Goal: Task Accomplishment & Management: Manage account settings

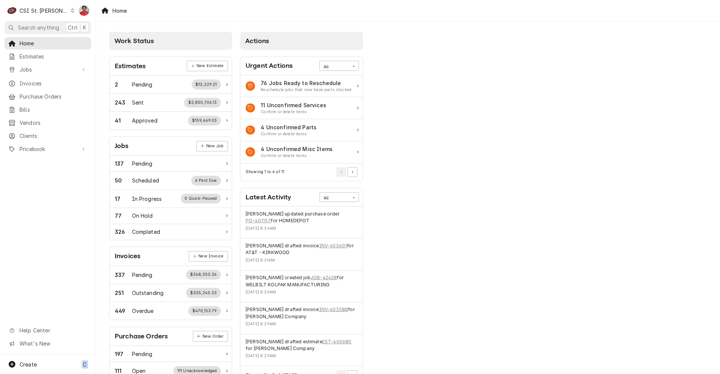
drag, startPoint x: 452, startPoint y: 5, endPoint x: -388, endPoint y: 36, distance: 840.0
click at [0, 36] on html "C CSI St. Louis NF Search anything Ctrl K Home Estimates Jobs Jobs Job Series I…" at bounding box center [360, 187] width 720 height 374
click at [41, 96] on span "Purchase Orders" at bounding box center [54, 97] width 68 height 8
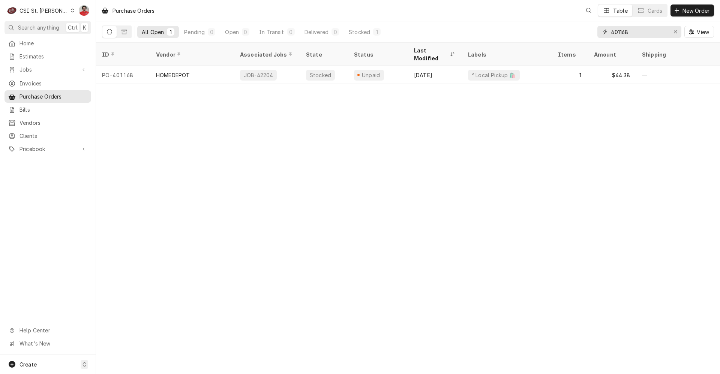
click at [656, 30] on input "401168" at bounding box center [639, 32] width 56 height 12
type input "400927"
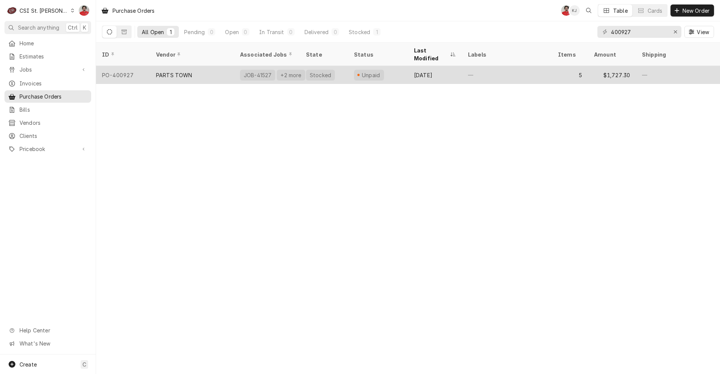
click at [211, 66] on div "PARTS TOWN" at bounding box center [192, 75] width 84 height 18
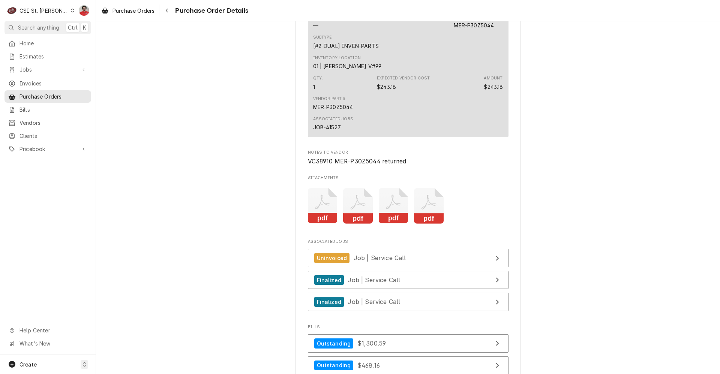
scroll to position [1050, 0]
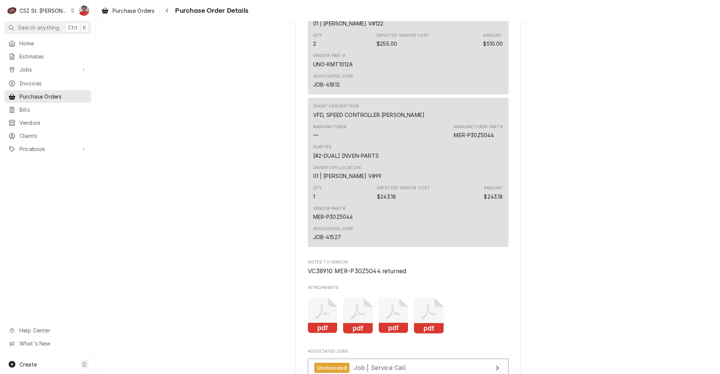
click at [174, 12] on span "Purchase Order Details" at bounding box center [210, 11] width 75 height 10
click at [170, 12] on div "Navigate back" at bounding box center [167, 11] width 8 height 8
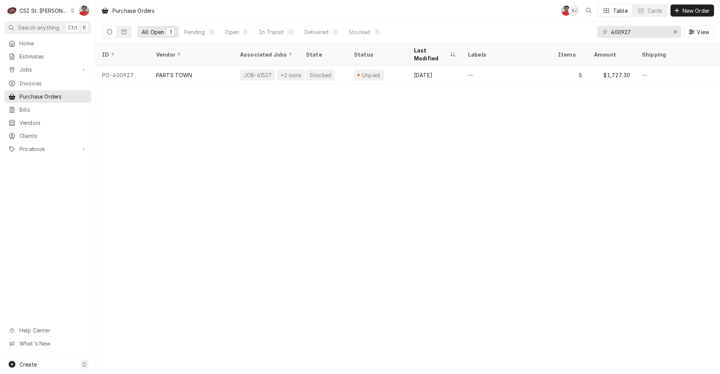
click at [645, 38] on div "400927 View" at bounding box center [655, 31] width 117 height 21
click at [643, 36] on input "400927" at bounding box center [639, 32] width 56 height 12
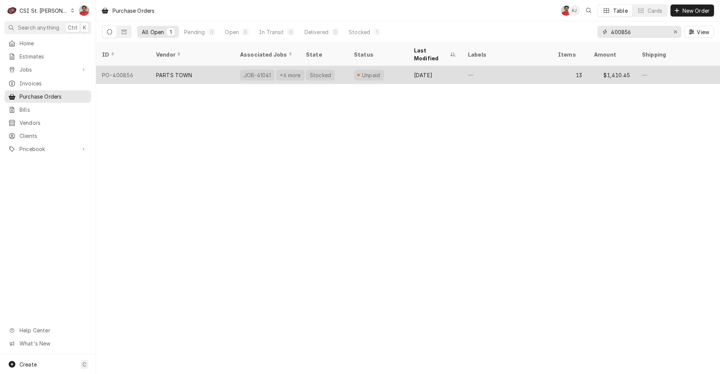
type input "400856"
click at [360, 72] on div "Unpaid" at bounding box center [378, 75] width 60 height 18
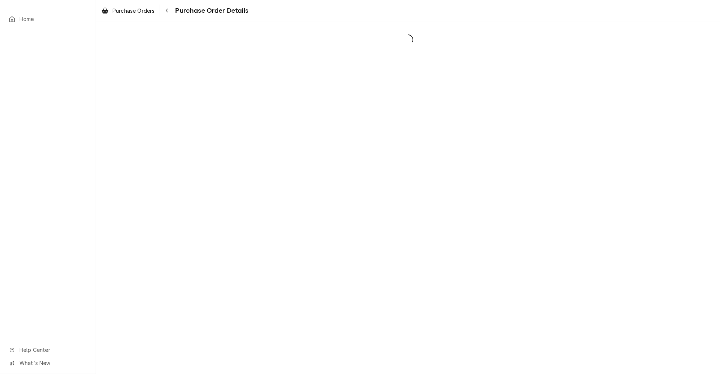
click at [341, 66] on div "Dynamic Content Wrapper" at bounding box center [408, 197] width 624 height 353
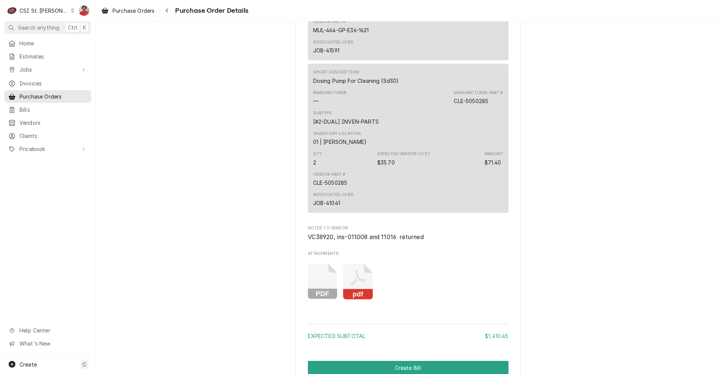
scroll to position [2363, 0]
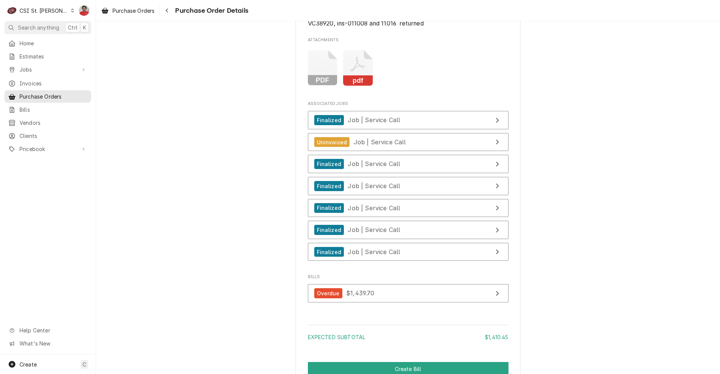
scroll to position [2588, 0]
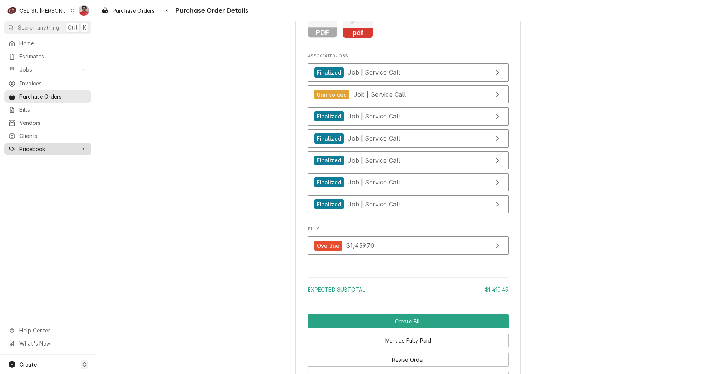
click at [51, 148] on span "Pricebook" at bounding box center [48, 149] width 57 height 8
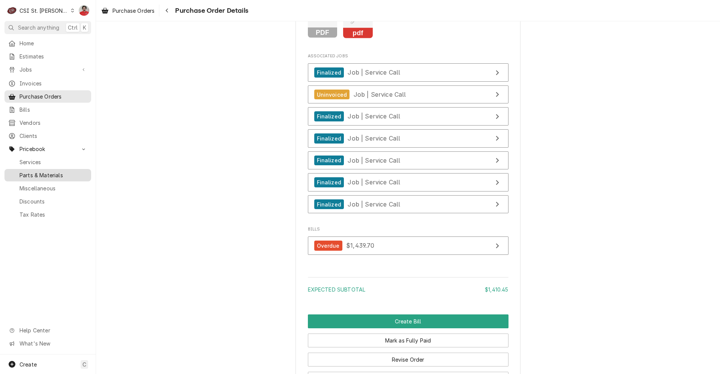
click at [47, 173] on span "Parts & Materials" at bounding box center [54, 175] width 68 height 8
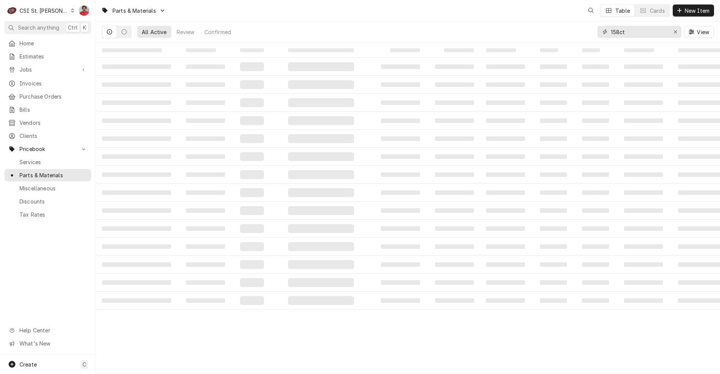
click at [631, 30] on input "158ct" at bounding box center [639, 32] width 56 height 12
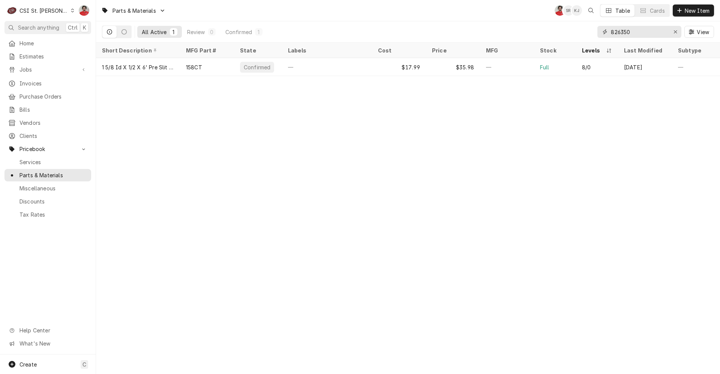
type input "826350"
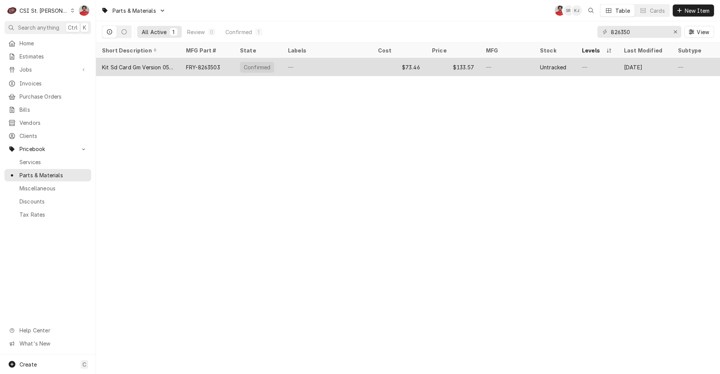
click at [168, 69] on div "Kit Sd Card Gm Version 0552" at bounding box center [138, 67] width 72 height 8
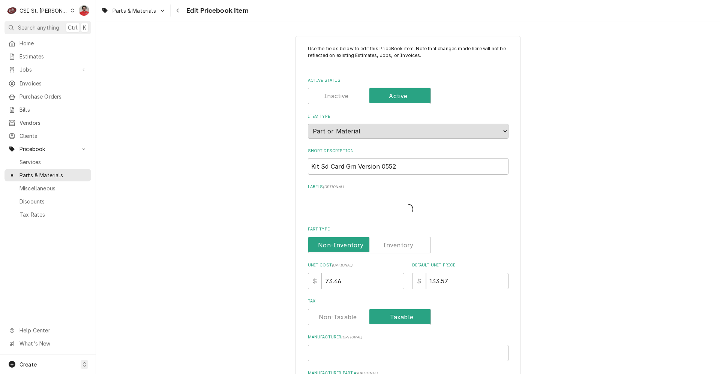
type textarea "x"
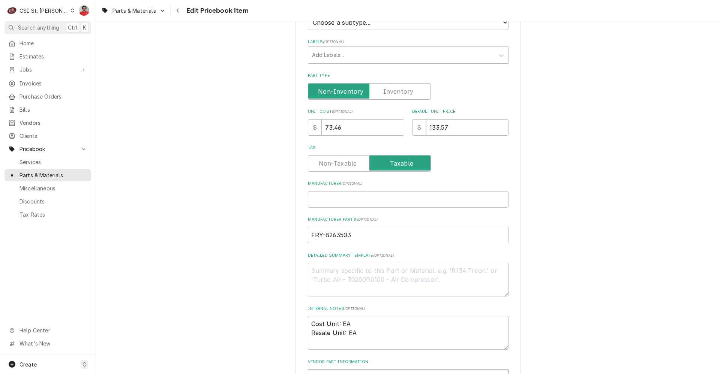
scroll to position [188, 0]
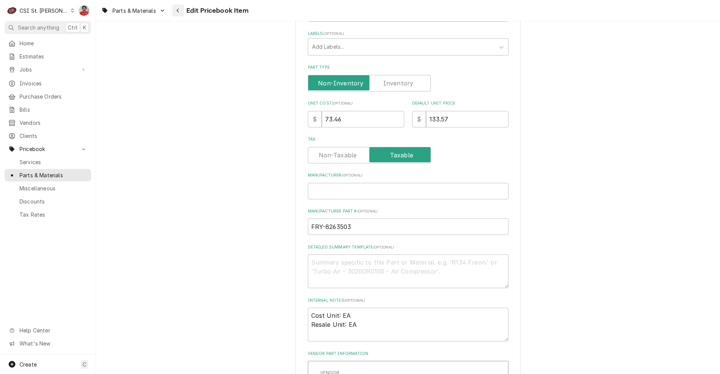
click at [178, 14] on div "Navigate back" at bounding box center [178, 11] width 8 height 8
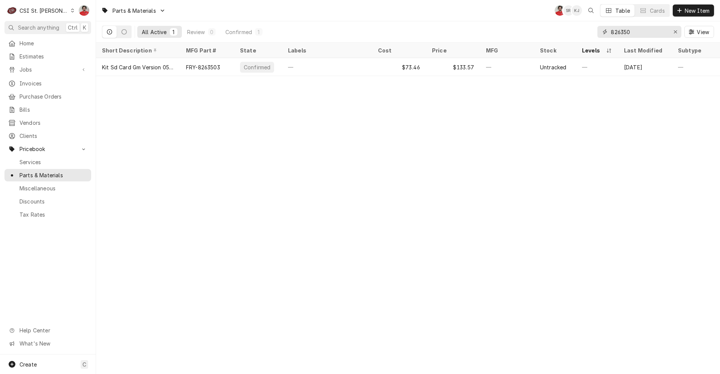
click at [633, 32] on input "826350" at bounding box center [639, 32] width 56 height 12
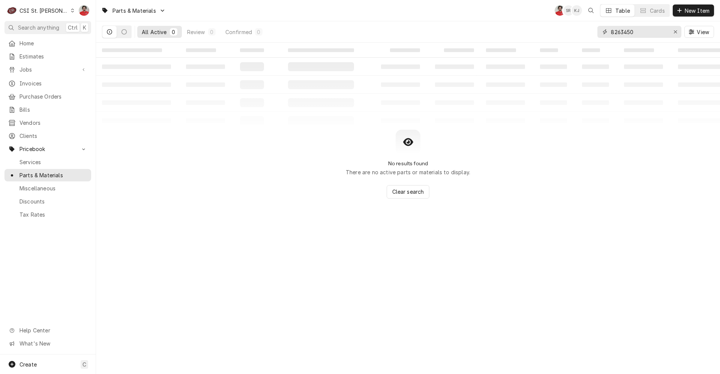
drag, startPoint x: 637, startPoint y: 32, endPoint x: 483, endPoint y: 24, distance: 154.4
click at [483, 24] on div "All Active 0 Review 0 Confirmed 0 8263450 View" at bounding box center [408, 31] width 612 height 21
click at [642, 35] on input "8263450" at bounding box center [639, 32] width 56 height 12
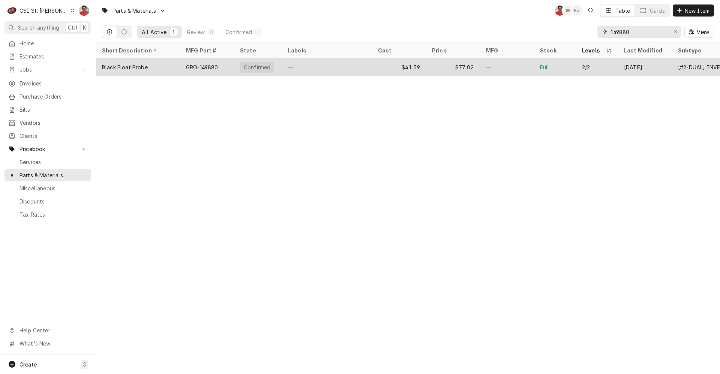
type input "149880"
click at [321, 69] on div "—" at bounding box center [327, 67] width 90 height 18
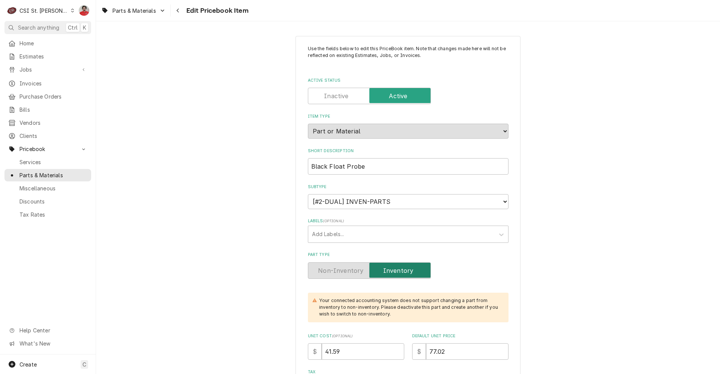
scroll to position [113, 0]
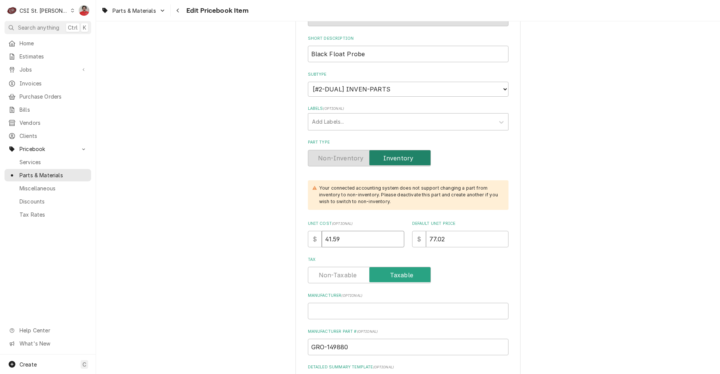
drag, startPoint x: 381, startPoint y: 237, endPoint x: 195, endPoint y: 260, distance: 187.8
type textarea "x"
type input "5"
type textarea "x"
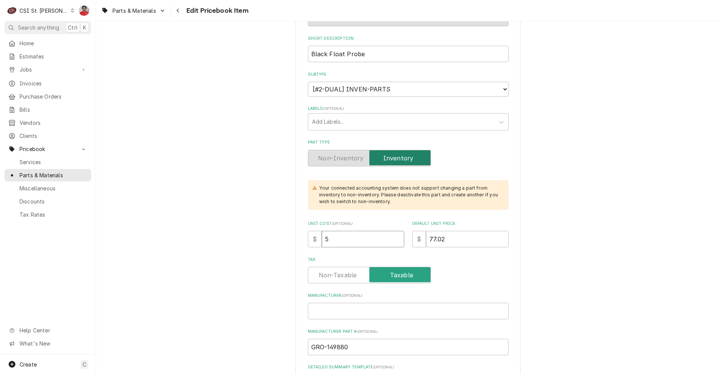
type input "57"
type textarea "x"
type input "57.5"
type textarea "x"
type input "57.51"
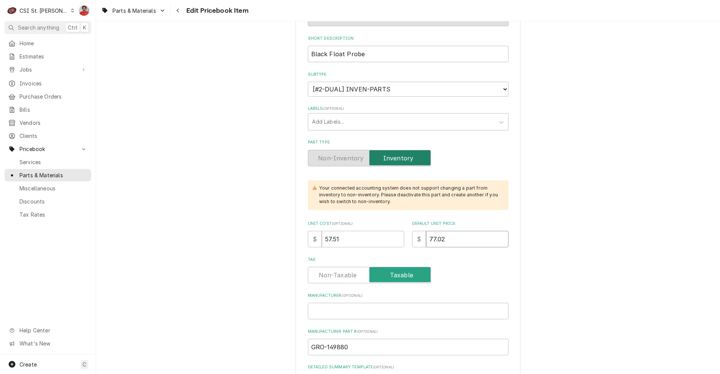
type textarea "x"
type input "1"
type textarea "x"
type input "10"
type textarea "x"
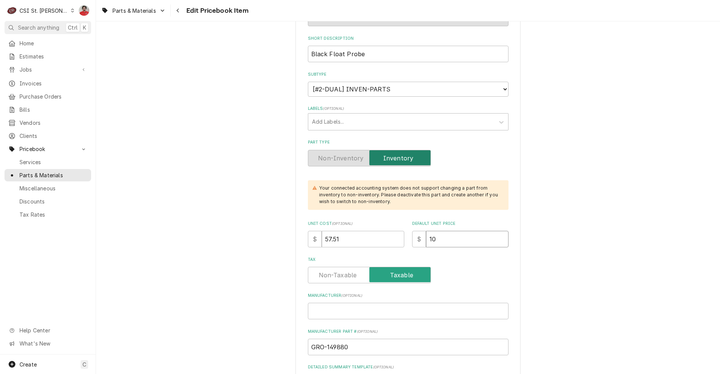
type input "106"
type textarea "x"
type input "106.5"
type textarea "x"
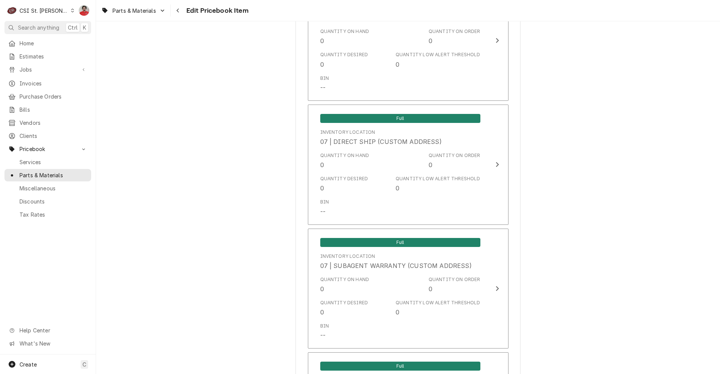
scroll to position [6430, 0]
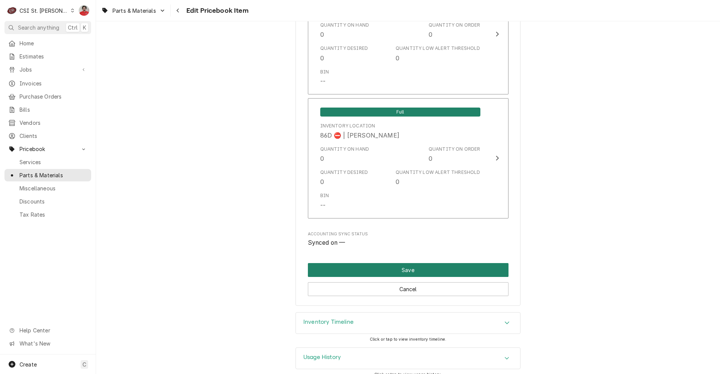
type input "106.50"
click at [390, 264] on button "Save" at bounding box center [408, 270] width 201 height 14
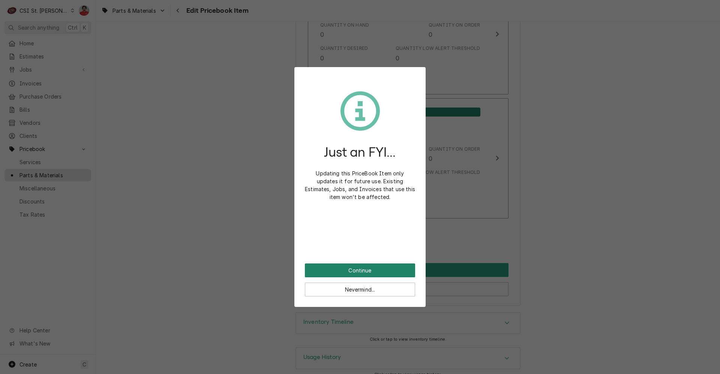
click at [387, 267] on button "Continue" at bounding box center [360, 271] width 110 height 14
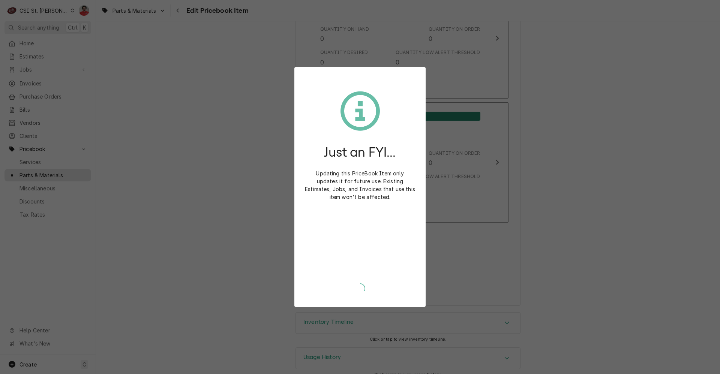
type textarea "x"
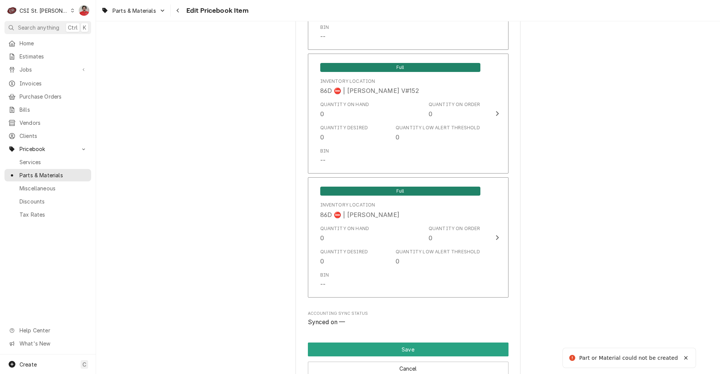
scroll to position [562, 0]
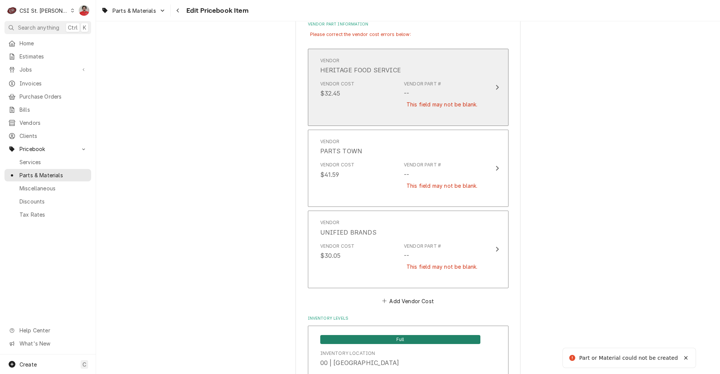
click at [411, 90] on div "Vendor Part # -- This field may not be blank." at bounding box center [442, 99] width 76 height 37
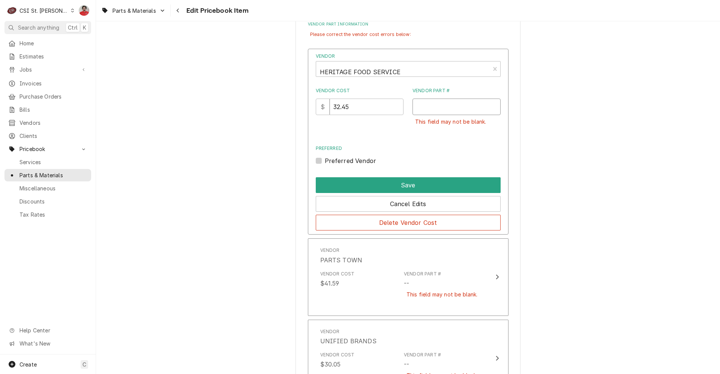
click at [424, 111] on input "Vendor Part #" at bounding box center [457, 107] width 88 height 17
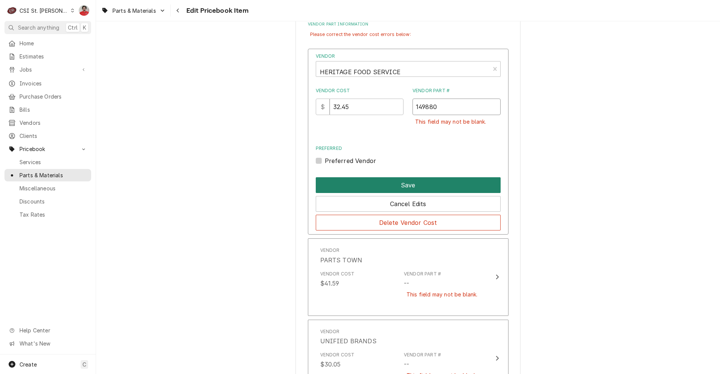
type input "149880"
click at [425, 187] on button "Save" at bounding box center [408, 185] width 185 height 16
type textarea "x"
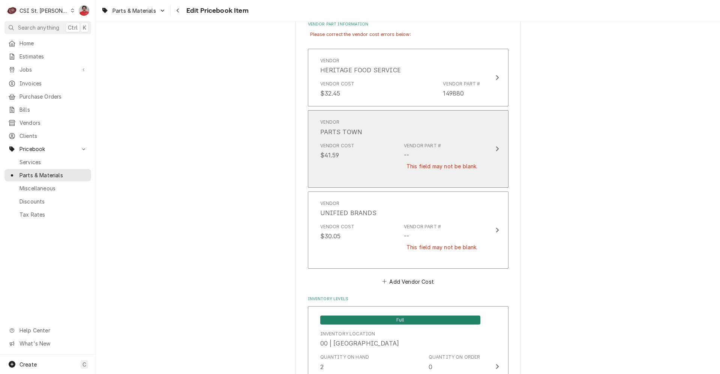
click at [438, 160] on div "This field may not be blank." at bounding box center [442, 166] width 76 height 13
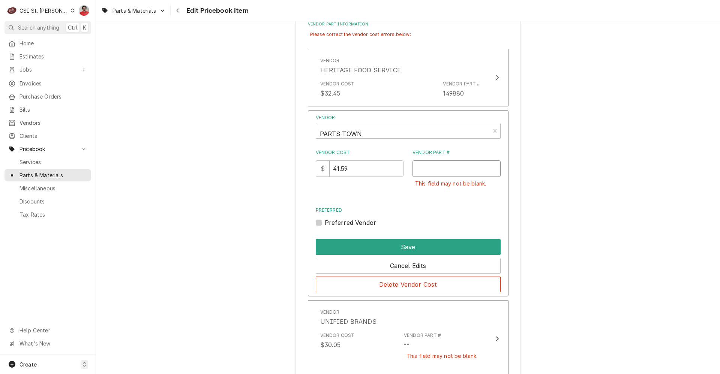
click at [436, 168] on input "Vendor Part #" at bounding box center [457, 169] width 88 height 17
paste input "149880"
type input "149880"
click at [404, 245] on button "Save" at bounding box center [408, 247] width 185 height 16
type textarea "x"
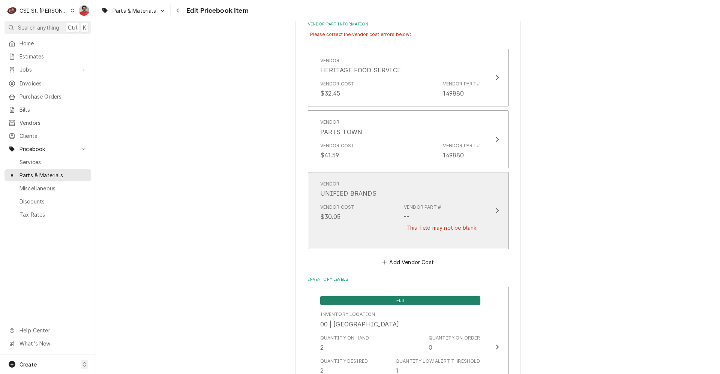
click at [439, 216] on div "Vendor Part # -- This field may not be blank." at bounding box center [442, 222] width 76 height 37
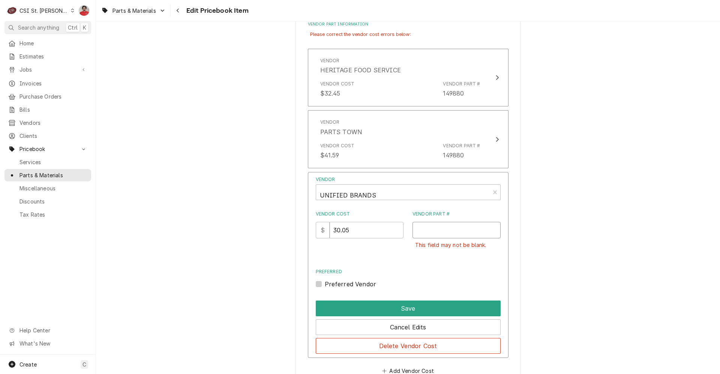
click at [433, 230] on input "Vendor Part #" at bounding box center [457, 230] width 88 height 17
paste input "149880"
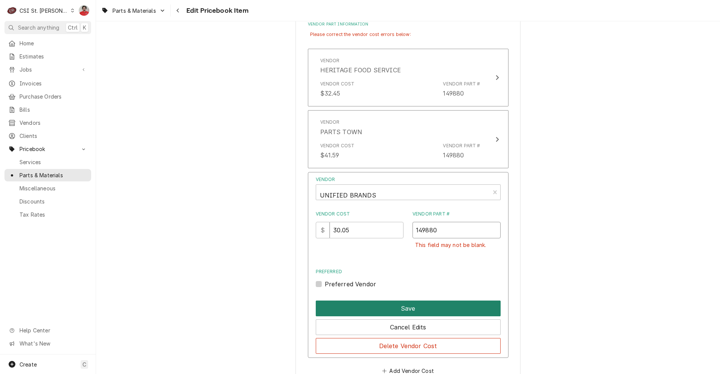
type input "149880"
click at [416, 306] on button "Save" at bounding box center [408, 309] width 185 height 16
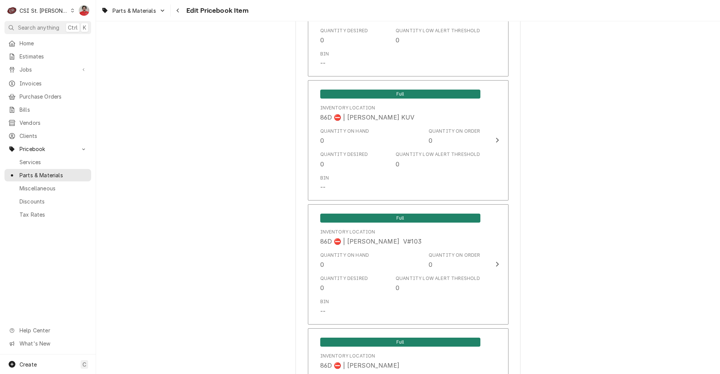
scroll to position [6447, 0]
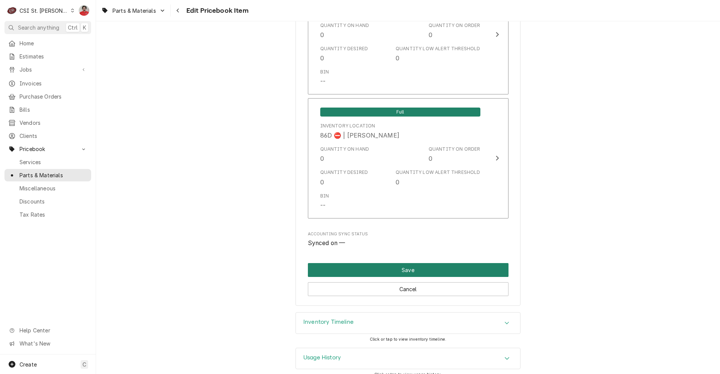
click at [423, 263] on button "Save" at bounding box center [408, 270] width 201 height 14
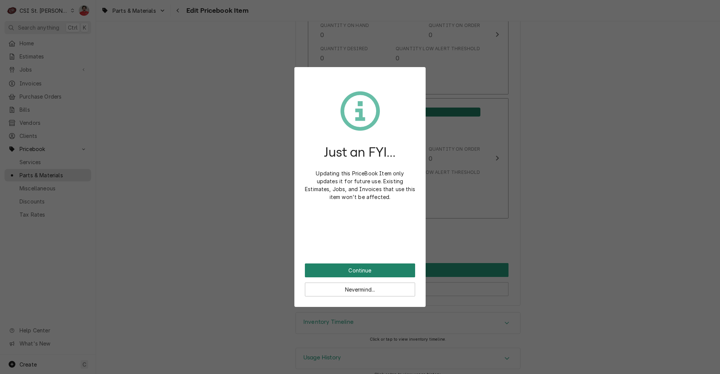
click at [384, 266] on button "Continue" at bounding box center [360, 271] width 110 height 14
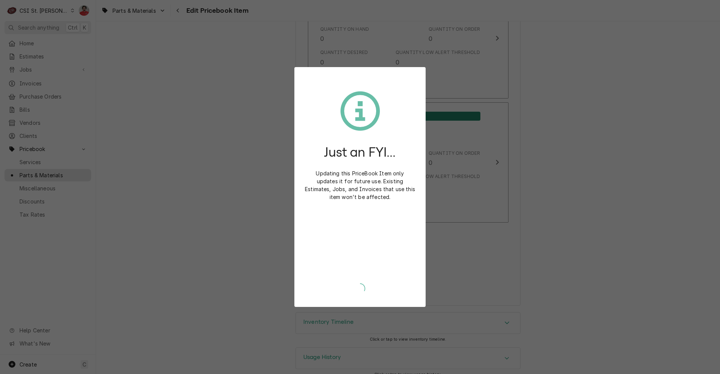
type textarea "x"
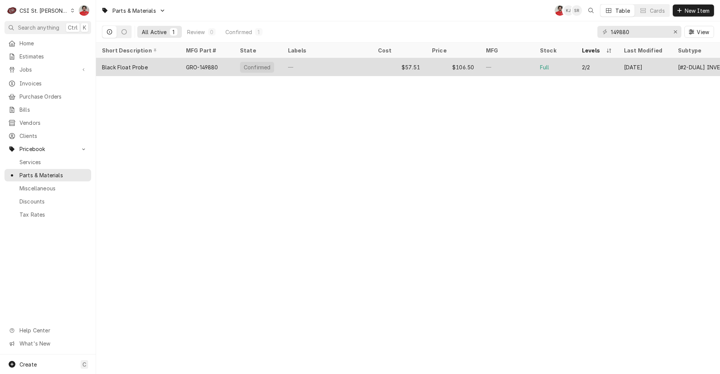
click at [207, 69] on div "GRO-149880" at bounding box center [202, 67] width 32 height 8
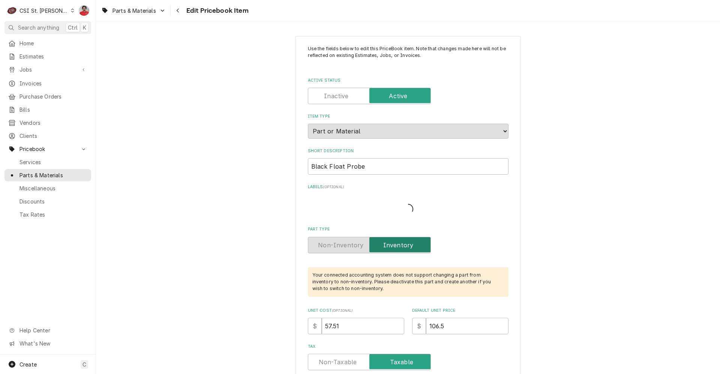
type textarea "x"
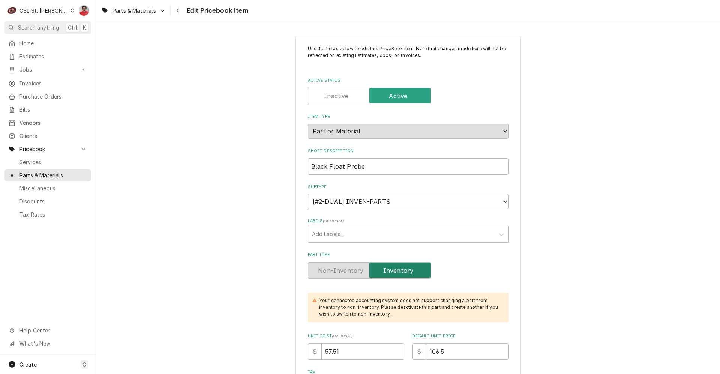
drag, startPoint x: 43, startPoint y: 81, endPoint x: 177, endPoint y: 127, distance: 141.9
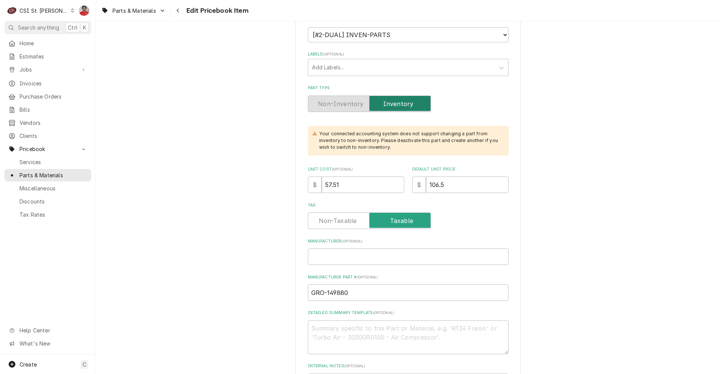
scroll to position [225, 0]
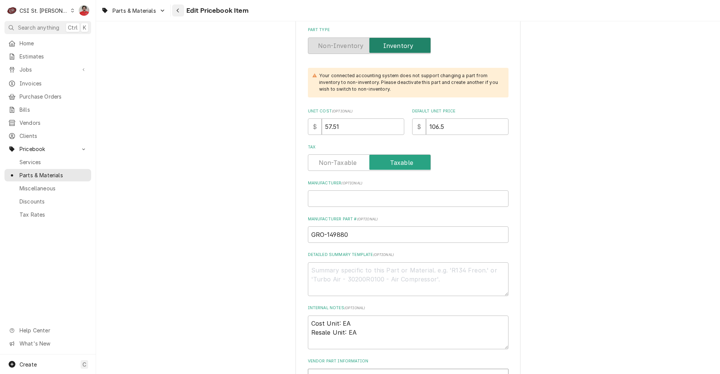
click at [178, 13] on icon "Navigate back" at bounding box center [177, 10] width 3 height 5
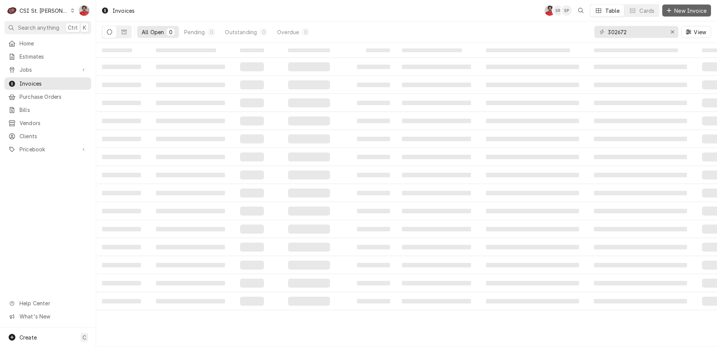
click at [679, 11] on span "New Invoice" at bounding box center [690, 11] width 35 height 8
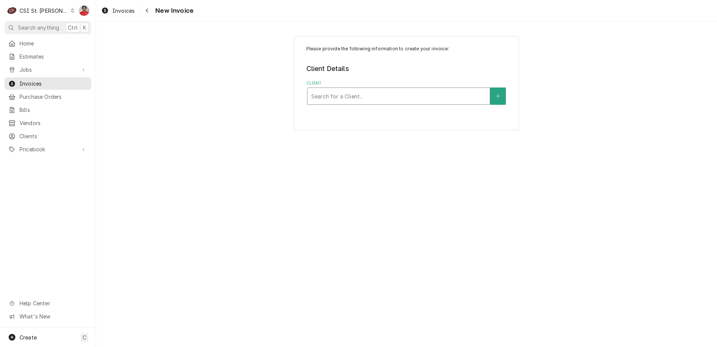
click at [375, 90] on div "Client" at bounding box center [398, 96] width 175 height 14
type input "Legacy serv"
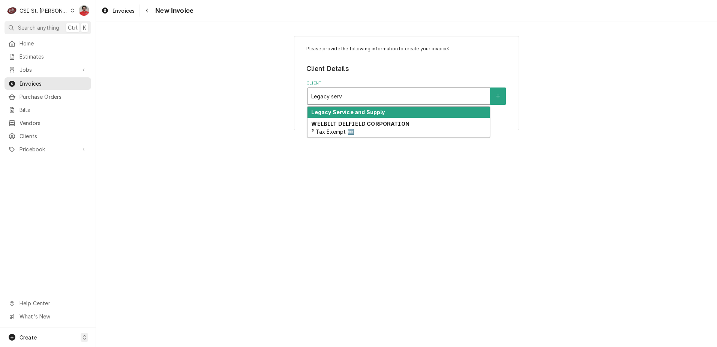
click at [375, 112] on strong "Legacy Service and Supply" at bounding box center [348, 112] width 74 height 6
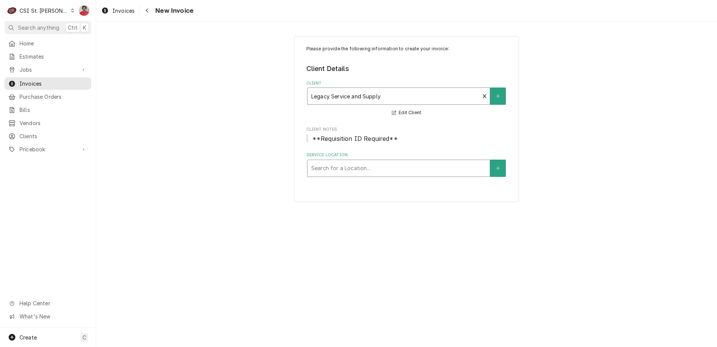
click at [360, 168] on div "Service Location" at bounding box center [398, 168] width 175 height 14
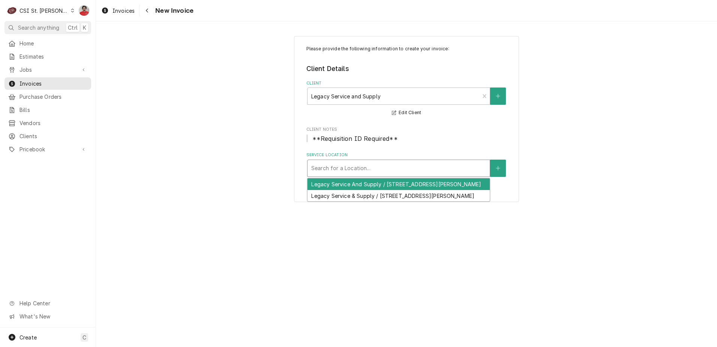
click at [358, 185] on div "Legacy Service And Supply / 757 Merus Ct, Fenton, MO 63026" at bounding box center [399, 184] width 182 height 12
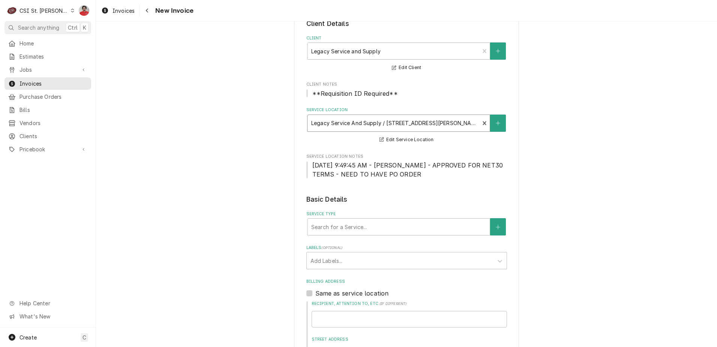
scroll to position [195, 0]
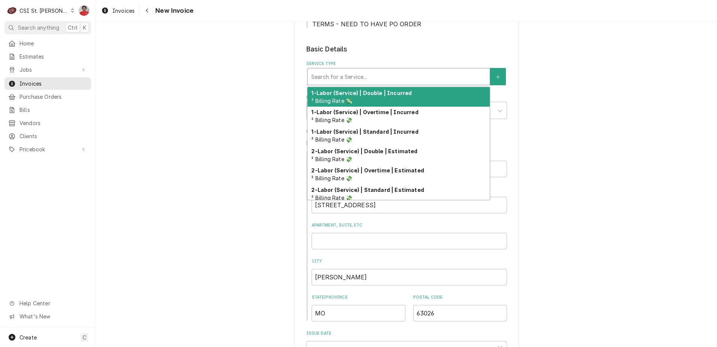
click at [338, 79] on div "Service Type" at bounding box center [398, 77] width 175 height 14
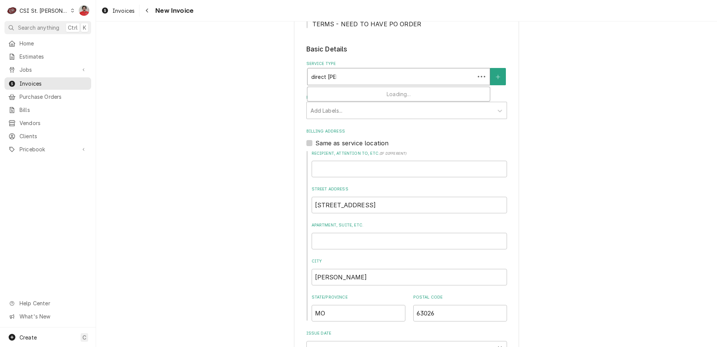
type input "direct sale"
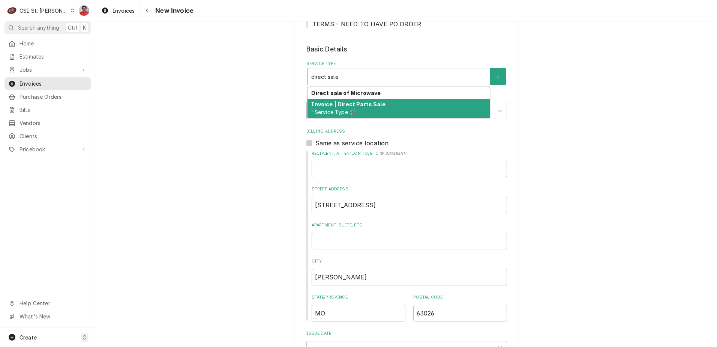
click at [331, 111] on span "¹ Service Type 🛠️" at bounding box center [333, 112] width 45 height 6
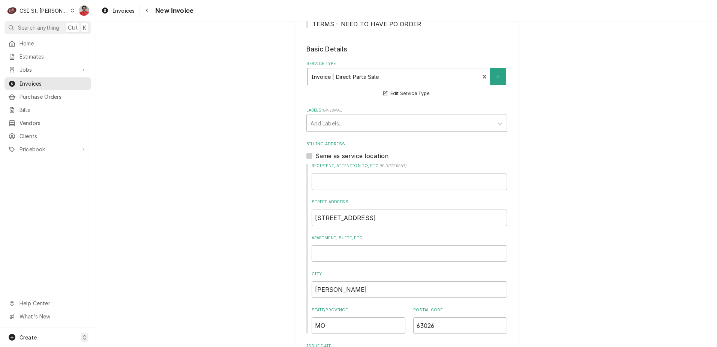
scroll to position [383, 0]
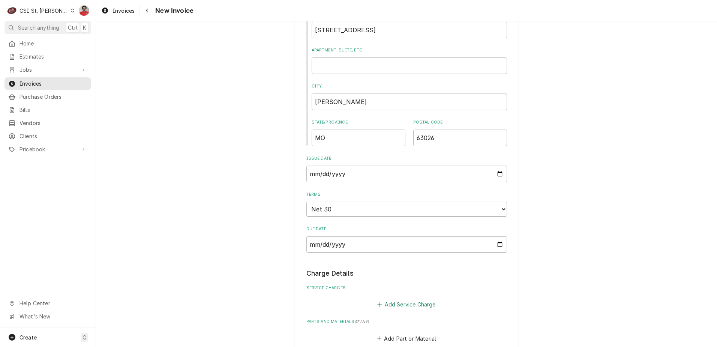
click at [390, 301] on button "Add Service Charge" at bounding box center [406, 304] width 61 height 11
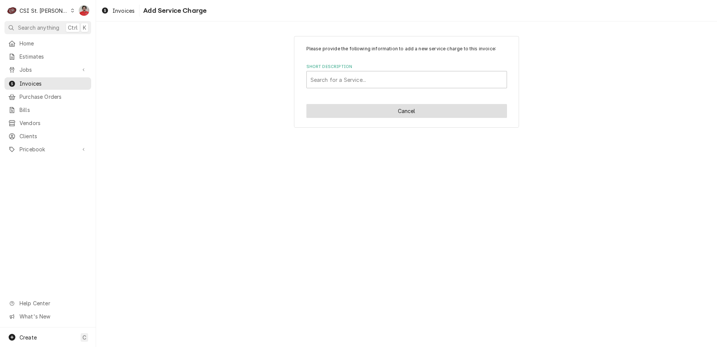
click at [360, 111] on button "Cancel" at bounding box center [406, 111] width 201 height 14
type textarea "x"
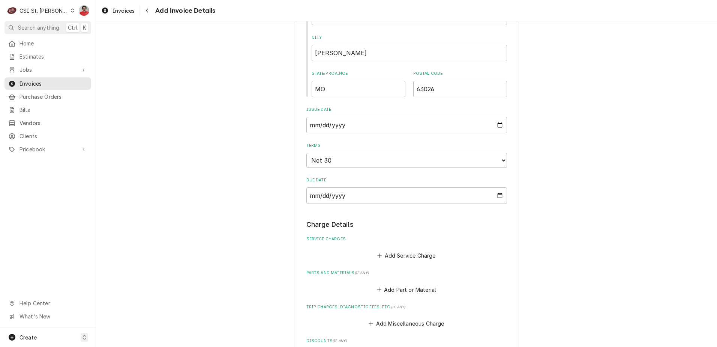
scroll to position [599, 0]
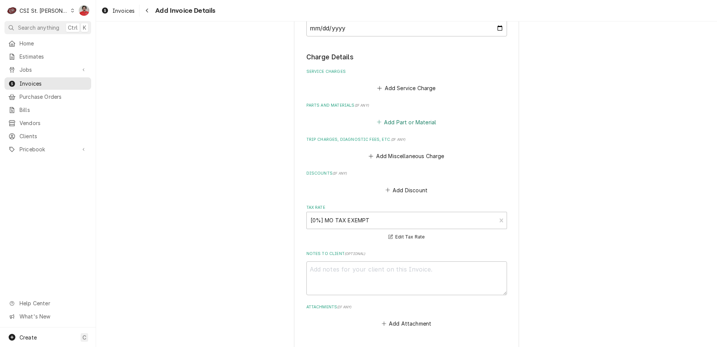
click at [392, 119] on button "Add Part or Material" at bounding box center [406, 122] width 62 height 11
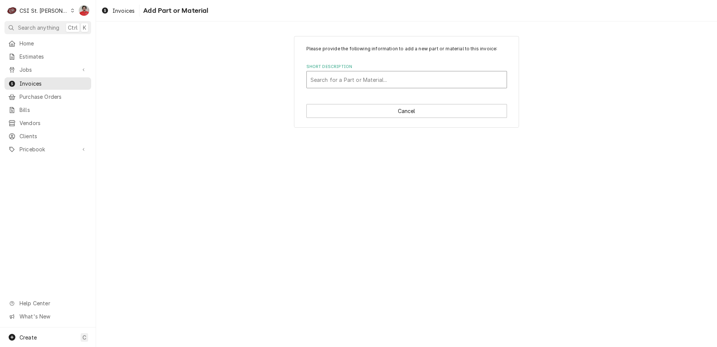
click at [359, 71] on div "Search for a Part or Material..." at bounding box center [406, 79] width 201 height 17
type input "GRO-149880"
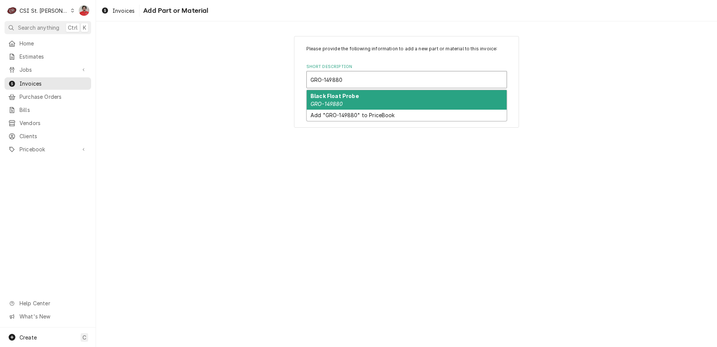
click at [363, 98] on div "Black Float Probe GRO-149880" at bounding box center [407, 100] width 200 height 20
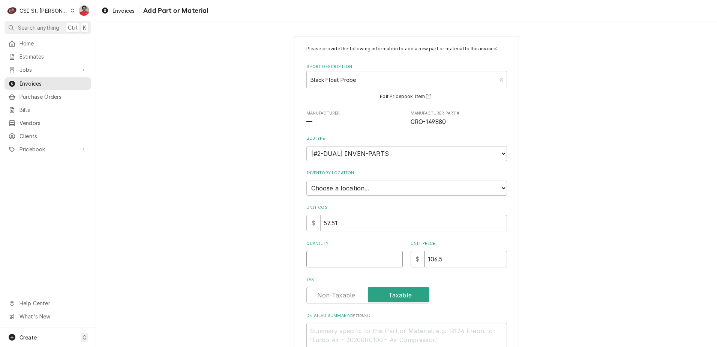
click at [341, 254] on input "Quantity" at bounding box center [354, 259] width 96 height 17
type textarea "x"
type input "2"
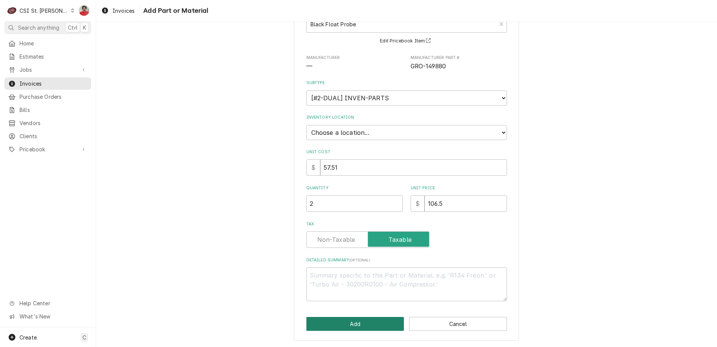
click at [363, 326] on button "Add" at bounding box center [355, 324] width 98 height 14
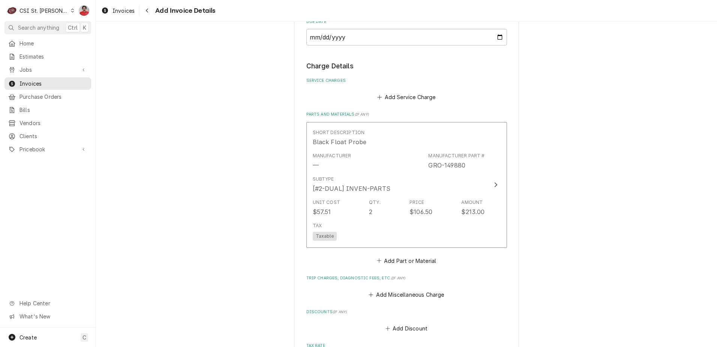
scroll to position [868, 0]
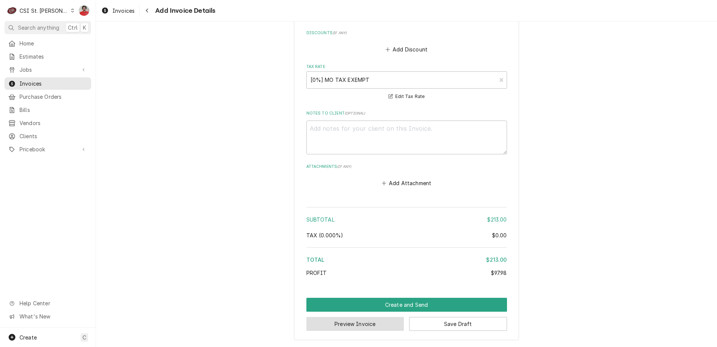
click at [401, 324] on button "Preview Invoice" at bounding box center [355, 324] width 98 height 14
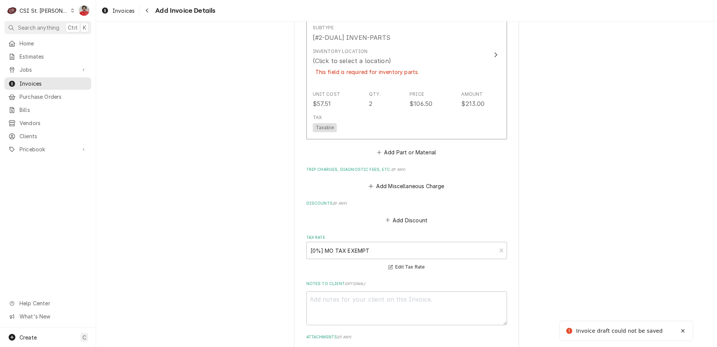
scroll to position [703, 0]
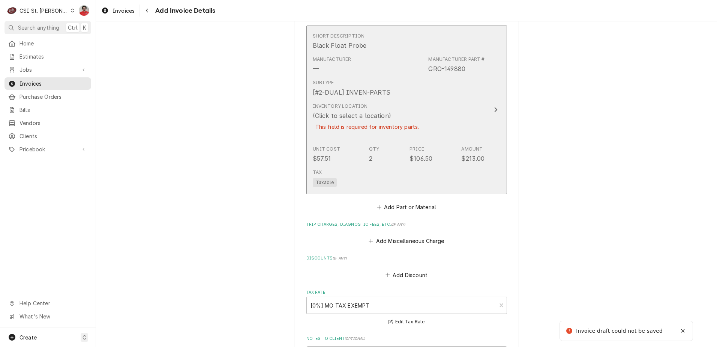
click at [354, 129] on div "This field is required for inventory parts." at bounding box center [367, 126] width 109 height 13
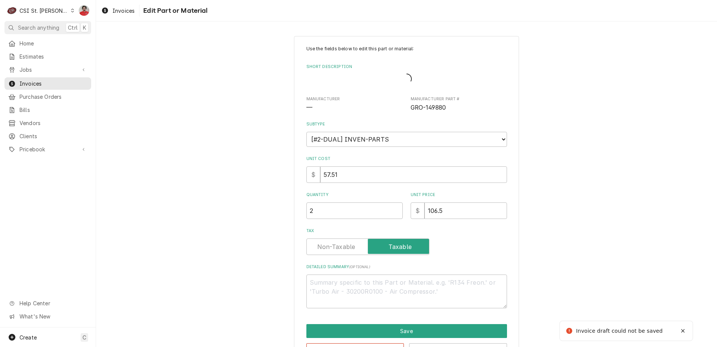
type textarea "x"
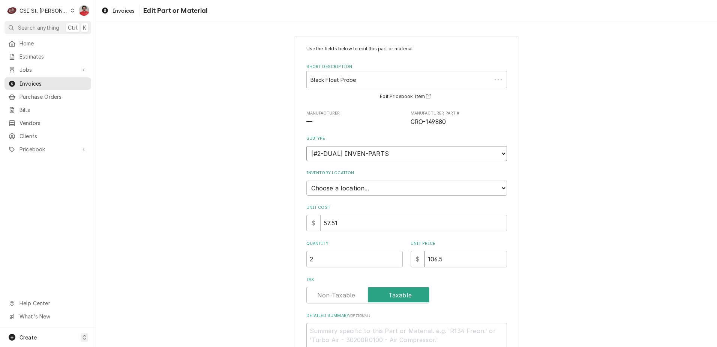
click at [372, 150] on select "Choose a subtype... [#2-DUAL] AFTERHRS-WH-CHG-2 [#2-DUAL] BEV-EQUIP [#2-DUAL] B…" at bounding box center [406, 153] width 201 height 15
click at [382, 155] on select "Choose a subtype... [#2-DUAL] AFTERHRS-WH-CHG-2 [#2-DUAL] BEV-EQUIP [#2-DUAL] B…" at bounding box center [406, 153] width 201 height 15
click at [372, 186] on select "Choose a location... 00 | STL WAREHOUSE 01 | CHUCK WAMBOLDT V#93 01 | COURTNEY …" at bounding box center [406, 187] width 201 height 15
select select "1370"
click at [306, 180] on select "Choose a location... 00 | STL WAREHOUSE 01 | CHUCK WAMBOLDT V#93 01 | COURTNEY …" at bounding box center [406, 187] width 201 height 15
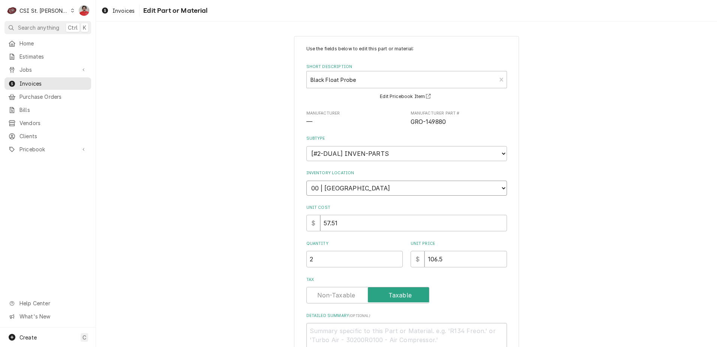
scroll to position [75, 0]
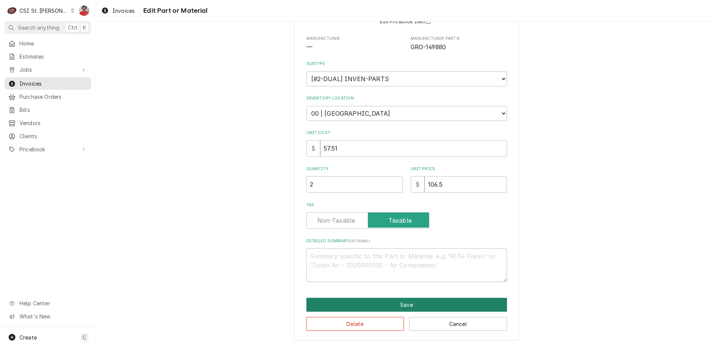
click at [387, 306] on button "Save" at bounding box center [406, 304] width 201 height 14
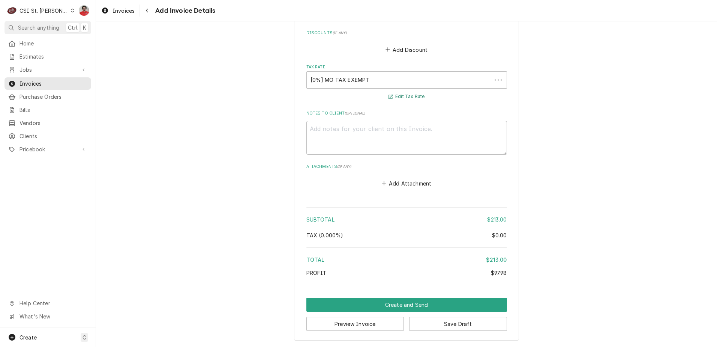
scroll to position [928, 0]
click at [372, 326] on button "Preview Invoice" at bounding box center [355, 324] width 98 height 14
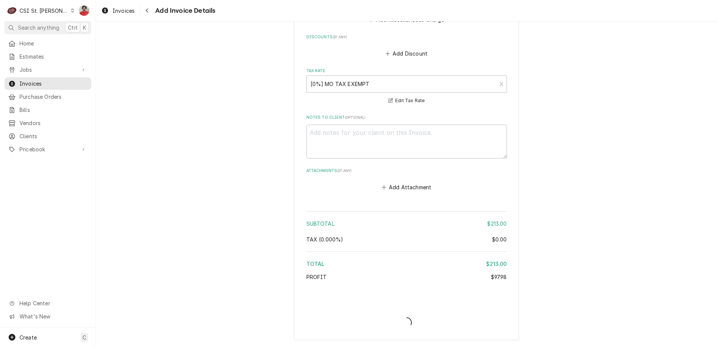
type textarea "x"
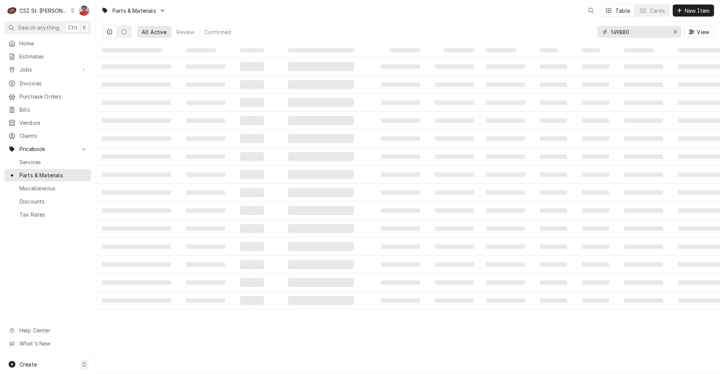
click at [646, 35] on input "149880" at bounding box center [639, 32] width 56 height 12
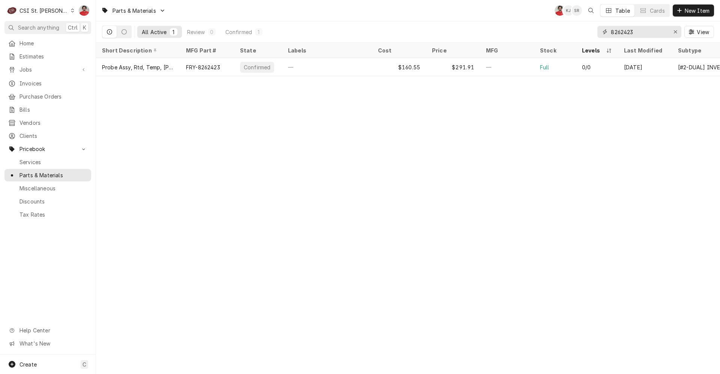
click at [649, 37] on input "8262423" at bounding box center [639, 32] width 56 height 12
type input "149880"
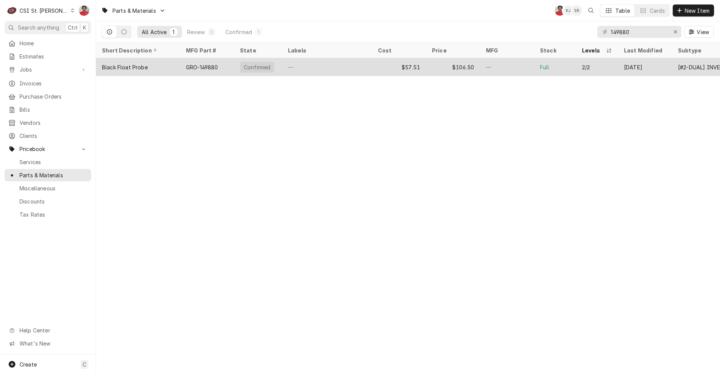
click at [381, 68] on div "$57.51" at bounding box center [399, 67] width 54 height 18
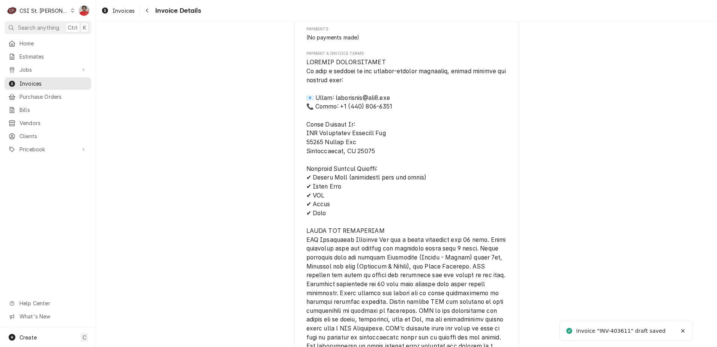
scroll to position [911, 0]
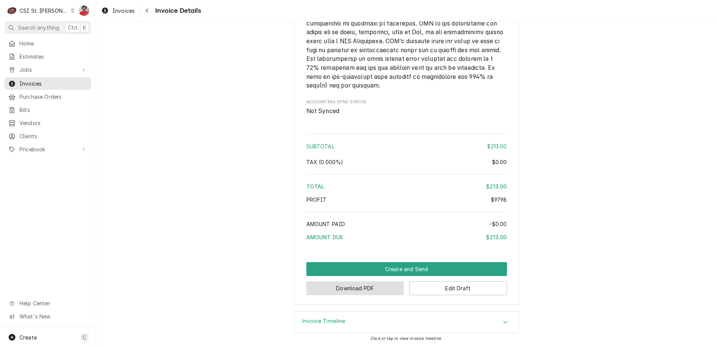
click at [380, 291] on button "Download PDF" at bounding box center [355, 288] width 98 height 14
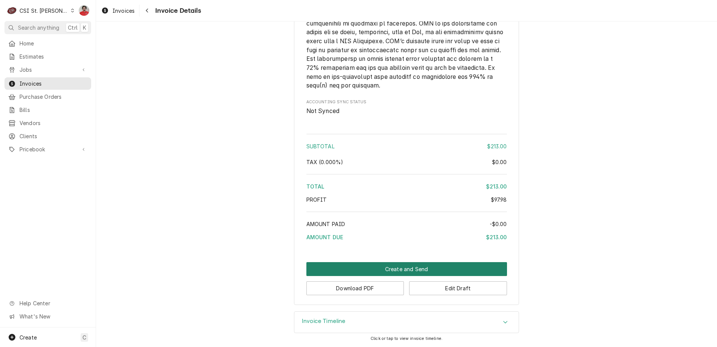
click at [401, 272] on button "Create and Send" at bounding box center [406, 269] width 201 height 14
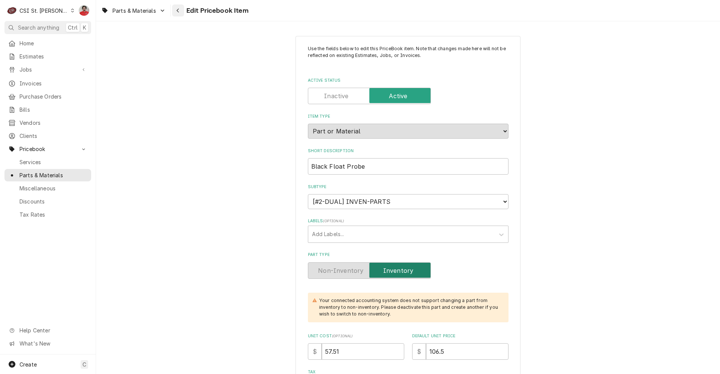
click at [182, 13] on div "Navigate back" at bounding box center [178, 11] width 8 height 8
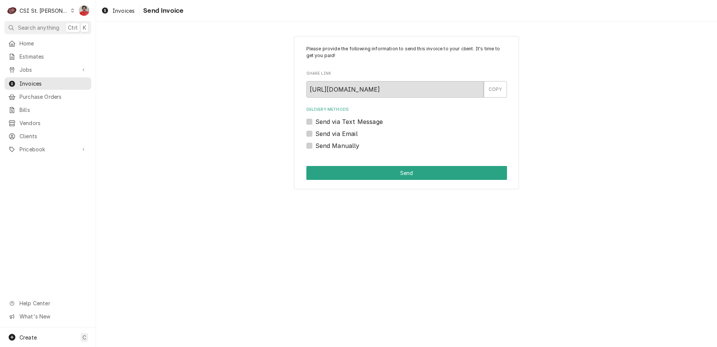
click at [333, 147] on label "Send Manually" at bounding box center [337, 145] width 44 height 9
click at [333, 147] on input "Send Manually" at bounding box center [415, 149] width 201 height 17
checkbox input "true"
click at [354, 177] on button "Send" at bounding box center [406, 173] width 201 height 14
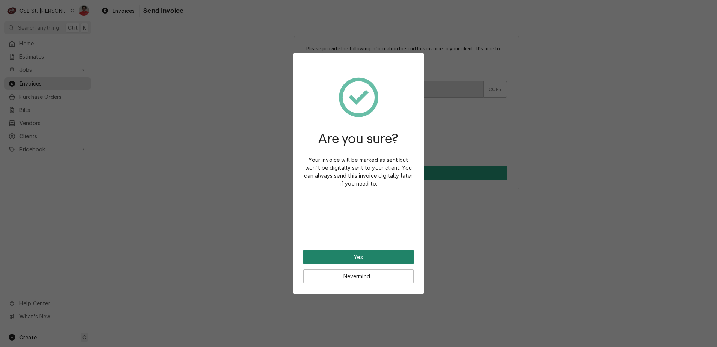
click at [354, 254] on button "Yes" at bounding box center [358, 257] width 110 height 14
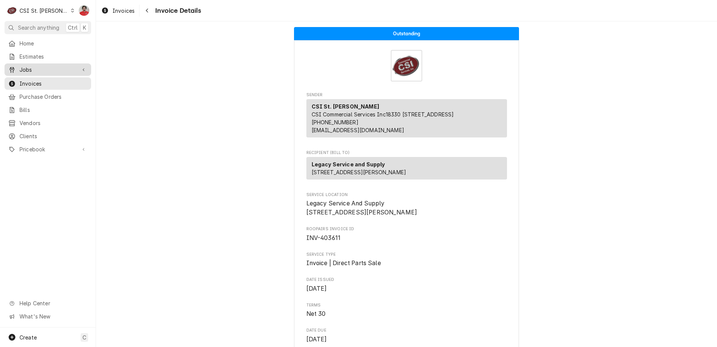
click at [50, 71] on span "Jobs" at bounding box center [48, 70] width 57 height 8
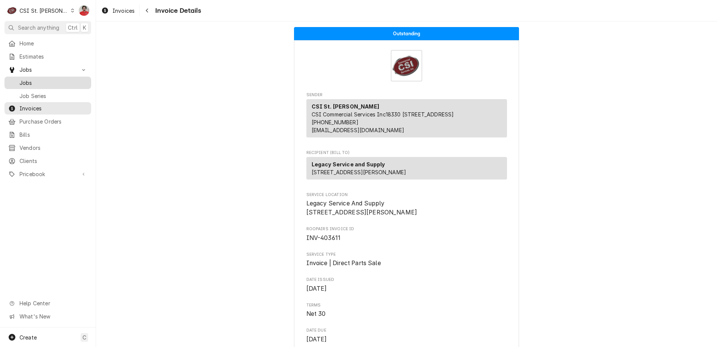
click at [47, 83] on span "Jobs" at bounding box center [54, 83] width 68 height 8
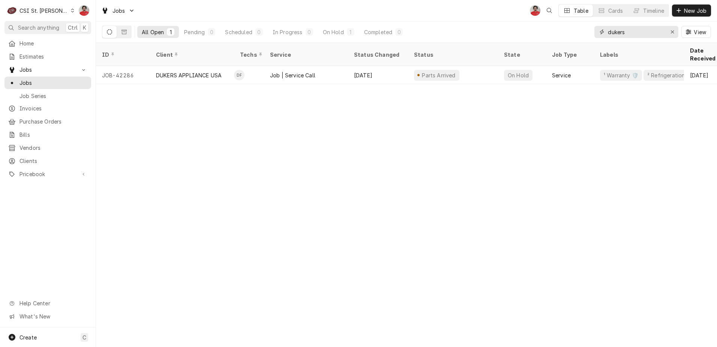
click at [612, 30] on input "dukers" at bounding box center [636, 32] width 56 height 12
type input "duke"
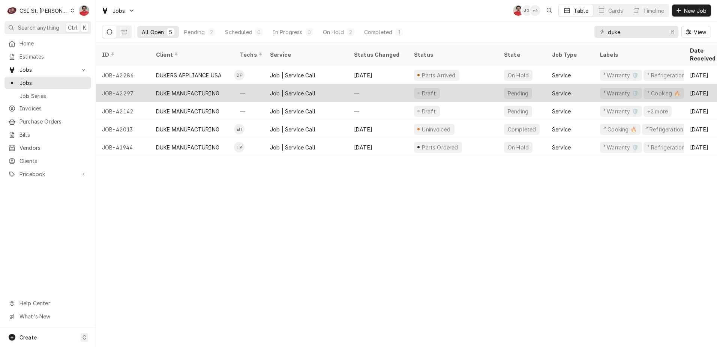
click at [363, 86] on div "—" at bounding box center [378, 93] width 60 height 18
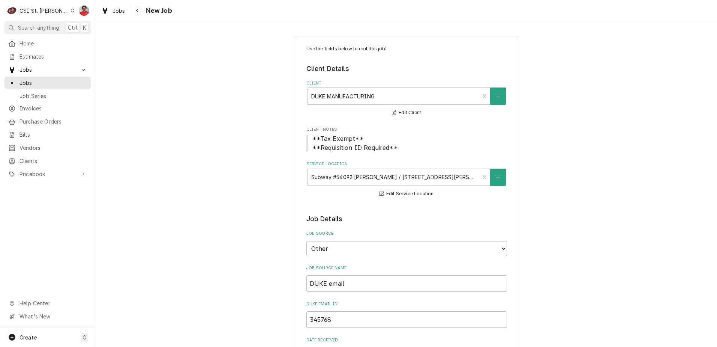
type textarea "x"
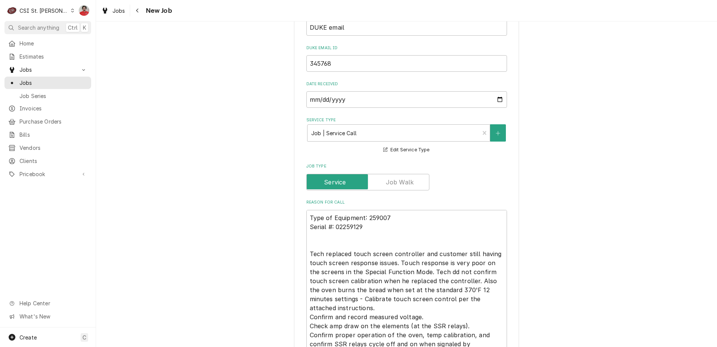
scroll to position [300, 0]
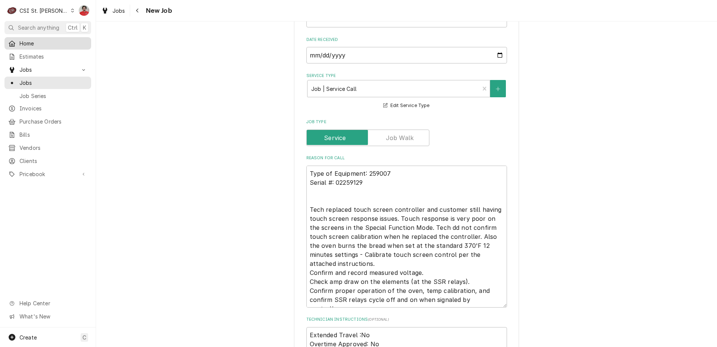
click at [49, 46] on div "Home" at bounding box center [48, 43] width 84 height 9
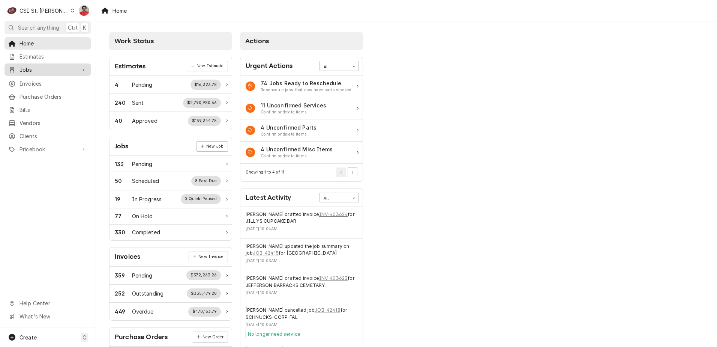
click at [44, 66] on span "Jobs" at bounding box center [48, 70] width 57 height 8
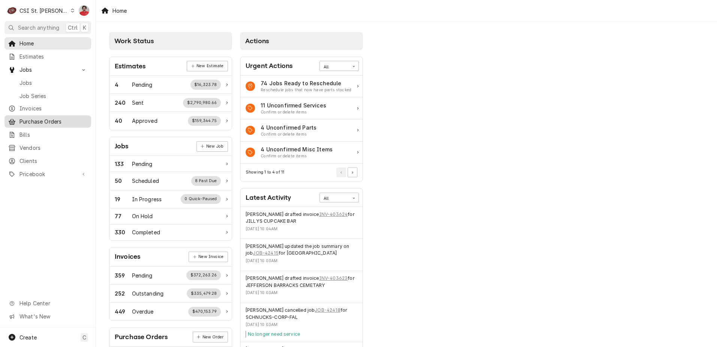
click at [34, 121] on span "Purchase Orders" at bounding box center [54, 121] width 68 height 8
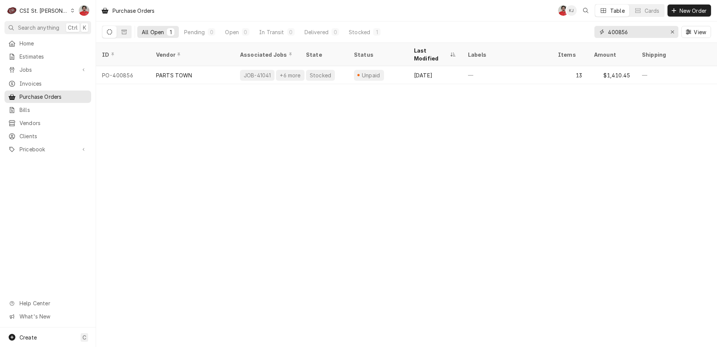
click at [621, 31] on input "400856" at bounding box center [636, 32] width 56 height 12
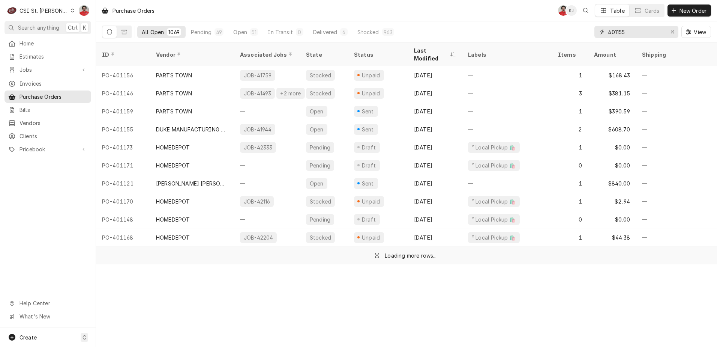
type input "401155"
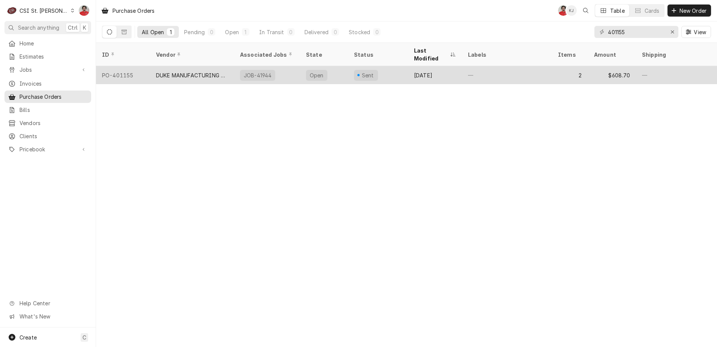
click at [375, 70] on div "Sent" at bounding box center [366, 75] width 24 height 11
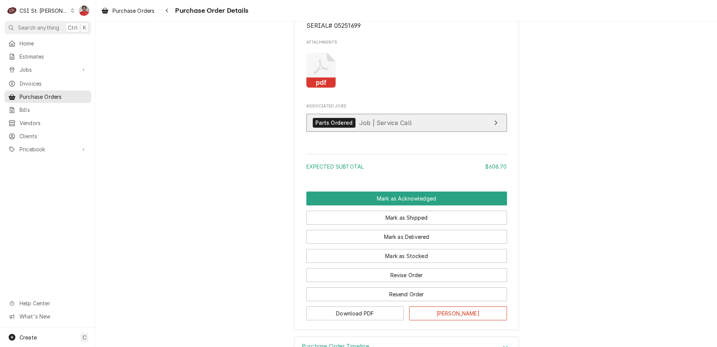
scroll to position [788, 0]
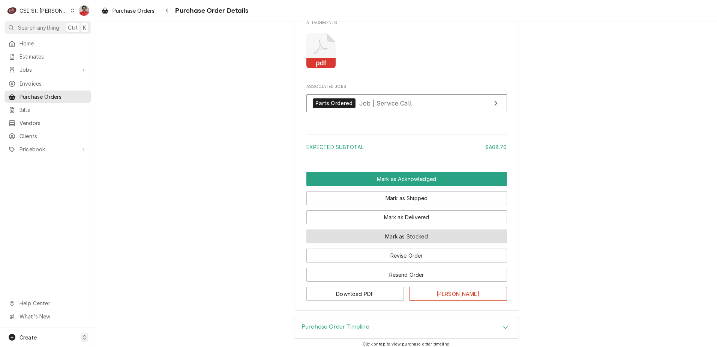
click at [404, 243] on button "Mark as Stocked" at bounding box center [406, 236] width 201 height 14
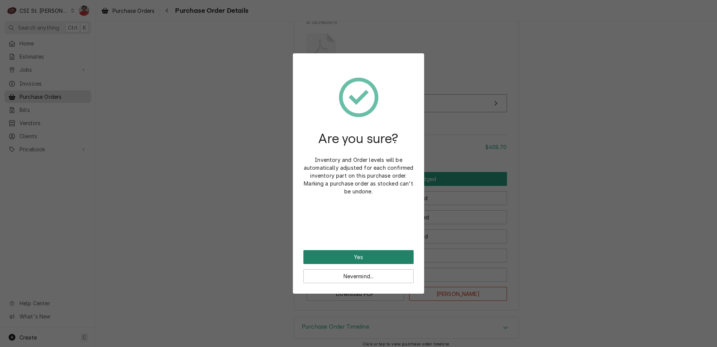
click at [376, 258] on button "Yes" at bounding box center [358, 257] width 110 height 14
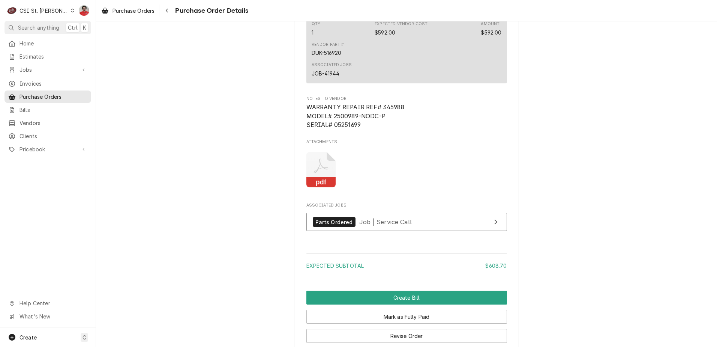
scroll to position [847, 0]
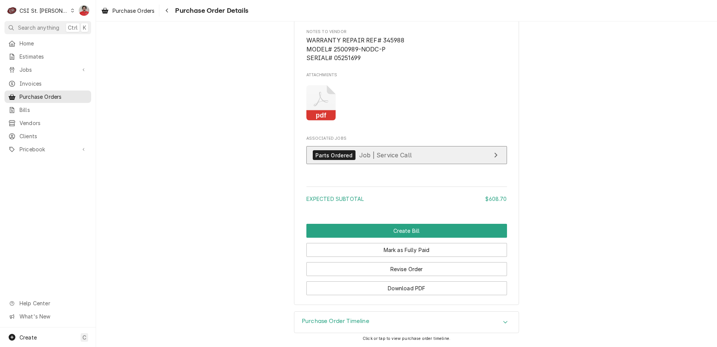
click at [389, 161] on link "Parts Ordered Job | Service Call" at bounding box center [406, 155] width 201 height 18
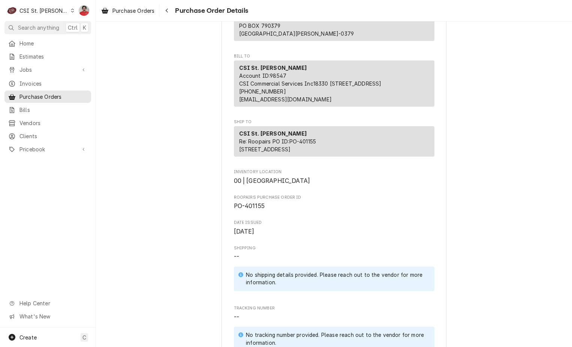
scroll to position [0, 0]
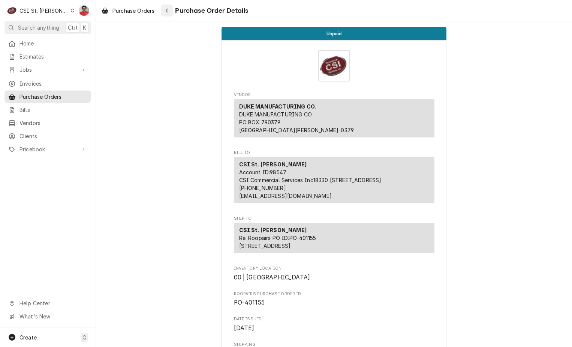
click at [165, 14] on button "Navigate back" at bounding box center [167, 11] width 12 height 12
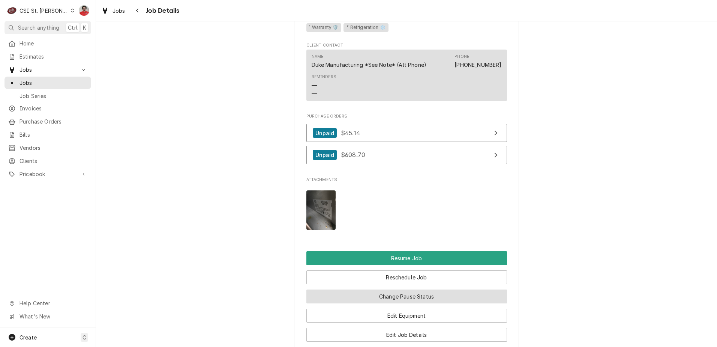
scroll to position [975, 0]
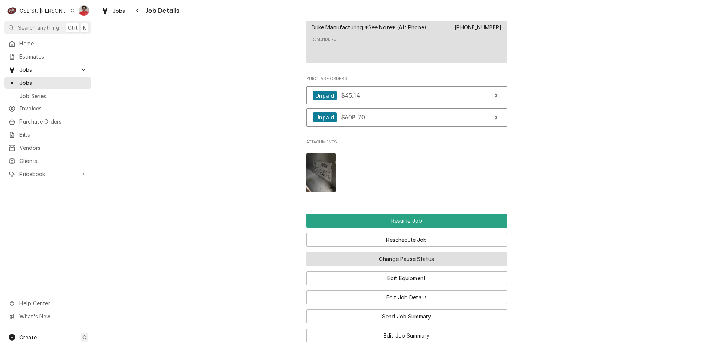
click at [393, 260] on button "Change Pause Status" at bounding box center [406, 259] width 201 height 14
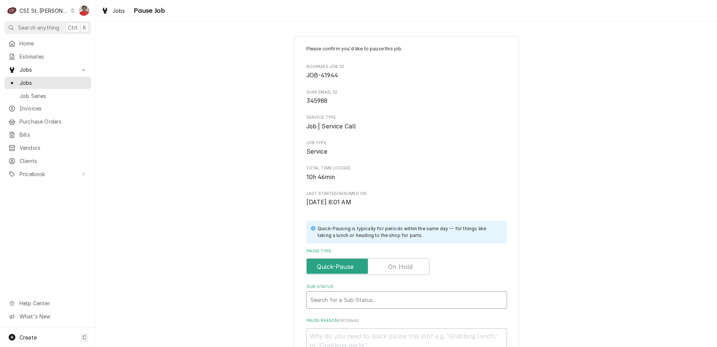
type textarea "x"
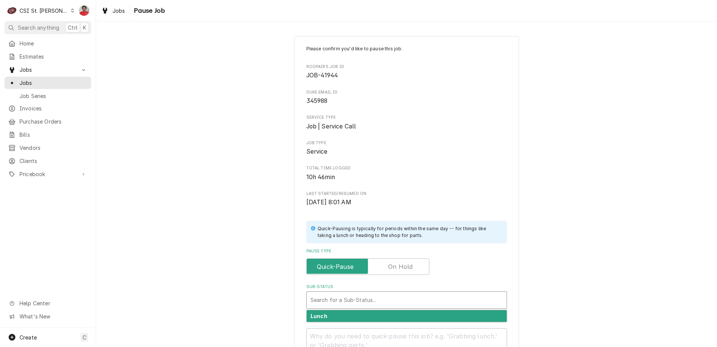
click at [394, 299] on div "Sub-Status" at bounding box center [407, 300] width 192 height 14
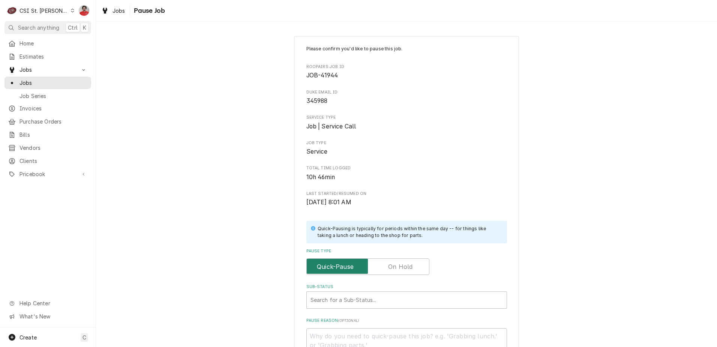
click at [394, 272] on input "Pause Type" at bounding box center [368, 266] width 116 height 17
checkbox input "true"
click at [389, 297] on div "Sub-Status" at bounding box center [407, 300] width 192 height 14
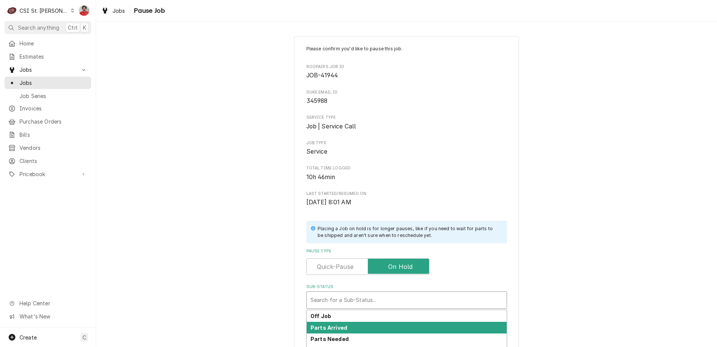
click at [382, 323] on div "Parts Arrived" at bounding box center [407, 327] width 200 height 12
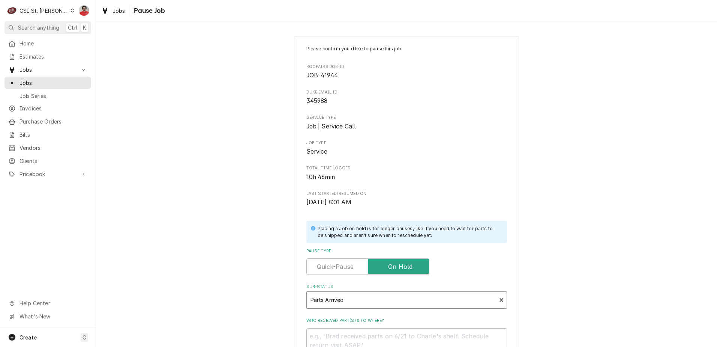
scroll to position [99, 0]
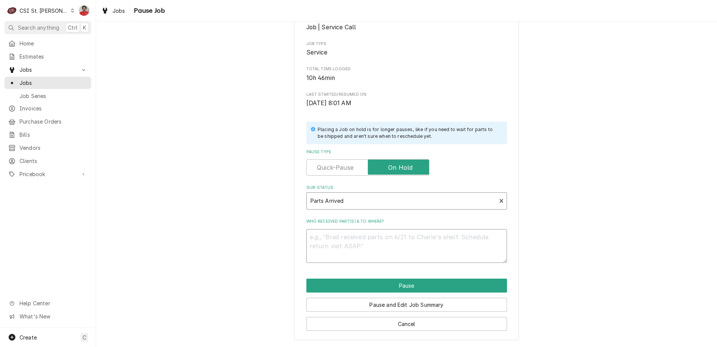
click at [409, 240] on textarea "Who received part(s) & to where?" at bounding box center [406, 246] width 201 height 34
type textarea "x"
type textarea "R"
type textarea "x"
type textarea "Re"
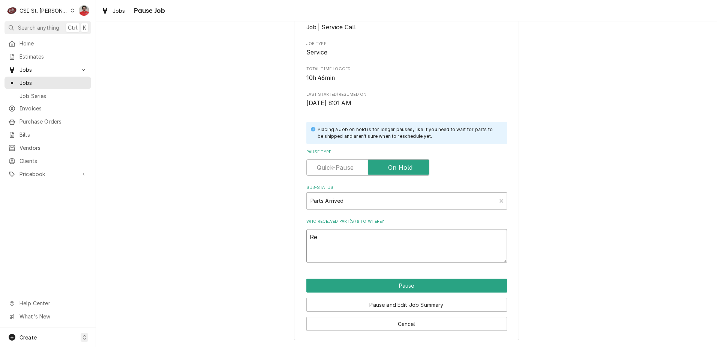
type textarea "x"
type textarea "Rec"
type textarea "x"
type textarea "Rece"
type textarea "x"
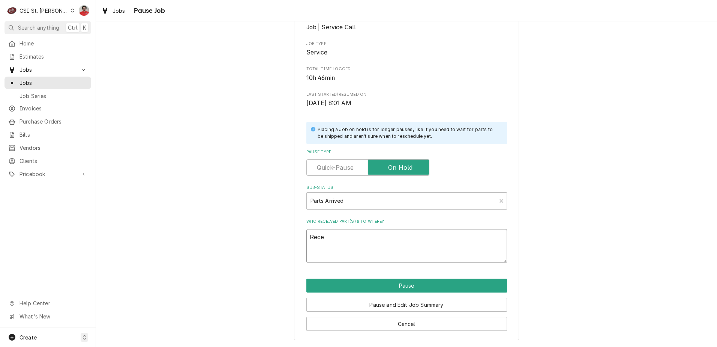
type textarea "Recei"
type textarea "x"
type textarea "Rece"
type textarea "x"
type textarea "Rec"
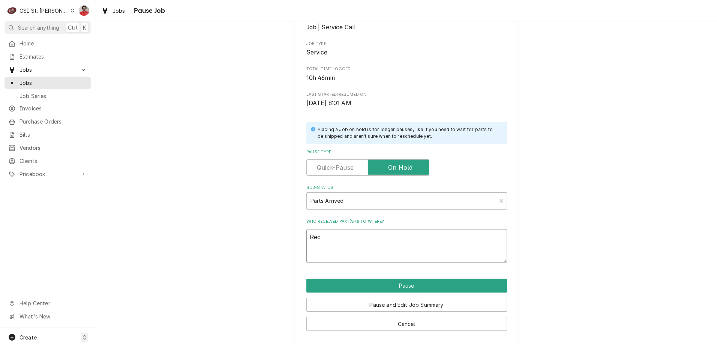
type textarea "x"
type textarea "Reci"
type textarea "x"
type textarea "Recie"
type textarea "x"
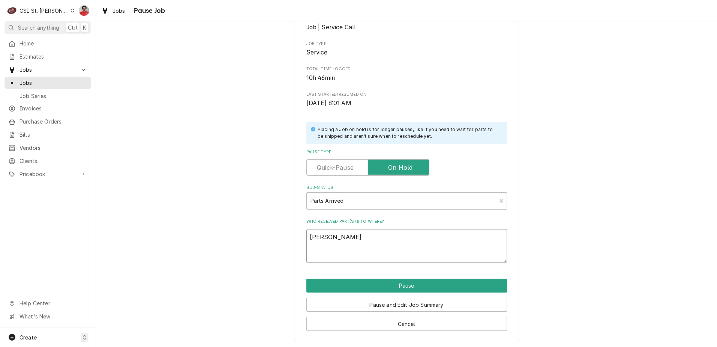
type textarea "Reciev"
type textarea "x"
type textarea "Recieve"
type textarea "x"
type textarea "Recieved"
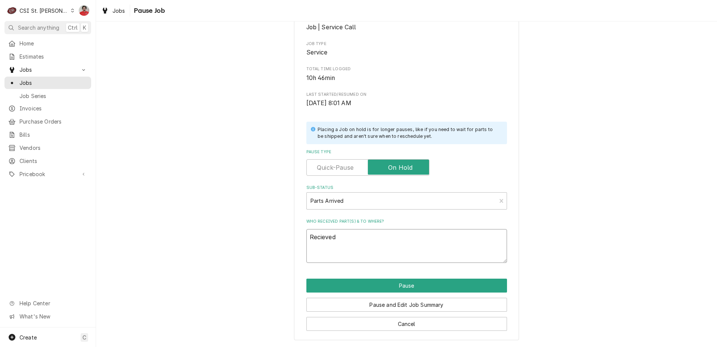
type textarea "x"
type textarea "Recieved"
type textarea "x"
type textarea "Recieved"
type textarea "x"
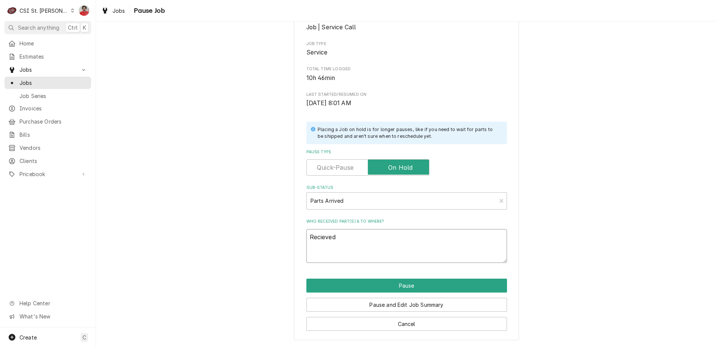
type textarea "Recieve"
type textarea "x"
type textarea "Reciev"
type textarea "x"
type textarea "Recie"
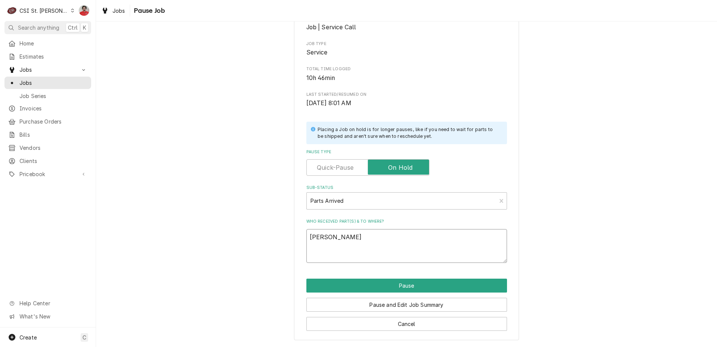
type textarea "x"
type textarea "Reci"
type textarea "x"
type textarea "Rec"
type textarea "x"
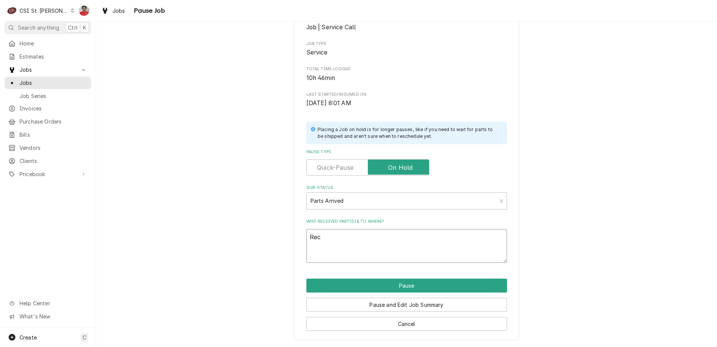
type textarea "Rece"
type textarea "x"
type textarea "Recei"
type textarea "x"
type textarea "Receiv"
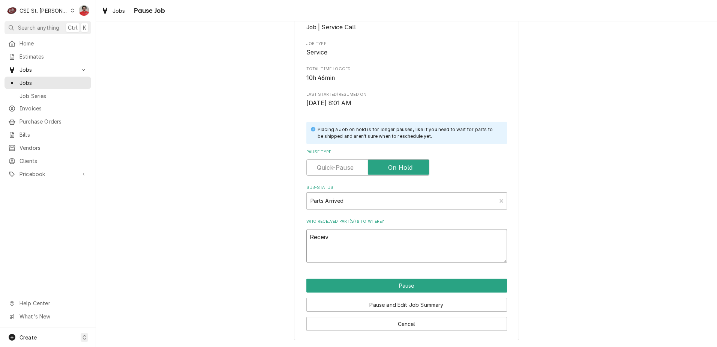
type textarea "x"
type textarea "Receive"
type textarea "x"
type textarea "Received"
type textarea "x"
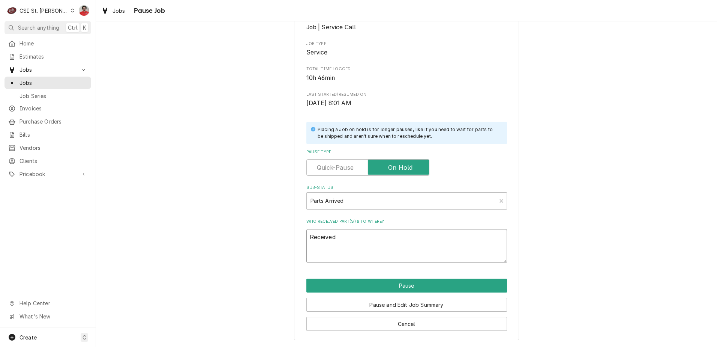
type textarea "Received"
type textarea "x"
type textarea "Received P"
type textarea "x"
type textarea "Received"
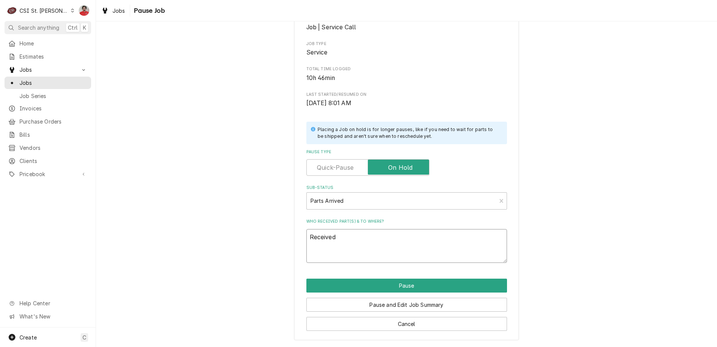
type textarea "x"
type textarea "Received c"
type textarea "x"
type textarea "Received co"
type textarea "x"
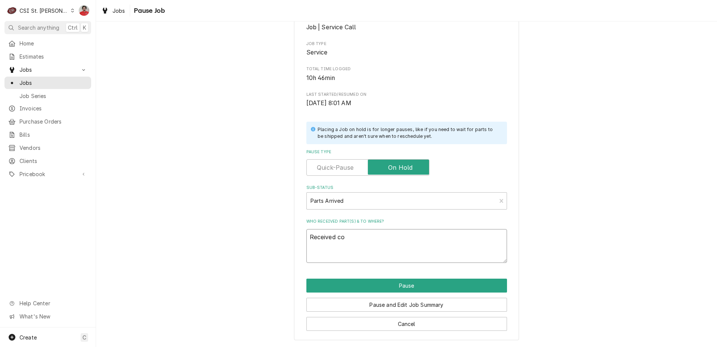
type textarea "Received com"
type textarea "x"
type textarea "Received comp"
type textarea "x"
type textarea "Received compr"
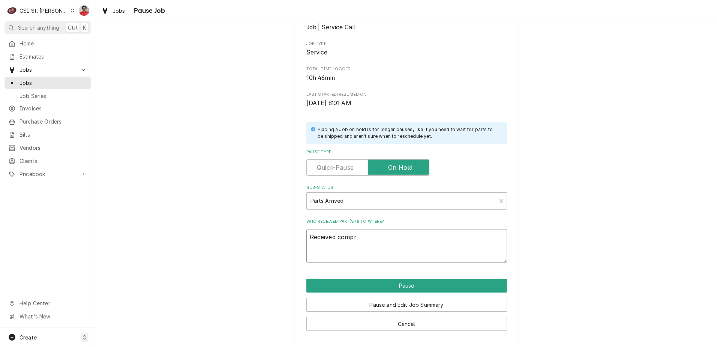
type textarea "x"
type textarea "Received compre"
type textarea "x"
type textarea "Received compres"
type textarea "x"
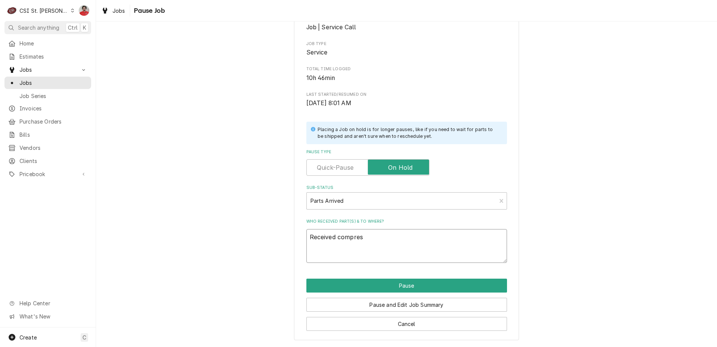
type textarea "Received compress"
type textarea "x"
type textarea "Received compresso"
type textarea "x"
type textarea "Received compressor"
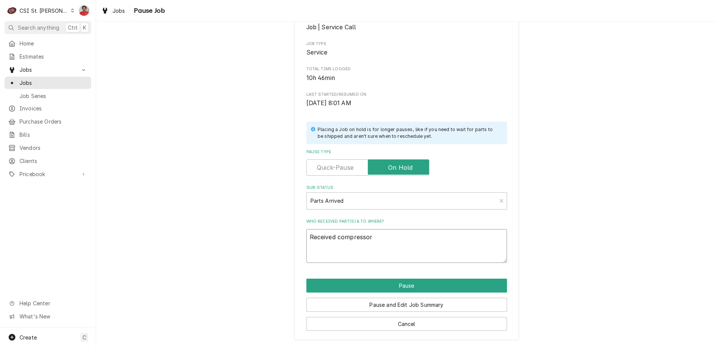
type textarea "x"
type textarea "Received compressor"
type textarea "x"
type textarea "Received compressor s"
type textarea "x"
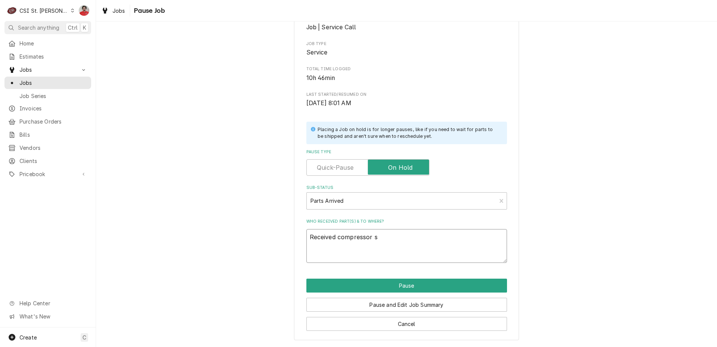
type textarea "Received compressor sn"
type textarea "x"
type textarea "Received compressor s"
type textarea "x"
type textarea "Received compressor"
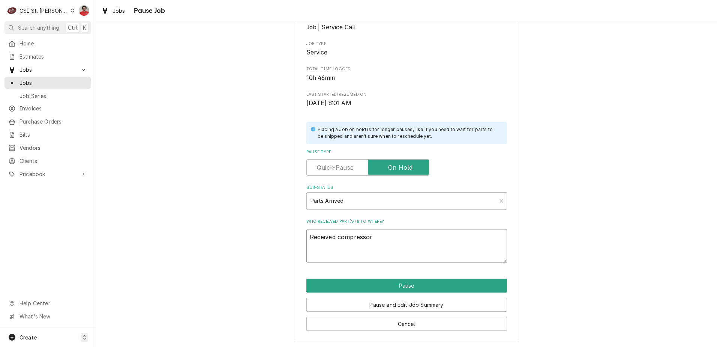
type textarea "x"
type textarea "Received compressor a"
type textarea "x"
type textarea "Received compressor an"
type textarea "x"
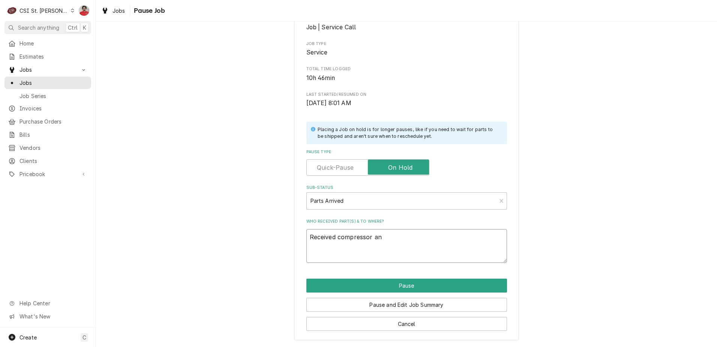
type textarea "Received compressor and"
type textarea "x"
type textarea "Received compressor and"
type textarea "x"
type textarea "Received compressor and f"
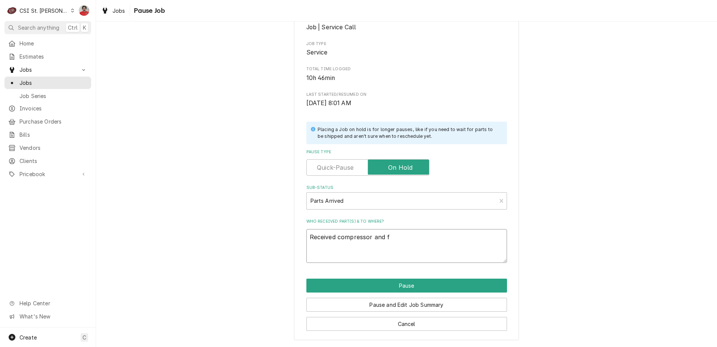
type textarea "x"
type textarea "Received compressor and fi"
type textarea "x"
type textarea "Received compressor and fil"
type textarea "x"
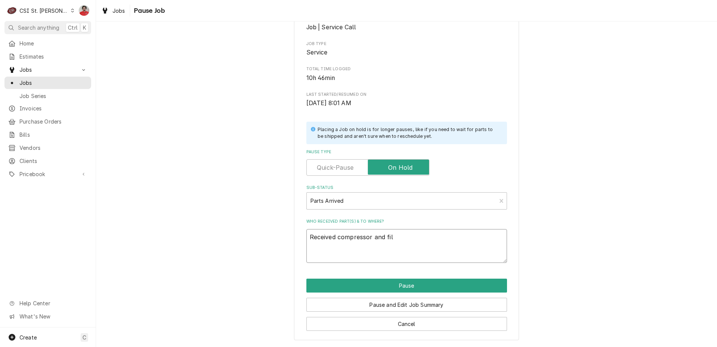
type textarea "Received compressor and filt"
type textarea "x"
type textarea "Received compressor and filte"
type textarea "x"
type textarea "Received compressor and filter"
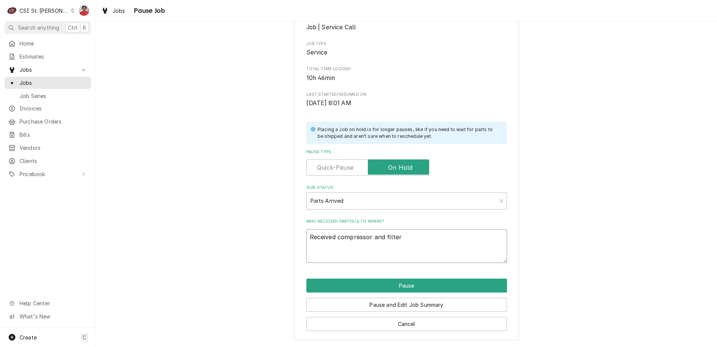
type textarea "x"
type textarea "Received compressor and filter"
type textarea "x"
type textarea "Received compressor and filter t"
type textarea "x"
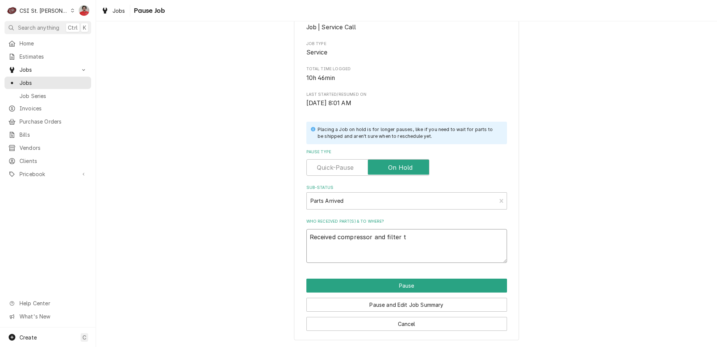
type textarea "Received compressor and filter"
type textarea "x"
type textarea "Received compressor and filter d"
type textarea "x"
type textarea "Received compressor and filter di"
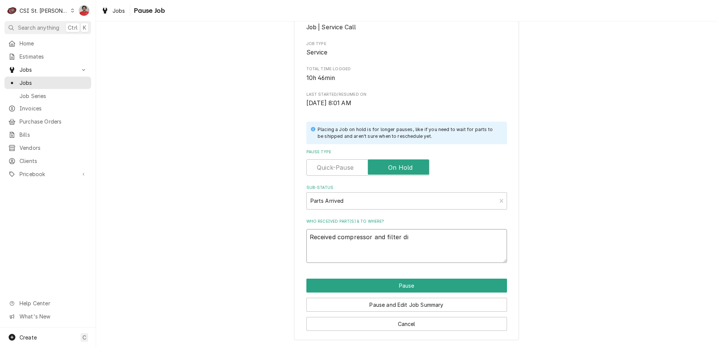
type textarea "x"
type textarea "Received compressor and filter dir"
type textarea "x"
type textarea "Received compressor and filter di"
type textarea "x"
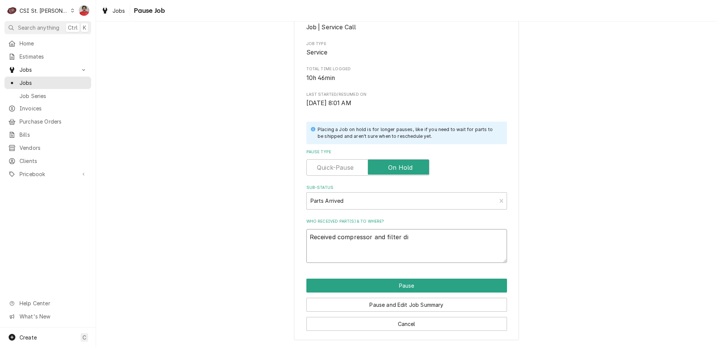
type textarea "Received compressor and filter d"
type textarea "x"
type textarea "Received compressor and filter dr"
type textarea "x"
type textarea "Received compressor and filter drie"
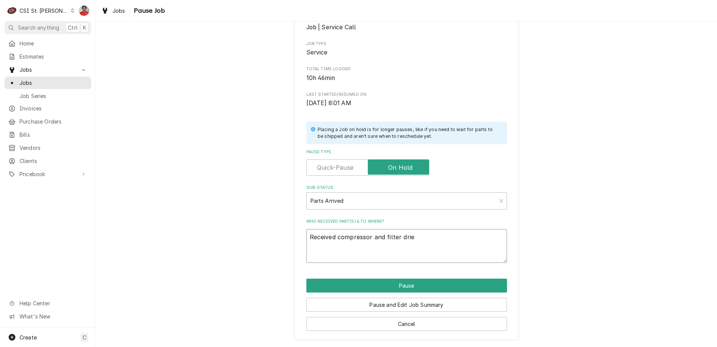
type textarea "x"
type textarea "Received compressor and filter drier"
type textarea "x"
type textarea "Received compressor and filter drier"
type textarea "x"
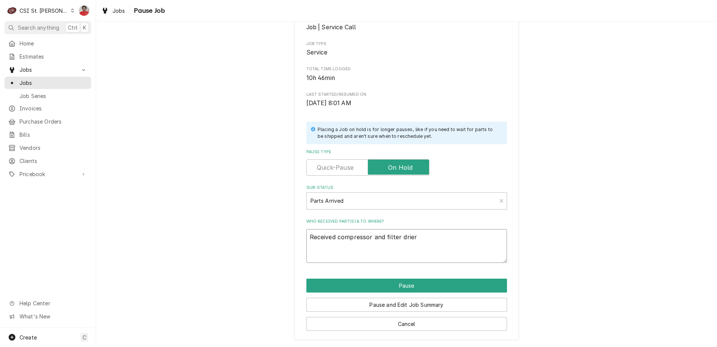
type textarea "Received compressor and filter drier t"
type textarea "x"
type textarea "Received compressor and filter drier to"
type textarea "x"
type textarea "Received compressor and filter drier to"
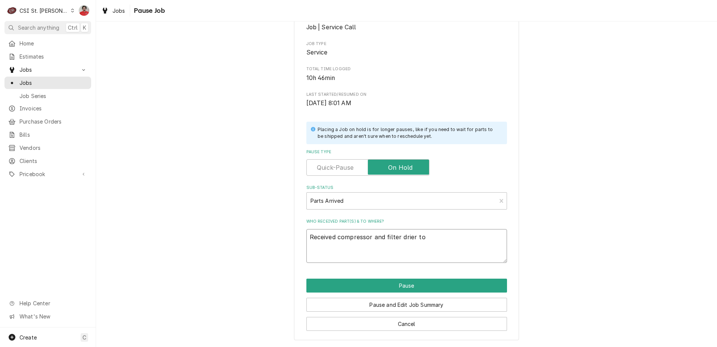
type textarea "x"
type textarea "Received compressor and filter drier to a"
type textarea "x"
type textarea "Received compressor and filter drier to ar"
type textarea "x"
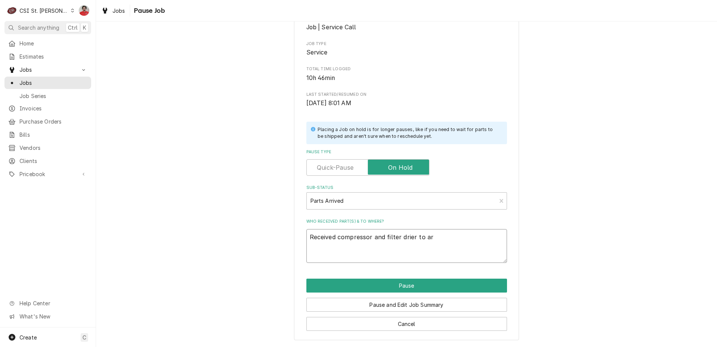
type textarea "Received compressor and filter drier to are"
type textarea "x"
type textarea "Received compressor and filter drier to area"
type textarea "x"
type textarea "Received compressor and filter drier to area"
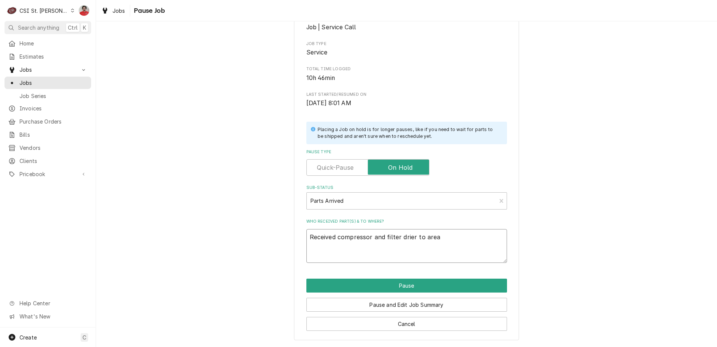
type textarea "x"
type textarea "Received compressor and filter drier to area i"
type textarea "x"
type textarea "Received compressor and filter drier to area in"
type textarea "x"
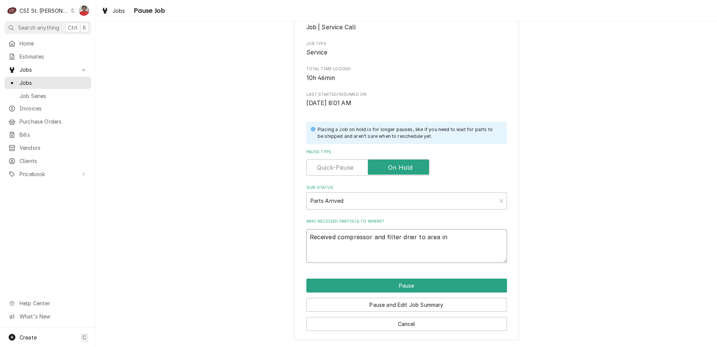
type textarea "Received compressor and filter drier to area in"
type textarea "x"
type textarea "Received compressor and filter drier to area in f"
type textarea "x"
type textarea "Received compressor and filter drier to area in fr"
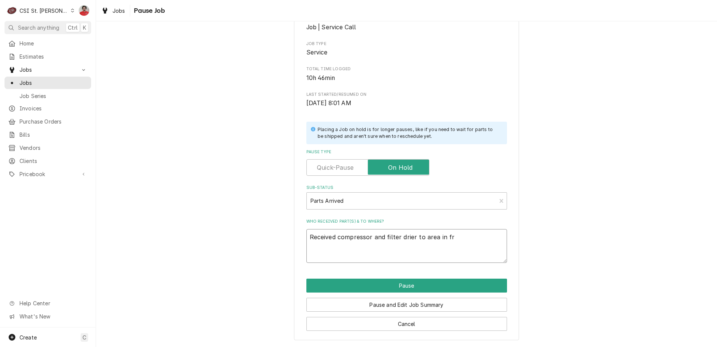
type textarea "x"
type textarea "Received compressor and filter drier to area in fro"
type textarea "x"
type textarea "Received compressor and filter drier to area in fron"
type textarea "x"
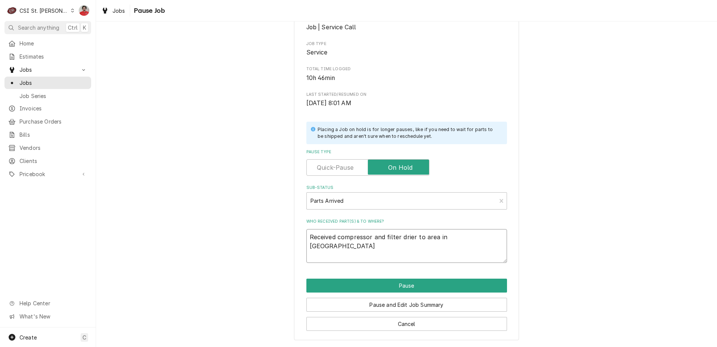
type textarea "Received compressor and filter drier to area in fron"
type textarea "x"
type textarea "Received compressor and filter drier to area in fron t"
type textarea "x"
type textarea "Received compressor and filter drier to area in fron"
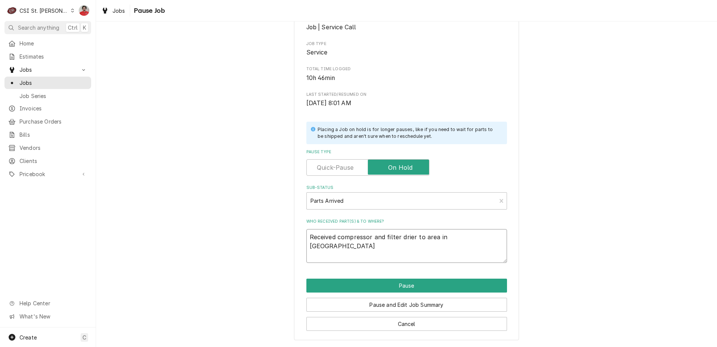
type textarea "x"
type textarea "Received compressor and filter drier to area in fron"
type textarea "x"
type textarea "Received compressor and filter drier to area in front"
type textarea "x"
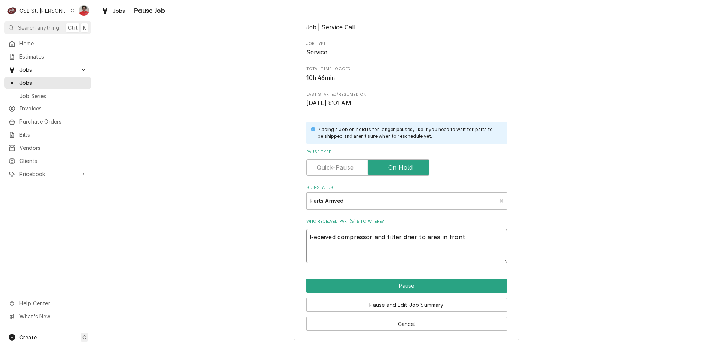
type textarea "Received compressor and filter drier to area in front"
type textarea "x"
type textarea "Received compressor and filter drier to area in front o"
type textarea "x"
type textarea "Received compressor and filter drier to area in front of"
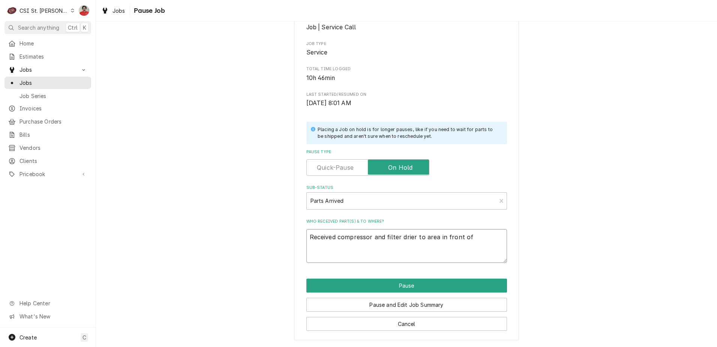
type textarea "x"
type textarea "Received compressor and filter drier to area in front of"
type textarea "x"
type textarea "Received compressor and filter drier to area in front of M"
type textarea "x"
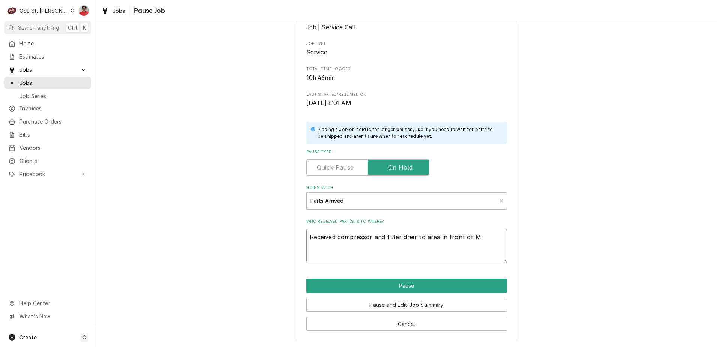
type textarea "Received compressor and filter drier to area in front of"
type textarea "x"
type textarea "Received compressor and filter drier to area in front of T"
type textarea "x"
type textarea "Received compressor and filter drier to area in front of To"
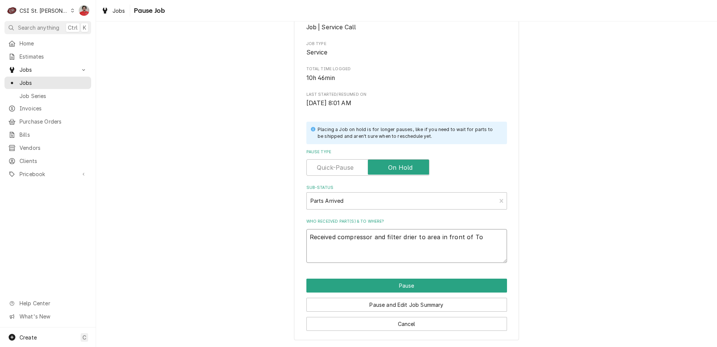
type textarea "x"
type textarea "Received compressor and filter drier to area in front of Ton"
type textarea "x"
type textarea "Received compressor and filter drier to area in front of Tony"
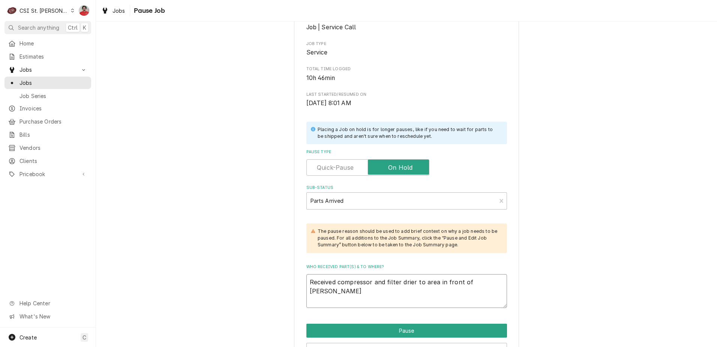
type textarea "x"
type textarea "Received compressor and filter drier to area in front of Tony'"
type textarea "x"
type textarea "Received compressor and filter drier to area in front of Tony's"
type textarea "x"
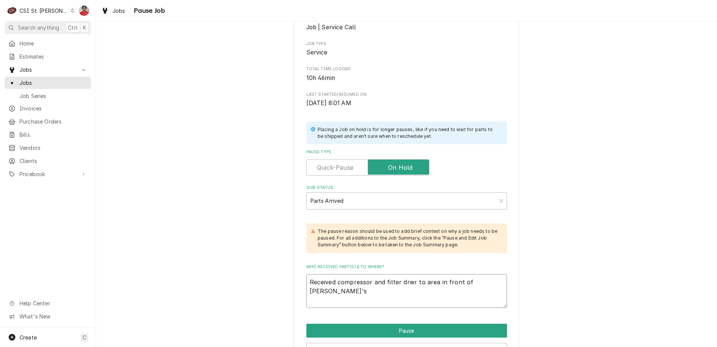
type textarea "Received compressor and filter drier to area in front of Tony's"
type textarea "x"
type textarea "Received compressor and filter drier to area in front of Tony's s"
type textarea "x"
type textarea "Received compressor and filter drier to area in front of Tony's sh"
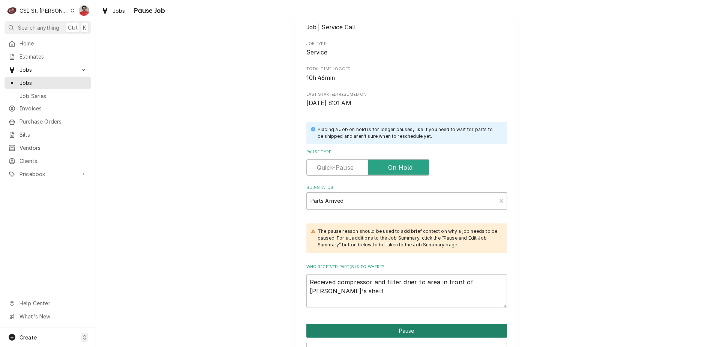
click at [399, 329] on button "Pause" at bounding box center [406, 330] width 201 height 14
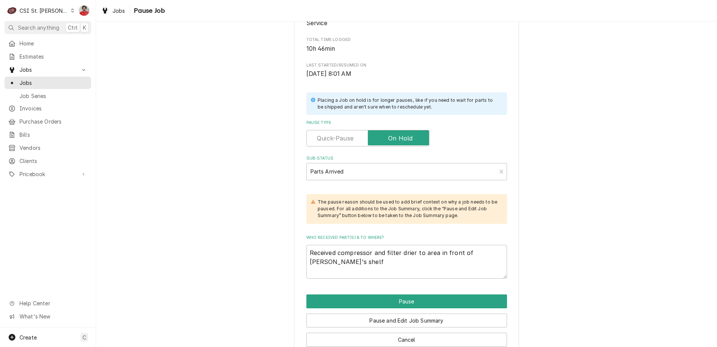
scroll to position [144, 0]
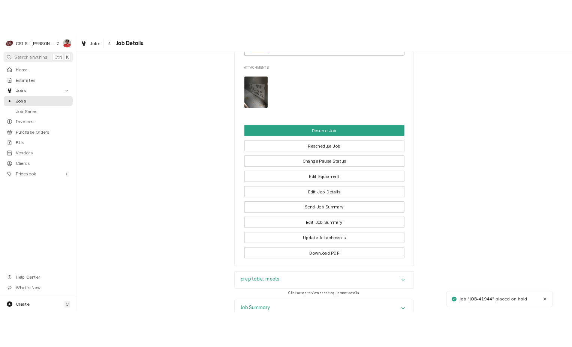
scroll to position [1125, 0]
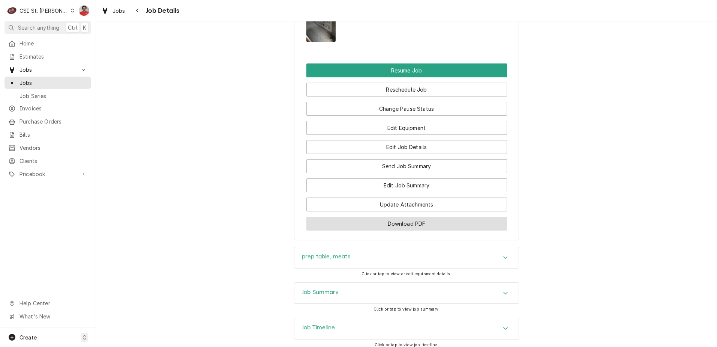
click at [401, 218] on button "Download PDF" at bounding box center [406, 223] width 201 height 14
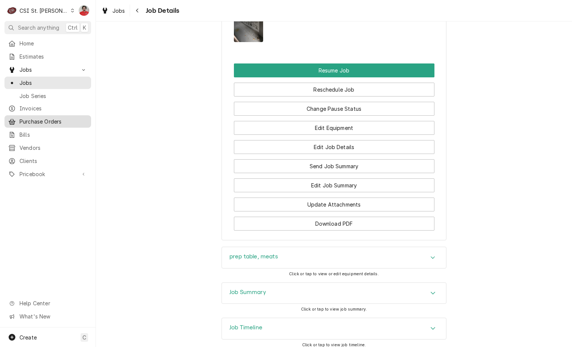
click at [43, 119] on span "Purchase Orders" at bounding box center [54, 121] width 68 height 8
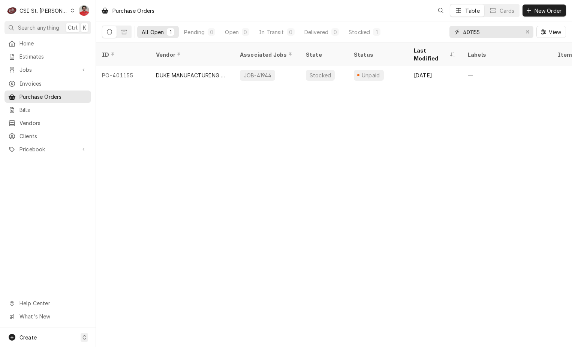
click at [477, 30] on input "401155" at bounding box center [491, 32] width 56 height 12
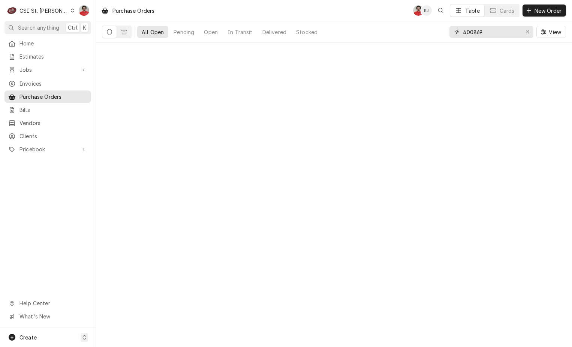
type input "400869"
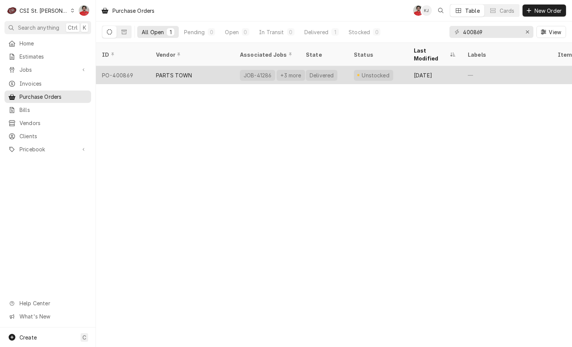
click at [399, 69] on div "Unstocked" at bounding box center [378, 75] width 60 height 18
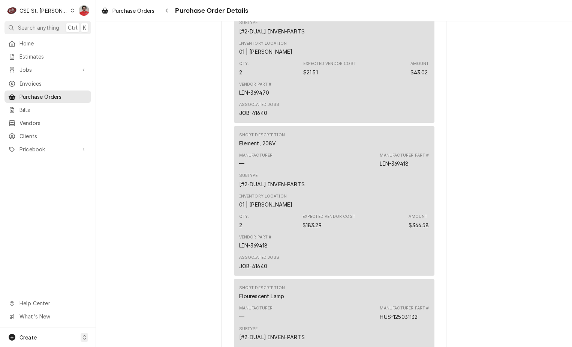
scroll to position [1163, 0]
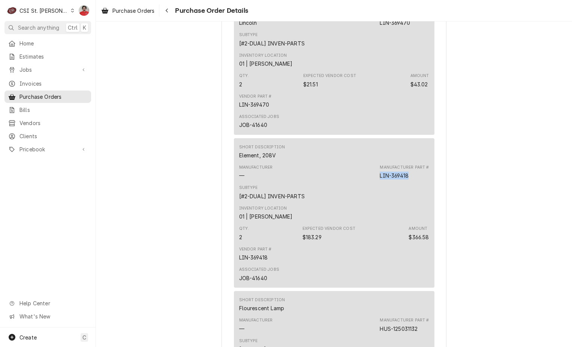
drag, startPoint x: 365, startPoint y: 199, endPoint x: 356, endPoint y: 199, distance: 9.8
click at [356, 182] on div "Manufacturer — Manufacturer Part # LIN-369418" at bounding box center [334, 172] width 190 height 20
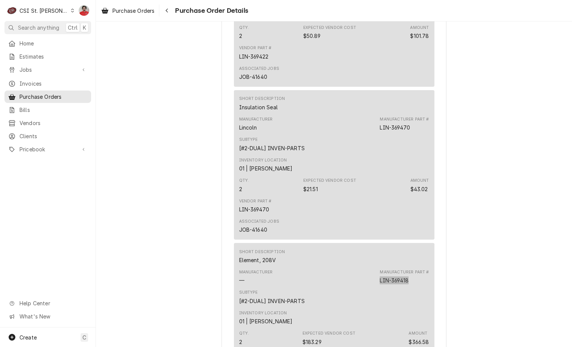
scroll to position [1013, 0]
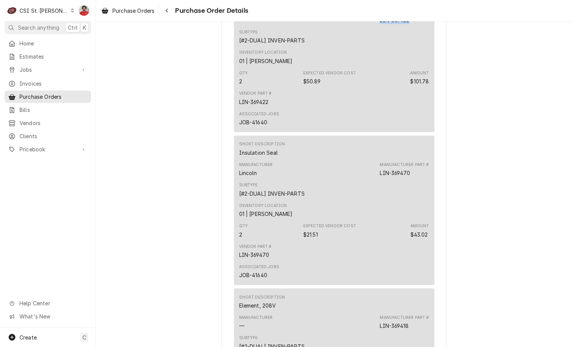
drag, startPoint x: 409, startPoint y: 44, endPoint x: 376, endPoint y: 41, distance: 33.2
click at [376, 27] on div "Manufacturer — Manufacturer Part # LIN-369422" at bounding box center [334, 16] width 190 height 20
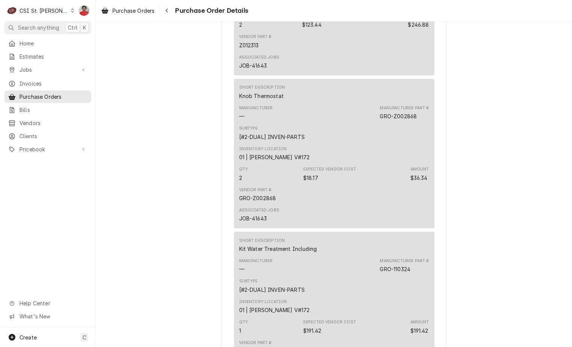
scroll to position [2275, 0]
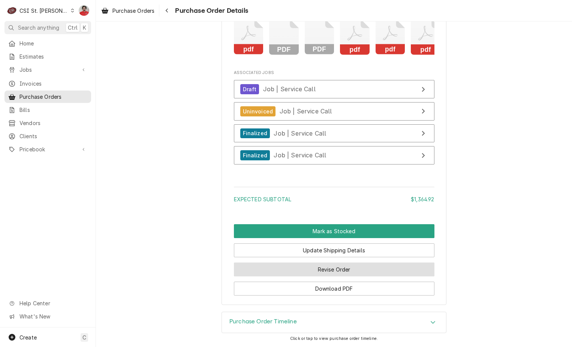
click at [319, 269] on button "Revise Order" at bounding box center [334, 269] width 201 height 14
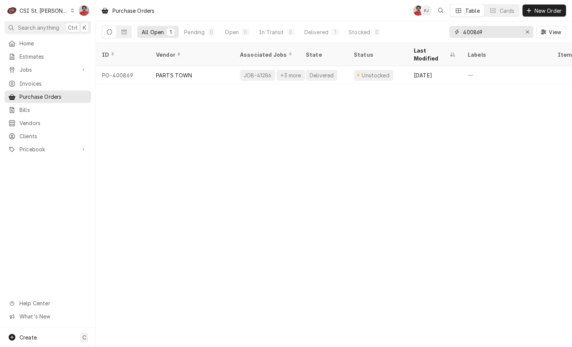
click at [480, 35] on input "400869" at bounding box center [491, 32] width 56 height 12
type input "400936"
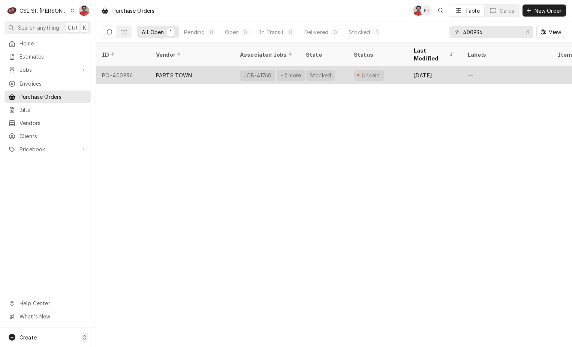
click at [345, 66] on div "Stocked" at bounding box center [324, 75] width 48 height 18
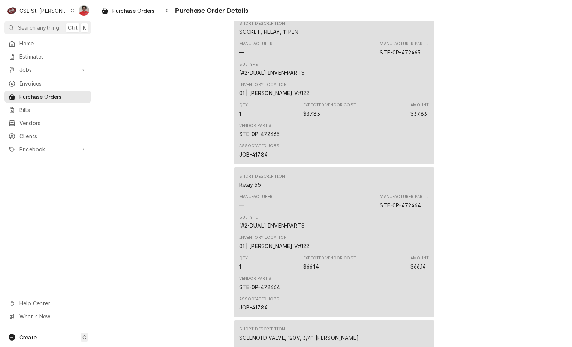
scroll to position [488, 0]
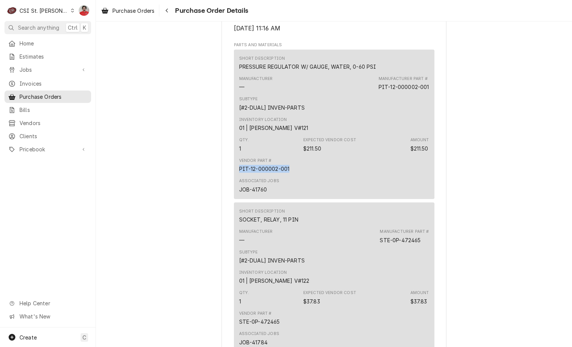
drag, startPoint x: 287, startPoint y: 192, endPoint x: 231, endPoint y: 194, distance: 55.9
click at [234, 194] on div "Short Description PRESSURE REGULATOR W/ GAUGE, WATER, 0-60 PSI Manufacturer — M…" at bounding box center [334, 124] width 201 height 149
copy div "PIT-12-000002-001"
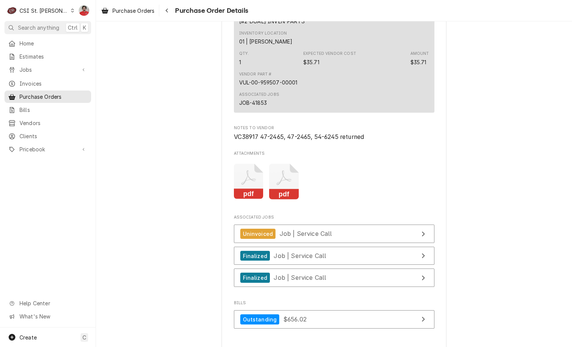
scroll to position [1335, 0]
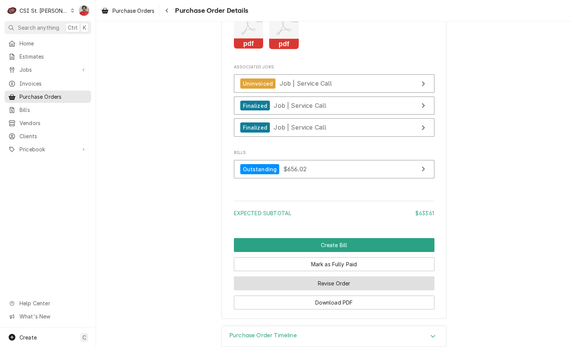
click at [334, 290] on button "Revise Order" at bounding box center [334, 283] width 201 height 14
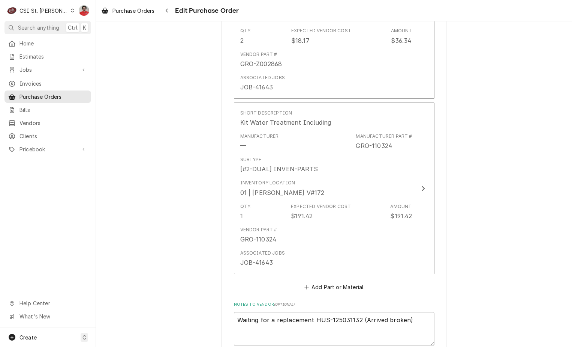
scroll to position [2227, 0]
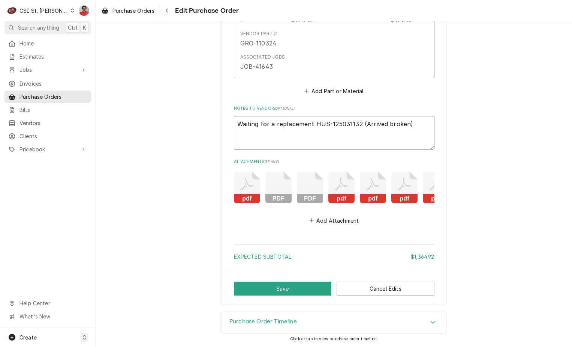
click at [420, 123] on textarea "Waiting for a replacement HUS-125031132 (Arrived broken)" at bounding box center [334, 133] width 201 height 34
type textarea "x"
type textarea "Waiting for a replacement HUS-125031132 (Arrived broken)"
type textarea "x"
type textarea "Waiting for a replacement HUS-125031132 (Arrived broken)"
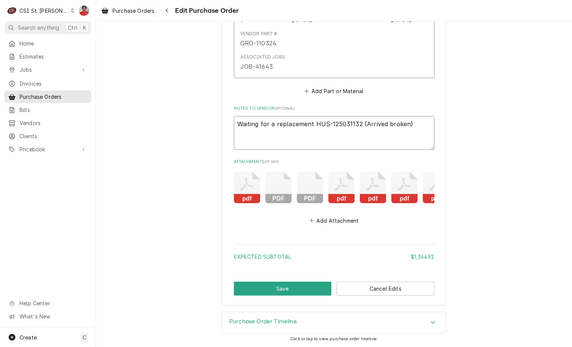
type textarea "x"
type textarea "Waiting for a replacement HUS-125031132 (Arrived broken) V"
type textarea "x"
type textarea "Waiting for a replacement HUS-125031132 (Arrived broken) VC"
type textarea "x"
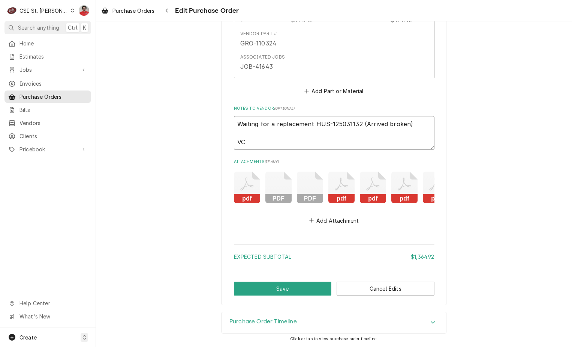
type textarea "Waiting for a replacement HUS-125031132 (Arrived broken) VC:"
type textarea "x"
type textarea "Waiting for a replacement HUS-125031132 (Arrived broken) VC:"
type textarea "x"
type textarea "Waiting for a replacement HUS-125031132 (Arrived broken) VC:"
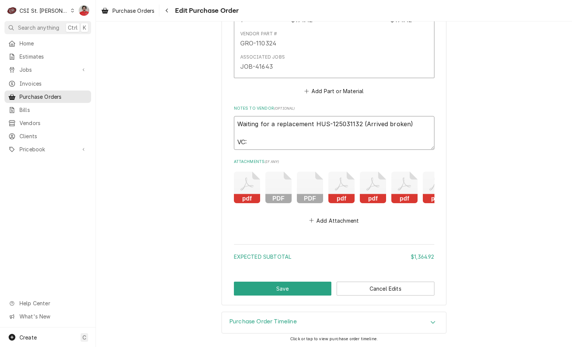
type textarea "x"
type textarea "Waiting for a replacement HUS-125031132 (Arrived broken) VC"
type textarea "x"
type textarea "Waiting for a replacement HUS-125031132 (Arrived broken) VC :"
type textarea "x"
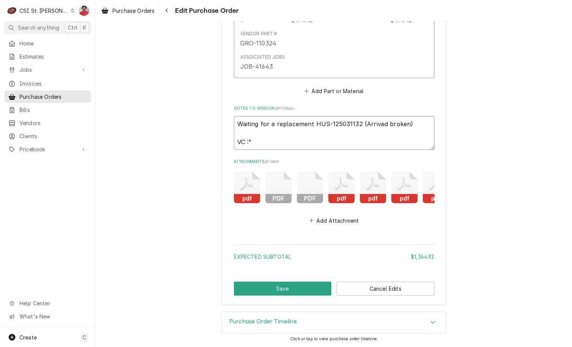
type textarea "Waiting for a replacement HUS-125031132 (Arrived broken) VC :""
type textarea "x"
type textarea "Waiting for a replacement HUS-125031132 (Arrived broken) VC :""
type textarea "x"
type textarea "Waiting for a replacement HUS-125031132 (Arrived broken) VC :"
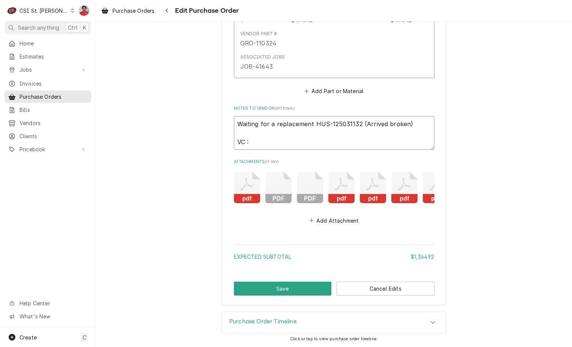
type textarea "x"
type textarea "Waiting for a replacement HUS-125031132 (Arrived broken) VC : 3"
type textarea "x"
type textarea "Waiting for a replacement HUS-125031132 (Arrived broken) VC : 38"
type textarea "x"
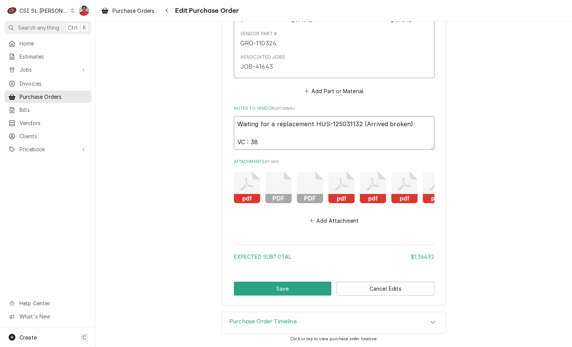
type textarea "Waiting for a replacement HUS-125031132 (Arrived broken) VC : 389"
type textarea "x"
type textarea "Waiting for a replacement HUS-125031132 (Arrived broken) VC : 3892"
type textarea "x"
type textarea "Waiting for a replacement HUS-125031132 (Arrived broken) VC : 38921"
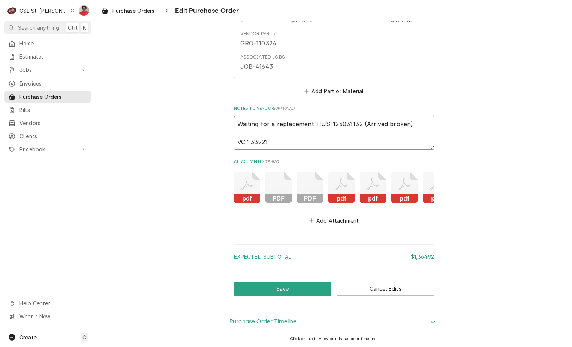
type textarea "x"
type textarea "Waiting for a replacement HUS-125031132 (Arrived broken) VC : 38921"
type textarea "x"
type textarea "Waiting for a replacement HUS-125031132 (Arrived broken) VC : 38921 -"
type textarea "x"
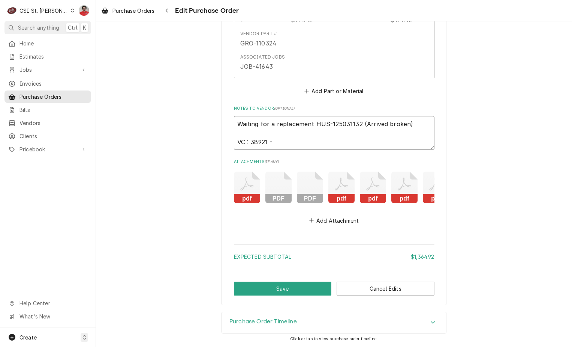
type textarea "Waiting for a replacement HUS-125031132 (Arrived broken) VC : 38921 -"
type textarea "x"
type textarea "Waiting for a replacement HUS-125031132 (Arrived broken) VC : 38921 - G"
type textarea "x"
type textarea "Waiting for a replacement HUS-125031132 (Arrived broken) VC : 38921 - GR"
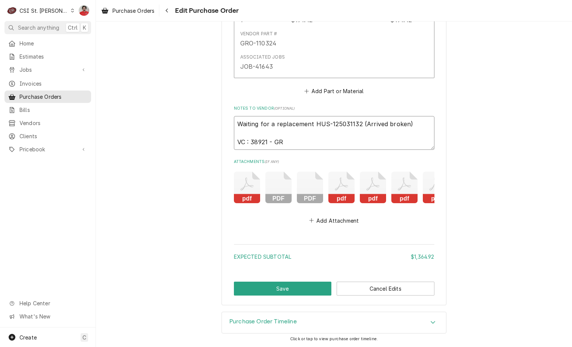
type textarea "x"
type textarea "Waiting for a replacement HUS-125031132 (Arrived broken) VC : 38921 - GRo"
type textarea "x"
type textarea "Waiting for a replacement HUS-125031132 (Arrived broken) VC : 38921 - GR"
type textarea "x"
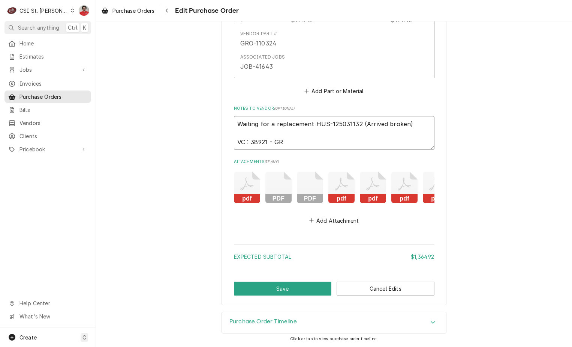
type textarea "Waiting for a replacement HUS-125031132 (Arrived broken) VC : 38921 - GRO"
type textarea "x"
type textarea "Waiting for a replacement HUS-125031132 (Arrived broken) VC : 38921 - GRO-"
type textarea "x"
type textarea "Waiting for a replacement HUS-125031132 (Arrived broken) VC : 38921 - GRO-Z"
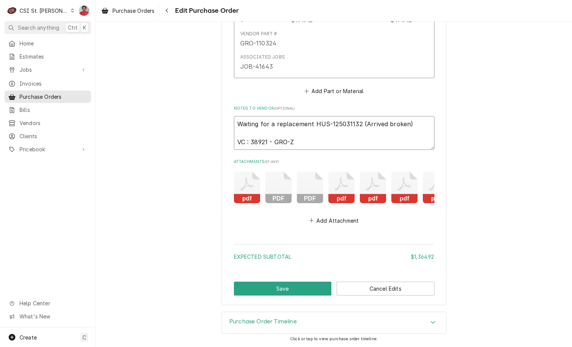
type textarea "x"
type textarea "Waiting for a replacement HUS-125031132 (Arrived broken) VC : 38921 - GRO-Z0"
type textarea "x"
type textarea "Waiting for a replacement HUS-125031132 (Arrived broken) VC : 38921 - GRO-Z00"
type textarea "x"
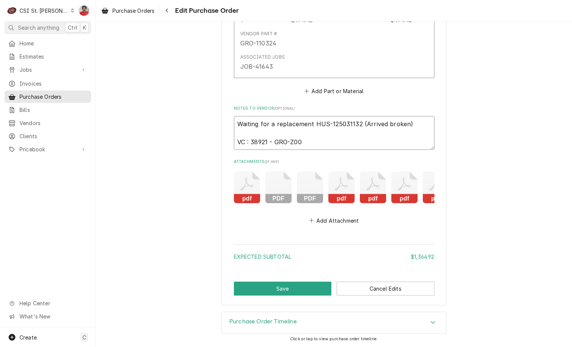
type textarea "Waiting for a replacement HUS-125031132 (Arrived broken) VC : 38921 - GRO-Z002"
type textarea "x"
type textarea "Waiting for a replacement HUS-125031132 (Arrived broken) VC : 38921 - GRO-Z0028"
type textarea "x"
type textarea "Waiting for a replacement HUS-125031132 (Arrived broken) VC : 38921 - GRO-Z00286"
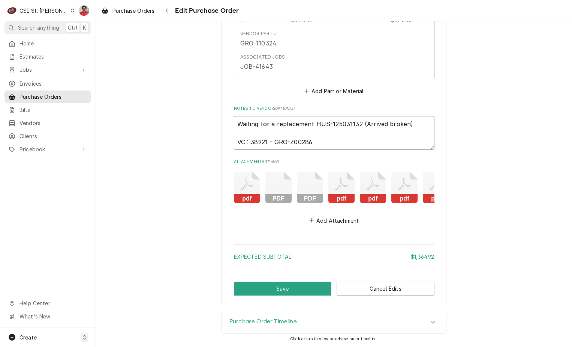
type textarea "x"
type textarea "Waiting for a replacement HUS-125031132 (Arrived broken) VC : 38921 - GRO-Z0028…"
type textarea "x"
type textarea "Waiting for a replacement HUS-125031132 (Arrived broken) VC : 38921 - GRO-Z0028…"
type textarea "x"
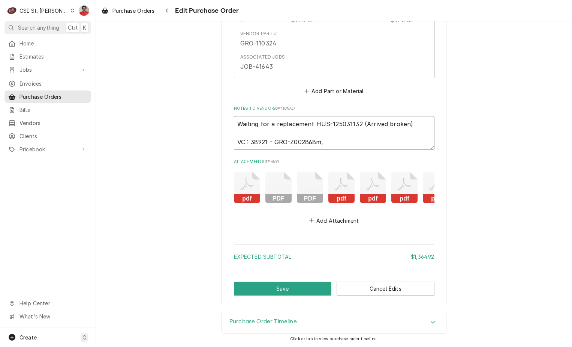
type textarea "Waiting for a replacement HUS-125031132 (Arrived broken) VC : 38921 - GRO-Z0028…"
type textarea "x"
type textarea "Waiting for a replacement HUS-125031132 (Arrived broken) VC : 38921 - GRO-Z0028…"
type textarea "x"
type textarea "Waiting for a replacement HUS-125031132 (Arrived broken) VC : 38921 - GRO-Z0028…"
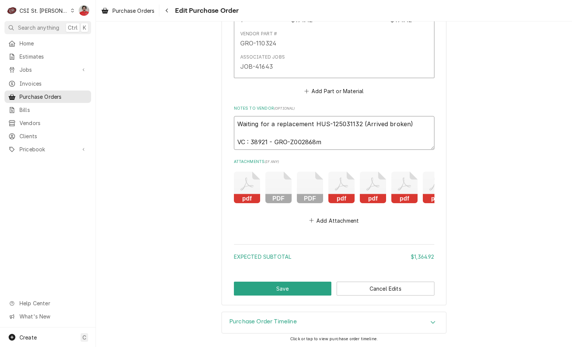
type textarea "x"
type textarea "Waiting for a replacement HUS-125031132 (Arrived broken) VC : 38921 - GRO-Z0028…"
type textarea "x"
type textarea "Waiting for a replacement HUS-125031132 (Arrived broken) VC : 38921 - GRO-Z0028…"
type textarea "x"
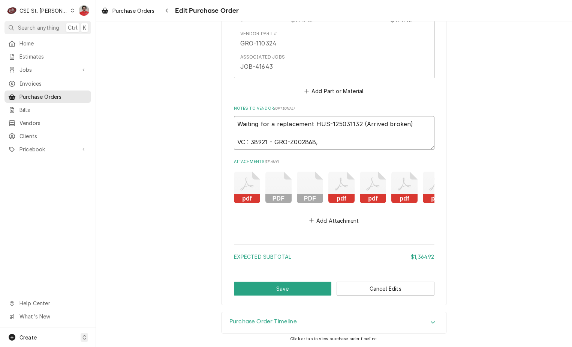
type textarea "Waiting for a replacement HUS-125031132 (Arrived broken) VC : 38921 - GRO-Z0028…"
type textarea "x"
type textarea "Waiting for a replacement HUS-125031132 (Arrived broken) VC : 38921 - GRO-Z0028…"
type textarea "x"
type textarea "Waiting for a replacement HUS-125031132 (Arrived broken) VC : 38921 - GRO-Z0028…"
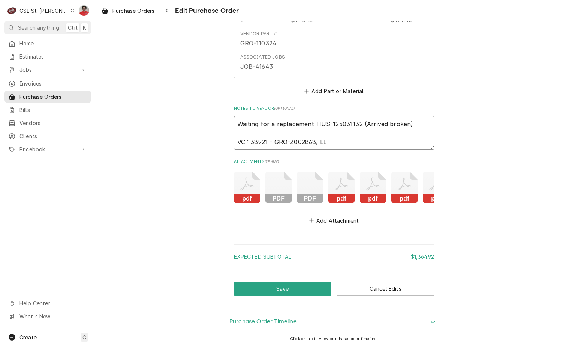
type textarea "x"
type textarea "Waiting for a replacement HUS-125031132 (Arrived broken) VC : 38921 - GRO-Z0028…"
type textarea "x"
type textarea "Waiting for a replacement HUS-125031132 (Arrived broken) VC : 38921 - GRO-Z0028…"
type textarea "x"
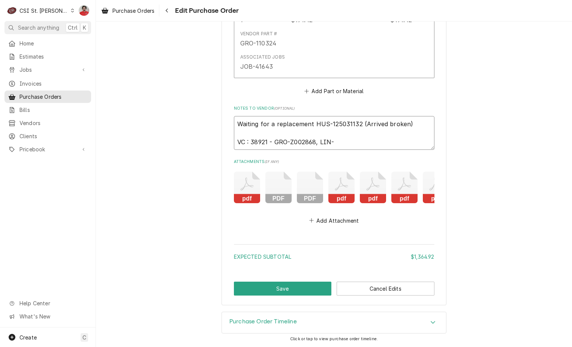
type textarea "Waiting for a replacement HUS-125031132 (Arrived broken) VC : 38921 - GRO-Z0028…"
type textarea "x"
type textarea "Waiting for a replacement HUS-125031132 (Arrived broken) VC : 38921 - GRO-Z0028…"
type textarea "x"
type textarea "Waiting for a replacement HUS-125031132 (Arrived broken) VC : 38921 - GRO-Z0028…"
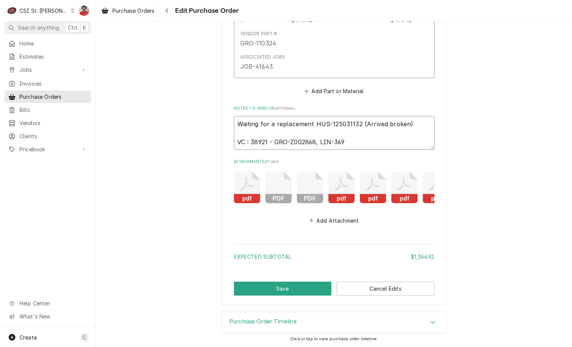
type textarea "x"
type textarea "Waiting for a replacement HUS-125031132 (Arrived broken) VC : 38921 - GRO-Z0028…"
type textarea "x"
type textarea "Waiting for a replacement HUS-125031132 (Arrived broken) VC : 38921 - GRO-Z0028…"
type textarea "x"
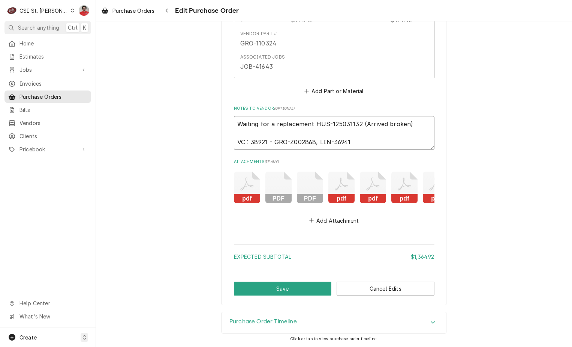
type textarea "Waiting for a replacement HUS-125031132 (Arrived broken) VC : 38921 - GRO-Z0028…"
type textarea "x"
type textarea "Waiting for a replacement HUS-125031132 (Arrived broken) VC : 38921 - GRO-Z0028…"
type textarea "x"
type textarea "Waiting for a replacement HUS-125031132 (Arrived broken) VC : 38921 - GRO-Z0028…"
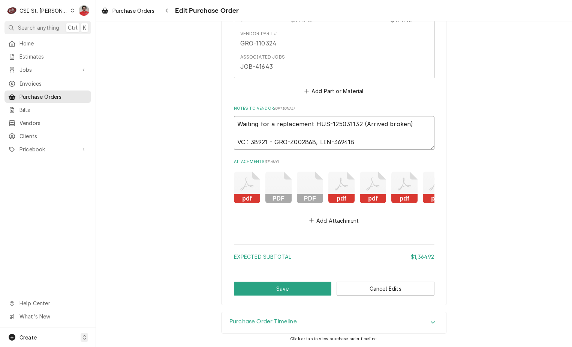
type textarea "x"
type textarea "Waiting for a replacement HUS-125031132 (Arrived broken) VC : 38921 - GRO-Z0028…"
type textarea "x"
type textarea "Waiting for a replacement HUS-125031132 (Arrived broken) VC : 38921 - GRO-Z0028…"
type textarea "x"
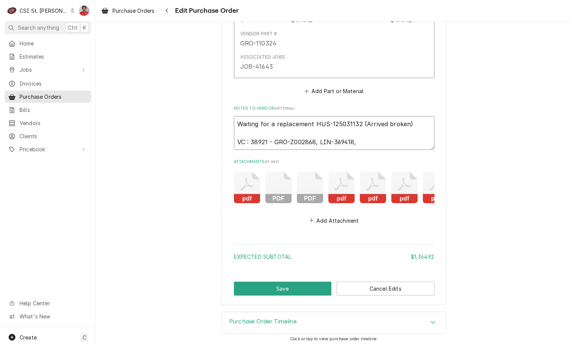
type textarea "Waiting for a replacement HUS-125031132 (Arrived broken) VC : 38921 - GRO-Z0028…"
type textarea "x"
type textarea "Waiting for a replacement HUS-125031132 (Arrived broken) VC : 38921 - GRO-Z0028…"
type textarea "x"
type textarea "Waiting for a replacement HUS-125031132 (Arrived broken) VC : 38921 - GRO-Z0028…"
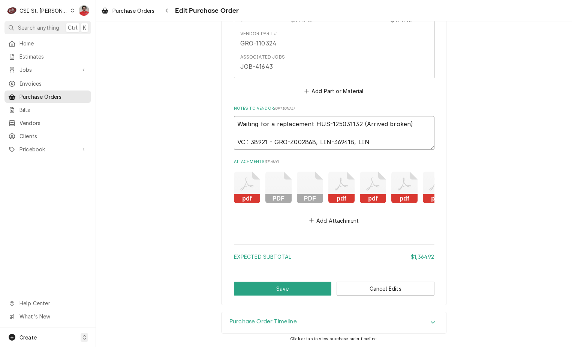
type textarea "x"
type textarea "Waiting for a replacement HUS-125031132 (Arrived broken) VC : 38921 - GRO-Z0028…"
type textarea "x"
type textarea "Waiting for a replacement HUS-125031132 (Arrived broken) VC : 38921 - GRO-Z0028…"
type textarea "x"
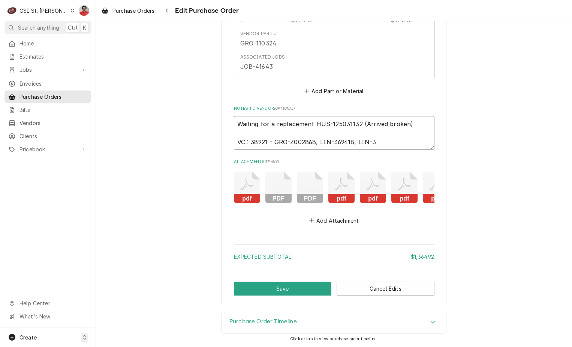
type textarea "Waiting for a replacement HUS-125031132 (Arrived broken) VC : 38921 - GRO-Z0028…"
type textarea "x"
type textarea "Waiting for a replacement HUS-125031132 (Arrived broken) VC : 38921 - GRO-Z0028…"
type textarea "x"
type textarea "Waiting for a replacement HUS-125031132 (Arrived broken) VC : 38921 - GRO-Z0028…"
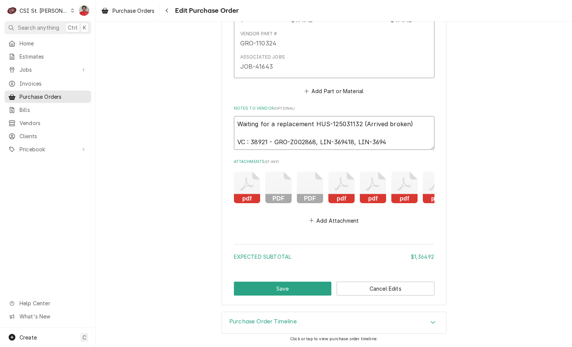
type textarea "x"
type textarea "Waiting for a replacement HUS-125031132 (Arrived broken) VC : 38921 - GRO-Z0028…"
type textarea "x"
type textarea "Waiting for a replacement HUS-125031132 (Arrived broken) VC : 38921 - GRO-Z0028…"
type textarea "x"
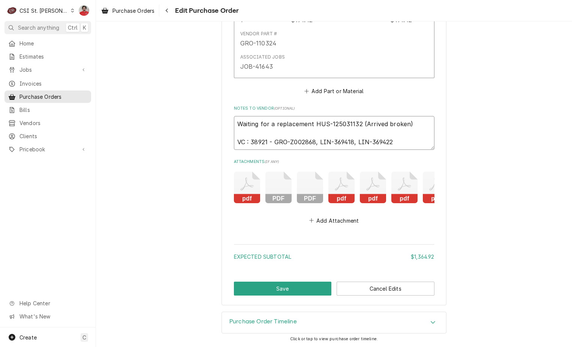
type textarea "Waiting for a replacement HUS-125031132 (Arrived broken) VC 38921 - GRO-Z002868…"
type textarea "x"
type textarea "Waiting for a replacement HUS-125031132 (Arrived broken) VC 38921 - GRO-Z002868…"
click at [266, 289] on button "Save" at bounding box center [283, 288] width 98 height 14
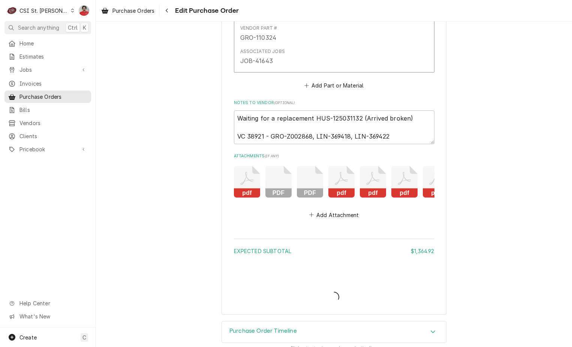
type textarea "x"
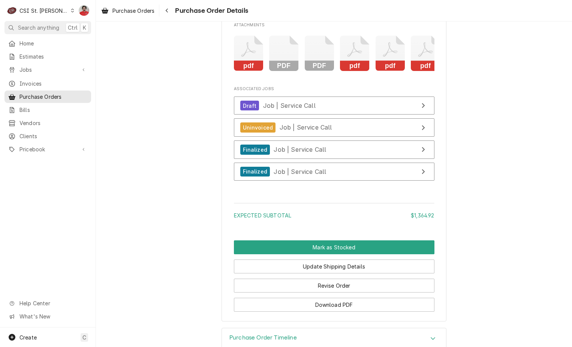
scroll to position [2142, 0]
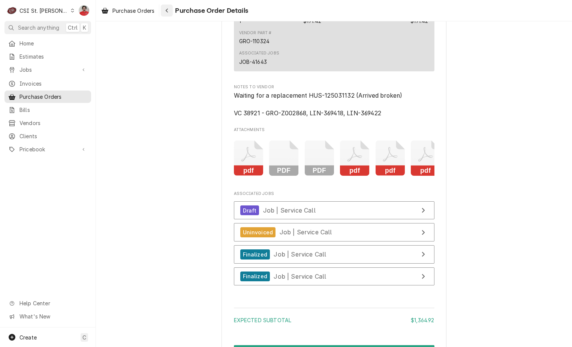
click at [168, 8] on icon "Navigate back" at bounding box center [166, 10] width 3 height 5
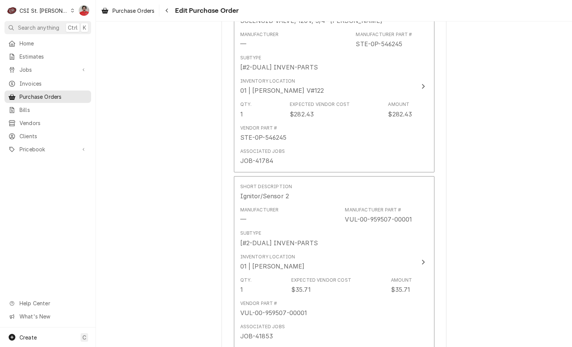
scroll to position [1170, 0]
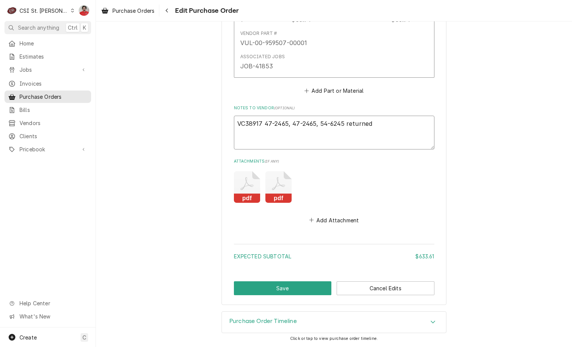
click at [418, 131] on textarea "VC38917 47-2465, 47-2465, 54-6245 returned" at bounding box center [334, 133] width 201 height 34
type textarea "x"
type textarea "VC38917 47-2465, 47-2465, 54-6245 returned"
type textarea "x"
type textarea "VC38917 47-2465, 47-2465, 54-6245 returned"
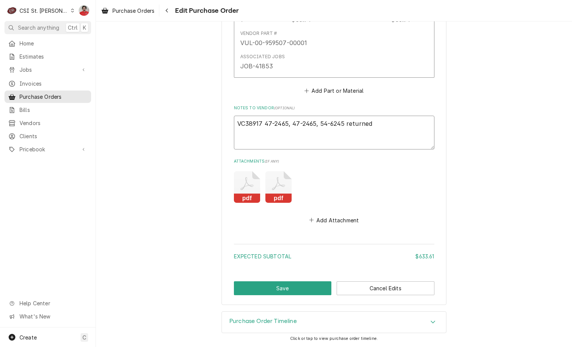
type textarea "x"
type textarea "VC38917 47-2465, 47-2465, 54-6245 returned V"
type textarea "x"
type textarea "VC38917 47-2465, 47-2465, 54-6245 returned VC"
type textarea "x"
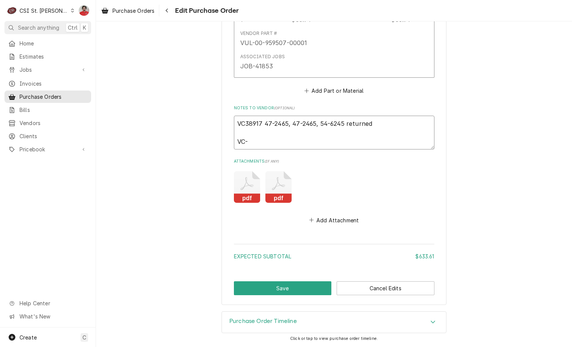
type textarea "VC38917 47-2465, 47-2465, 54-6245 returned VC-"
type textarea "x"
type textarea "VC38917 47-2465, 47-2465, 54-6245 returned VC-"
type textarea "x"
type textarea "VC38917 47-2465, 47-2465, 54-6245 returned VC"
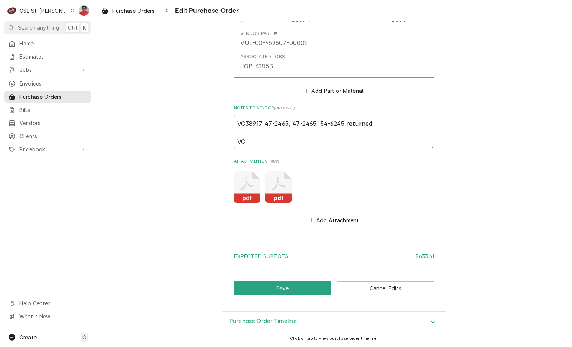
type textarea "x"
type textarea "VC38917 47-2465, 47-2465, 54-6245 returned VC3"
type textarea "x"
type textarea "VC38917 47-2465, 47-2465, 54-6245 returned VC38"
type textarea "x"
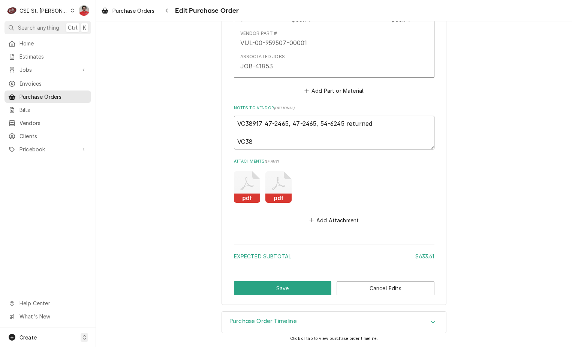
type textarea "VC38917 47-2465, 47-2465, 54-6245 returned VC389"
type textarea "x"
type textarea "VC38917 47-2465, 47-2465, 54-6245 returned VC3892"
type textarea "x"
type textarea "VC38917 47-2465, 47-2465, 54-6245 returned VC38921"
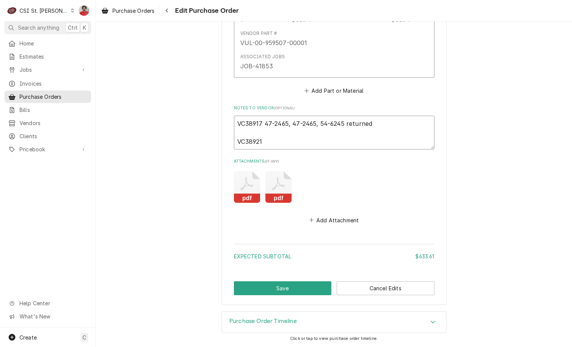
type textarea "x"
type textarea "VC38917 47-2465, 47-2465, 54-6245 returned VC38921"
type textarea "x"
type textarea "VC38917 47-2465, 47-2465, 54-6245 returned VC38921 P"
type textarea "x"
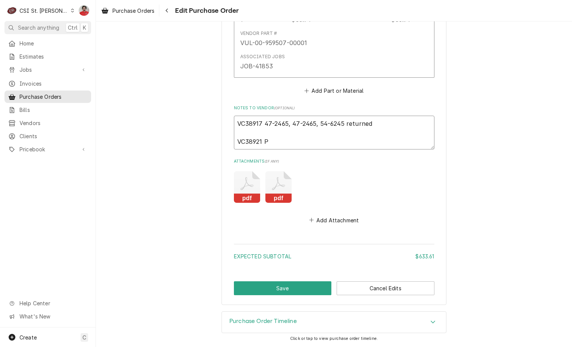
type textarea "VC38917 47-2465, 47-2465, 54-6245 returned VC38921 PI"
type textarea "x"
type textarea "VC38917 47-2465, 47-2465, 54-6245 returned VC38921 PIT"
type textarea "x"
type textarea "VC38917 47-2465, 47-2465, 54-6245 returned VC38921 PIT-"
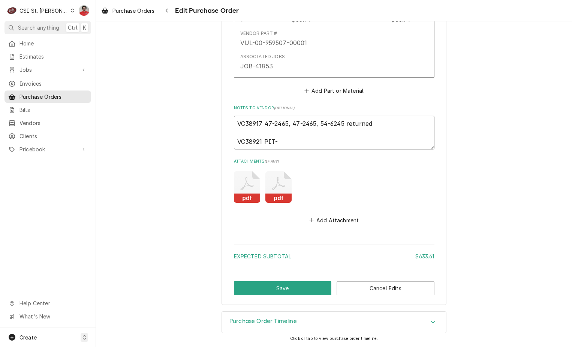
type textarea "x"
type textarea "VC38917 47-2465, 47-2465, 54-6245 returned VC38921 PIT-1"
type textarea "x"
type textarea "VC38917 47-2465, 47-2465, 54-6245 returned VC38921 PIT-11"
type textarea "x"
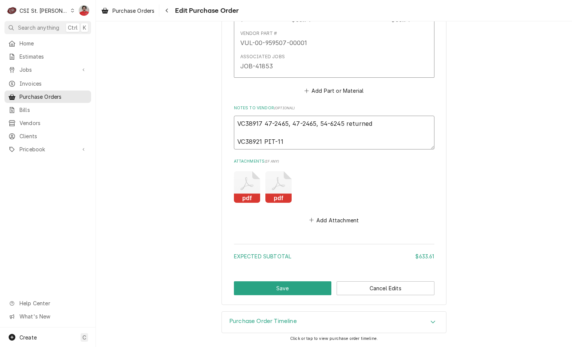
type textarea "VC38917 47-2465, 47-2465, 54-6245 returned VC38921 PIT-11-"
type textarea "x"
type textarea "VC38917 47-2465, 47-2465, 54-6245 returned VC38921 PIT-11-2"
type textarea "x"
type textarea "VC38917 47-2465, 47-2465, 54-6245 returned VC38921 PIT-11-"
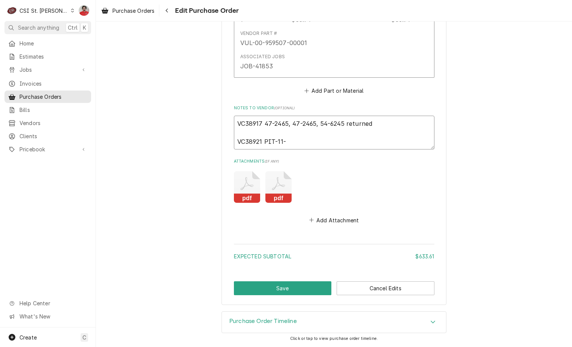
type textarea "x"
type textarea "VC38917 47-2465, 47-2465, 54-6245 returned VC38921 PIT-11"
type textarea "x"
type textarea "VC38917 47-2465, 47-2465, 54-6245 returned VC38921 PIT-112"
type textarea "x"
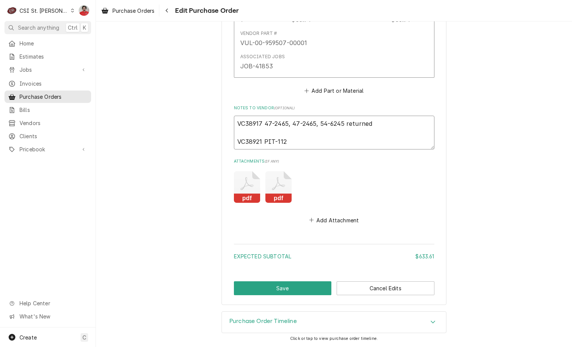
type textarea "VC38917 47-2465, 47-2465, 54-6245 returned VC38921 PIT-112-"
type textarea "x"
type textarea "VC38917 47-2465, 47-2465, 54-6245 returned VC38921 PIT-112-0"
type textarea "x"
type textarea "VC38917 47-2465, 47-2465, 54-6245 returned VC38921 PIT-112-00"
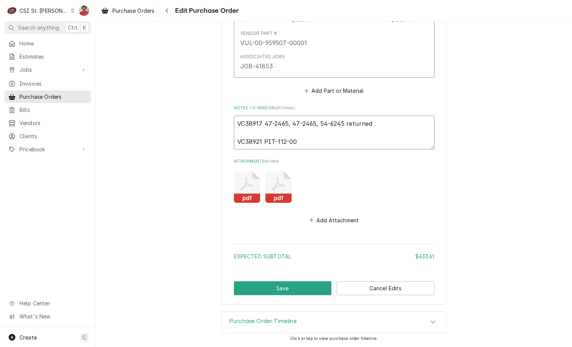
type textarea "x"
type textarea "VC38917 47-2465, 47-2465, 54-6245 returned VC38921 PIT-112-000"
type textarea "x"
type textarea "VC38917 47-2465, 47-2465, 54-6245 returned VC38921 PIT-112-0000"
type textarea "x"
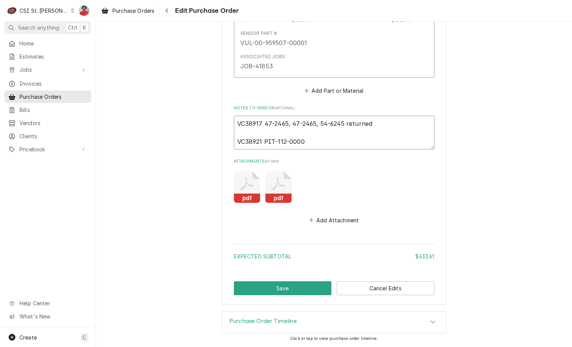
type textarea "VC38917 47-2465, 47-2465, 54-6245 returned VC38921 PIT-112-00000"
type textarea "x"
type textarea "VC38917 47-2465, 47-2465, 54-6245 returned VC38921 PIT-112-000002"
type textarea "x"
type textarea "VC38917 47-2465, 47-2465, 54-6245 returned VC38921 PIT-112-000002-"
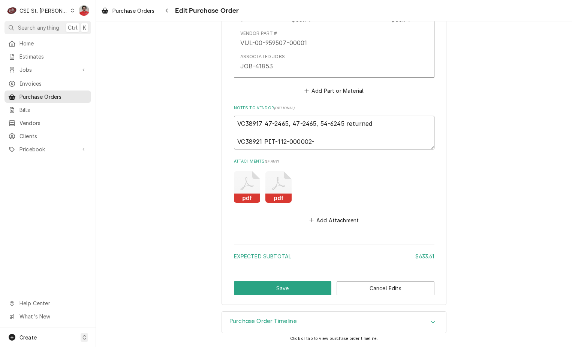
type textarea "x"
type textarea "VC38917 47-2465, 47-2465, 54-6245 returned VC38921 PIT-112-000002-0"
type textarea "x"
type textarea "VC38917 47-2465, 47-2465, 54-6245 returned VC38921 PIT-112-000002-00"
type textarea "x"
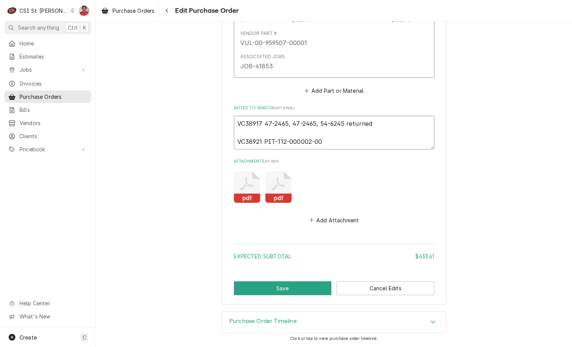
type textarea "VC38917 47-2465, 47-2465, 54-6245 returned VC38921 PIT-112-000002-001"
type textarea "x"
type textarea "VC38917 47-2465, 47-2465, 54-6245 returned VC38921 PIT-112-000002-001"
type textarea "x"
type textarea "VC38917 47-2465, 47-2465, 54-6245 returned VC38921 PIT-112-000002-001 r"
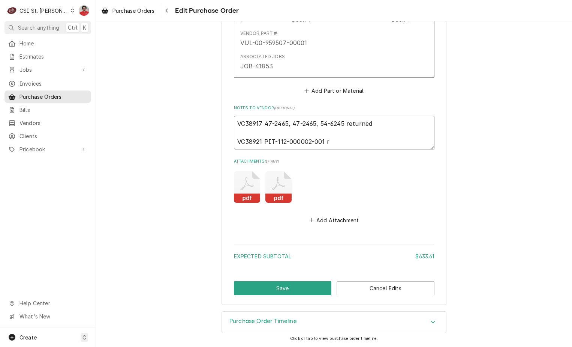
type textarea "x"
type textarea "VC38917 47-2465, 47-2465, 54-6245 returned VC38921 PIT-112-000002-001 re"
type textarea "x"
type textarea "VC38917 47-2465, 47-2465, 54-6245 returned VC38921 PIT-112-000002-001 ret"
type textarea "x"
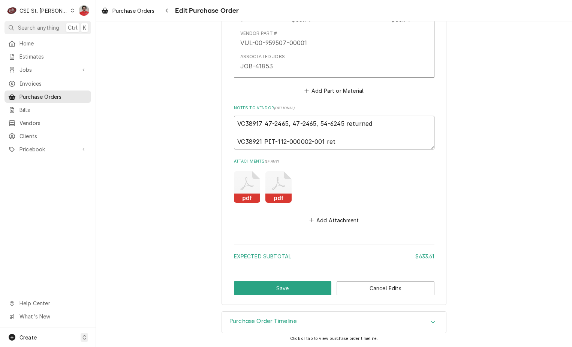
type textarea "VC38917 47-2465, 47-2465, 54-6245 returned VC38921 PIT-112-000002-001 retu"
type textarea "x"
type textarea "VC38917 47-2465, 47-2465, 54-6245 returned VC38921 PIT-112-000002-001 return"
type textarea "x"
type textarea "VC38917 47-2465, 47-2465, 54-6245 returned VC38921 PIT-112-000002-001 returne"
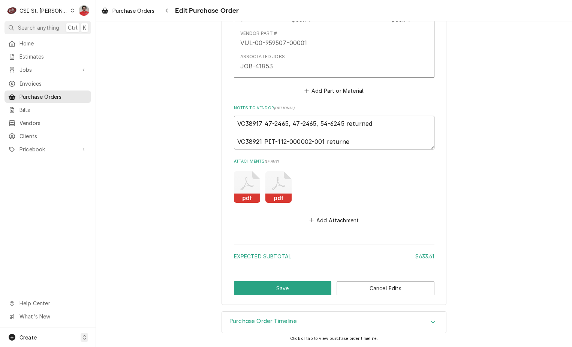
type textarea "x"
type textarea "VC38917 47-2465, 47-2465, 54-6245 returned VC38921 PIT-112-000002-001 returned"
click at [302, 287] on button "Save" at bounding box center [283, 288] width 98 height 14
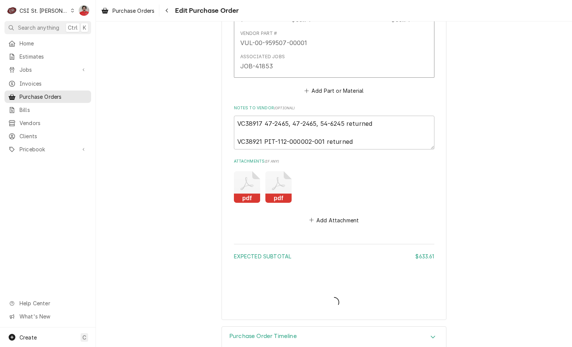
type textarea "x"
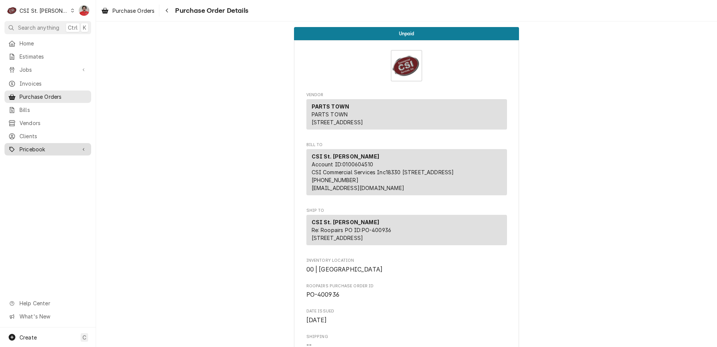
click at [39, 148] on span "Pricebook" at bounding box center [48, 149] width 57 height 8
click at [39, 158] on span "Services" at bounding box center [54, 162] width 68 height 8
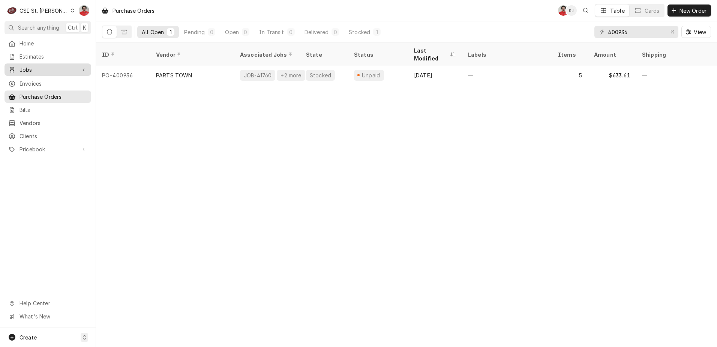
click at [28, 66] on span "Jobs" at bounding box center [48, 70] width 57 height 8
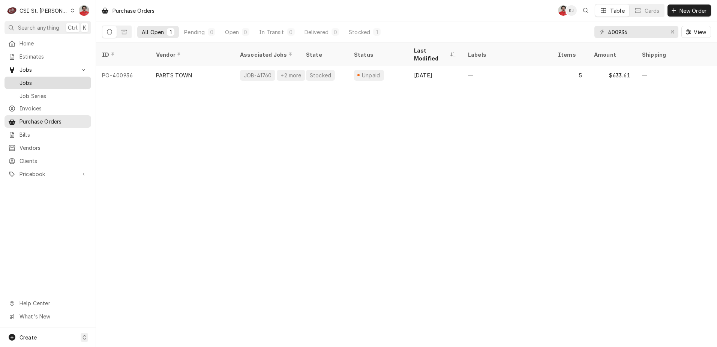
click at [29, 85] on link "Jobs" at bounding box center [48, 83] width 87 height 12
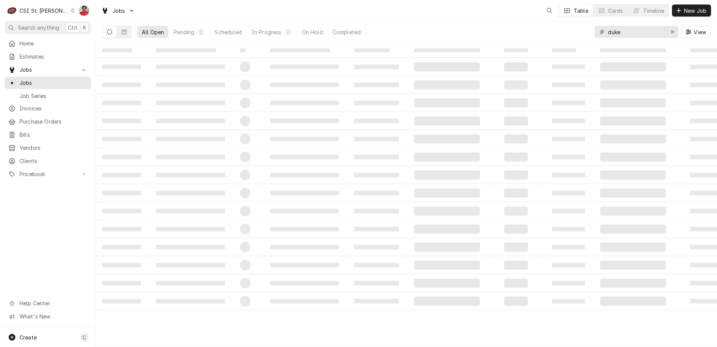
click at [639, 34] on input "duke" at bounding box center [636, 32] width 56 height 12
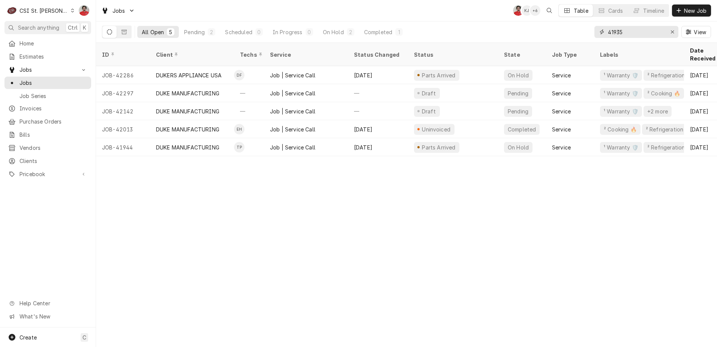
type input "41935"
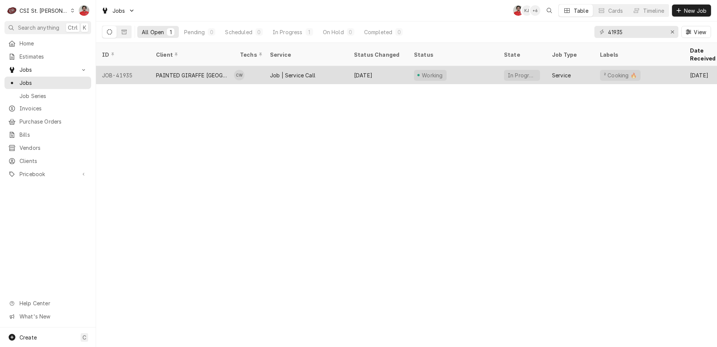
click at [318, 66] on div "Job | Service Call" at bounding box center [306, 75] width 84 height 18
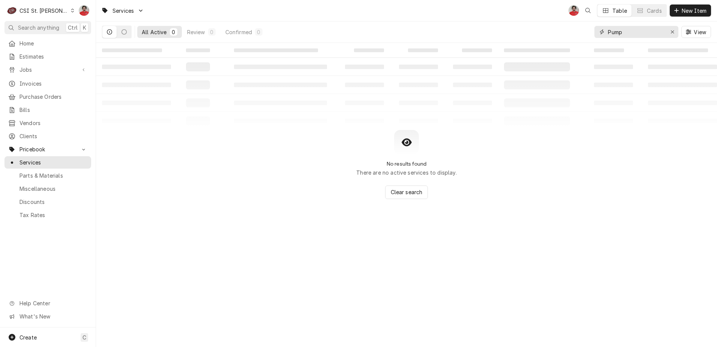
click at [649, 33] on input "Pump" at bounding box center [636, 32] width 56 height 12
drag, startPoint x: 647, startPoint y: 30, endPoint x: 580, endPoint y: 30, distance: 67.5
click at [580, 30] on div "All Active 0 Review 0 Confirmed 0 8263301 View" at bounding box center [406, 31] width 609 height 21
type input "8263301"
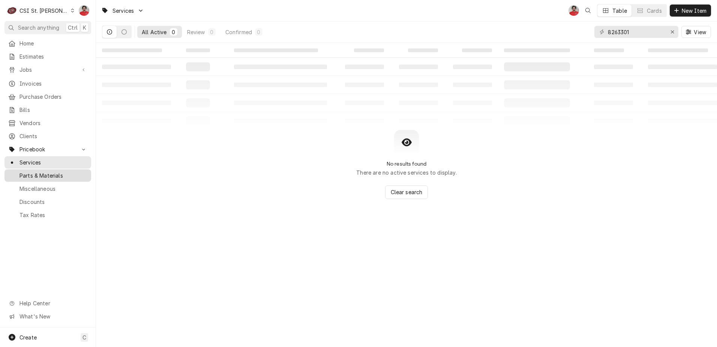
click at [60, 172] on span "Parts & Materials" at bounding box center [54, 175] width 68 height 8
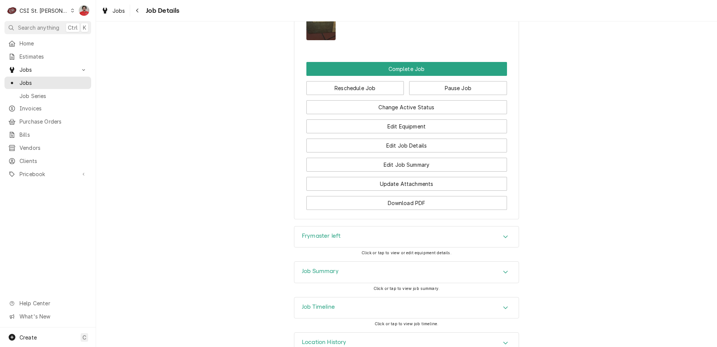
scroll to position [941, 0]
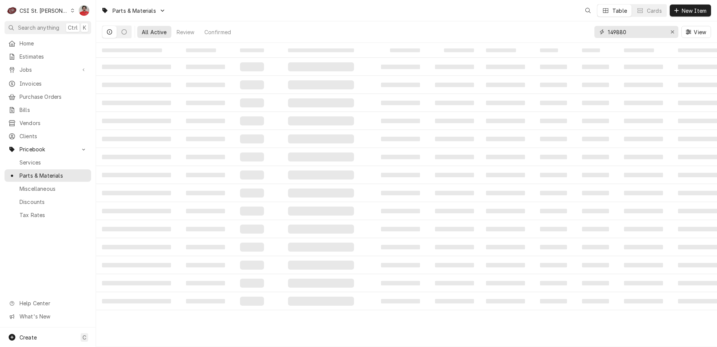
click at [624, 31] on input "149880" at bounding box center [636, 32] width 56 height 12
paste input "8263301"
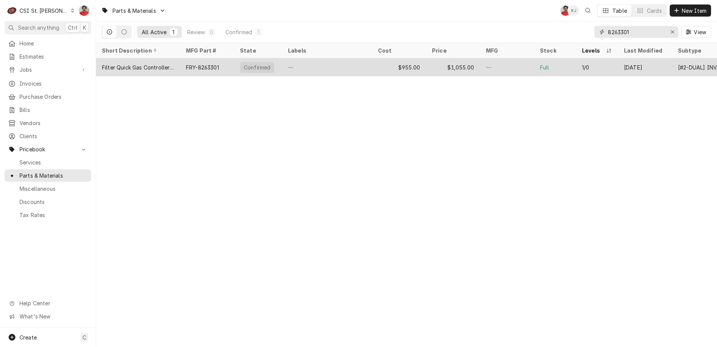
type input "8263301"
click at [325, 65] on div "—" at bounding box center [327, 67] width 90 height 18
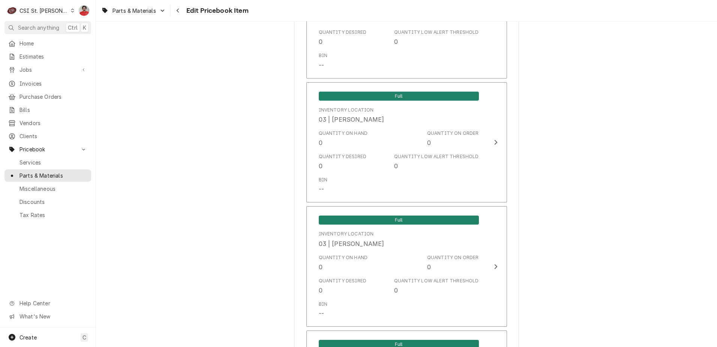
scroll to position [6412, 0]
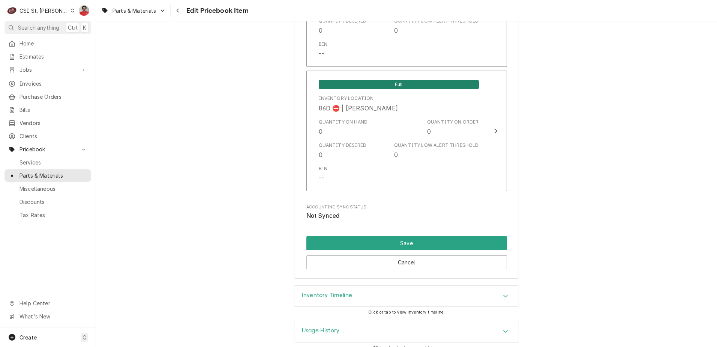
click at [422, 291] on div "Inventory Timeline" at bounding box center [406, 295] width 224 height 21
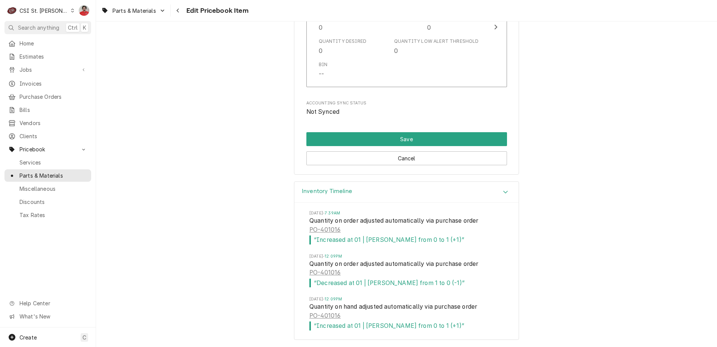
scroll to position [6543, 0]
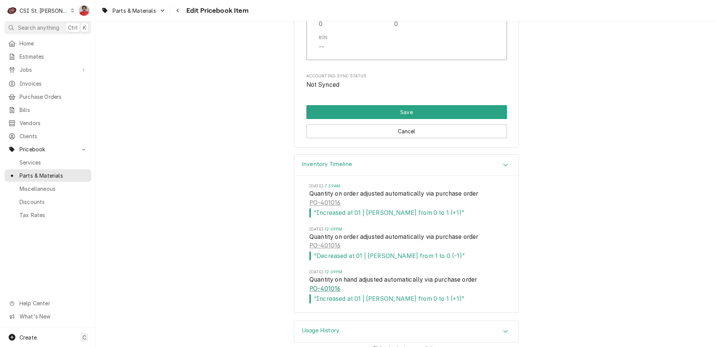
click at [330, 284] on link "PO-401016" at bounding box center [324, 288] width 31 height 9
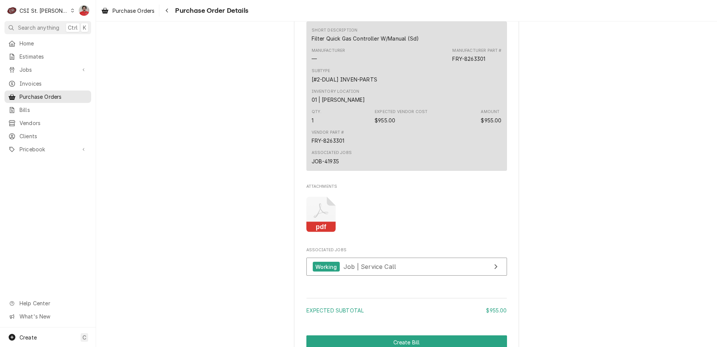
scroll to position [463, 0]
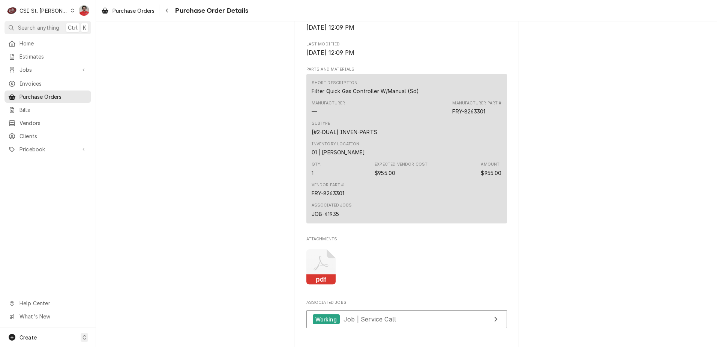
click at [337, 197] on div "Vendor Part # FRY-8263301" at bounding box center [328, 189] width 33 height 15
drag, startPoint x: 337, startPoint y: 212, endPoint x: 334, endPoint y: 216, distance: 5.1
copy div "8263301"
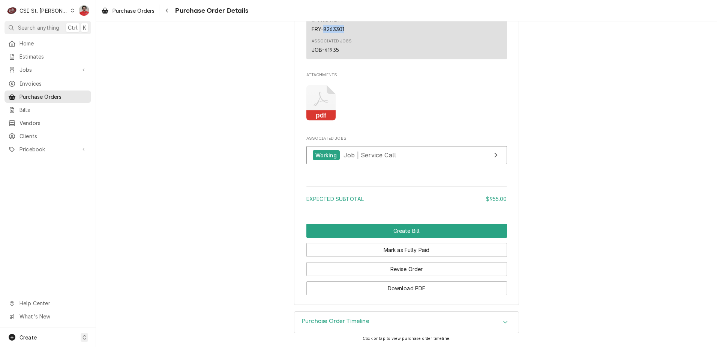
scroll to position [651, 0]
